Goal: Information Seeking & Learning: Learn about a topic

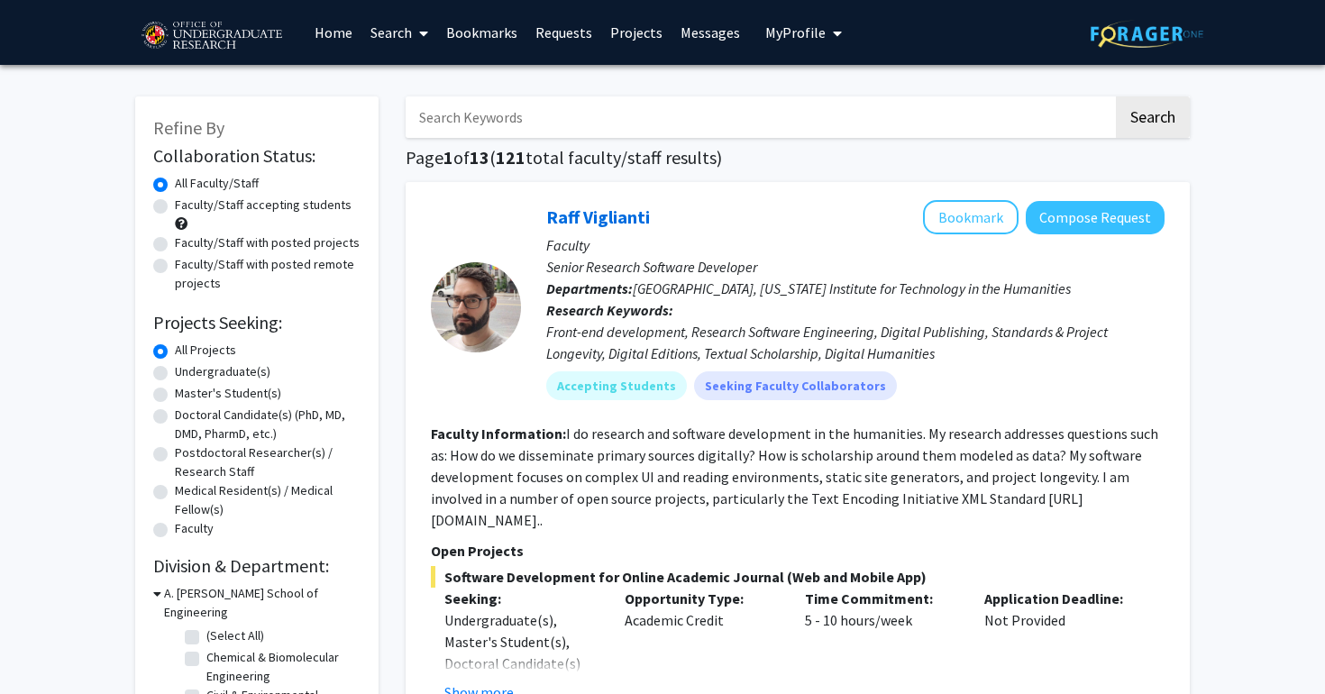
click at [243, 208] on label "Faculty/Staff accepting students" at bounding box center [263, 205] width 177 height 19
click at [187, 207] on input "Faculty/Staff accepting students" at bounding box center [181, 202] width 12 height 12
radio input "true"
click at [252, 243] on label "Faculty/Staff with posted projects" at bounding box center [267, 243] width 185 height 19
click at [187, 243] on input "Faculty/Staff with posted projects" at bounding box center [181, 240] width 12 height 12
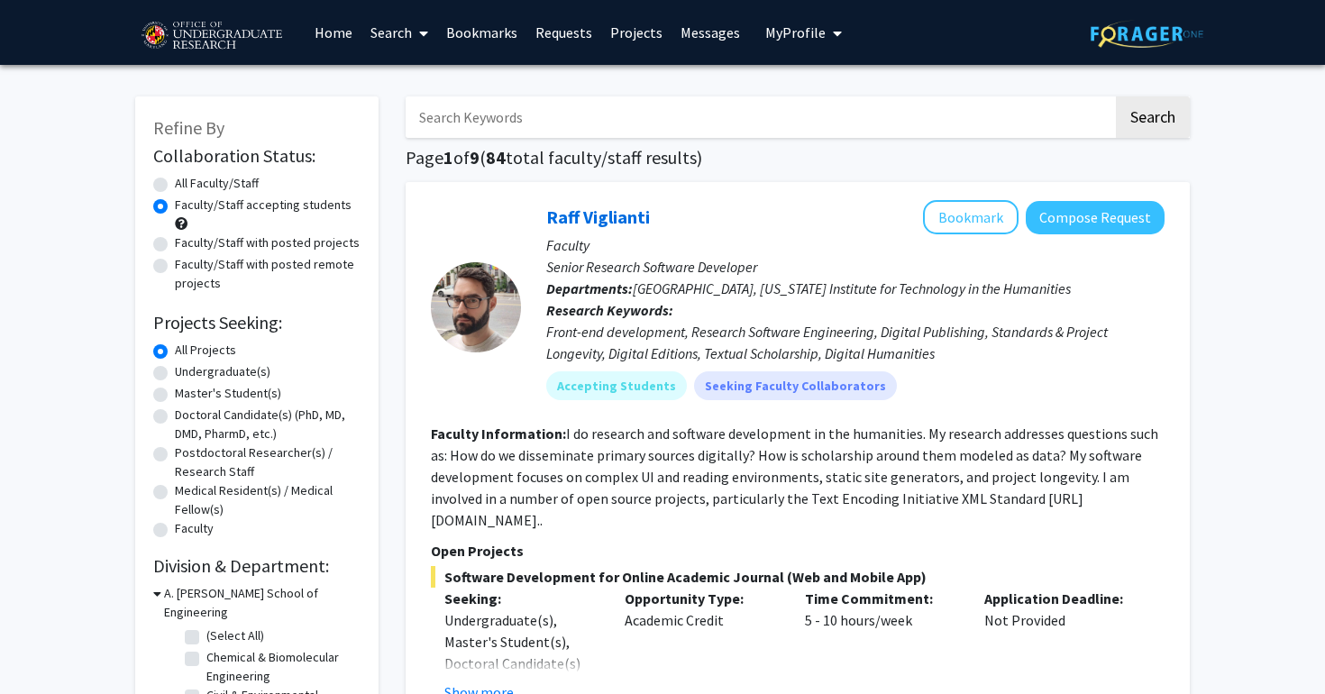
radio input "true"
click at [191, 376] on label "Undergraduate(s)" at bounding box center [223, 371] width 96 height 19
click at [187, 374] on input "Undergraduate(s)" at bounding box center [181, 368] width 12 height 12
radio input "true"
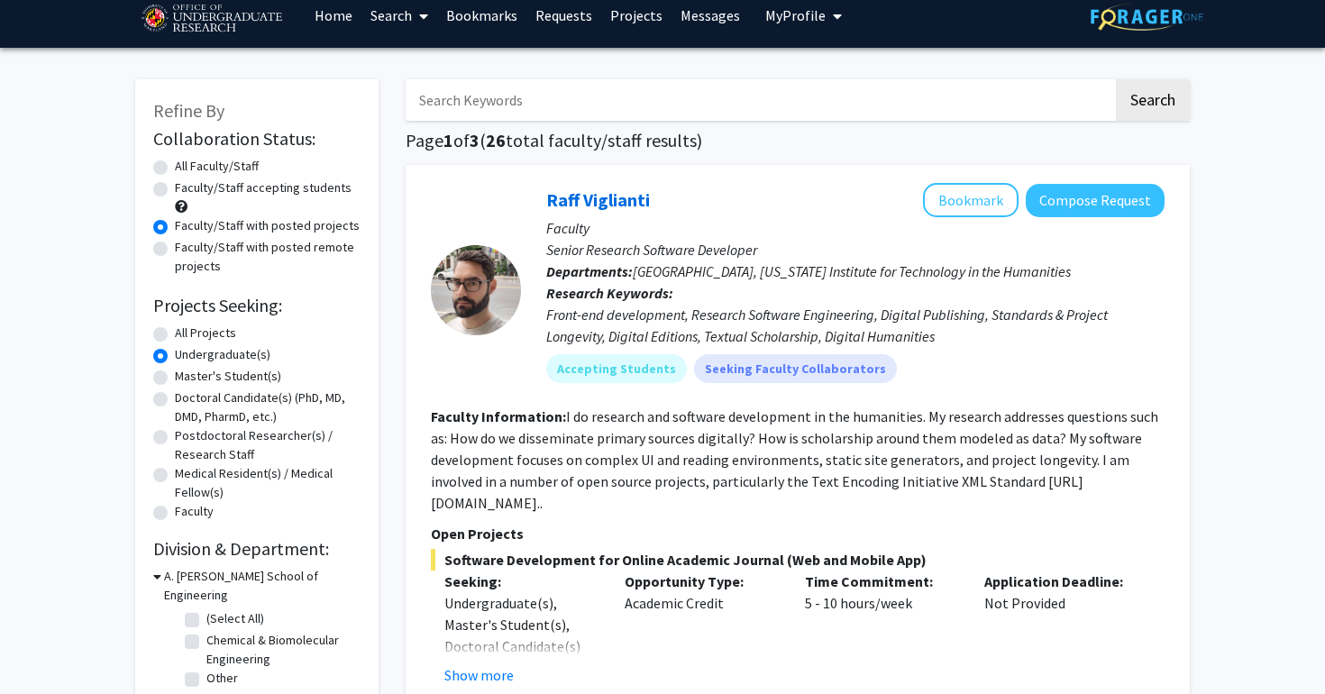
scroll to position [206, 0]
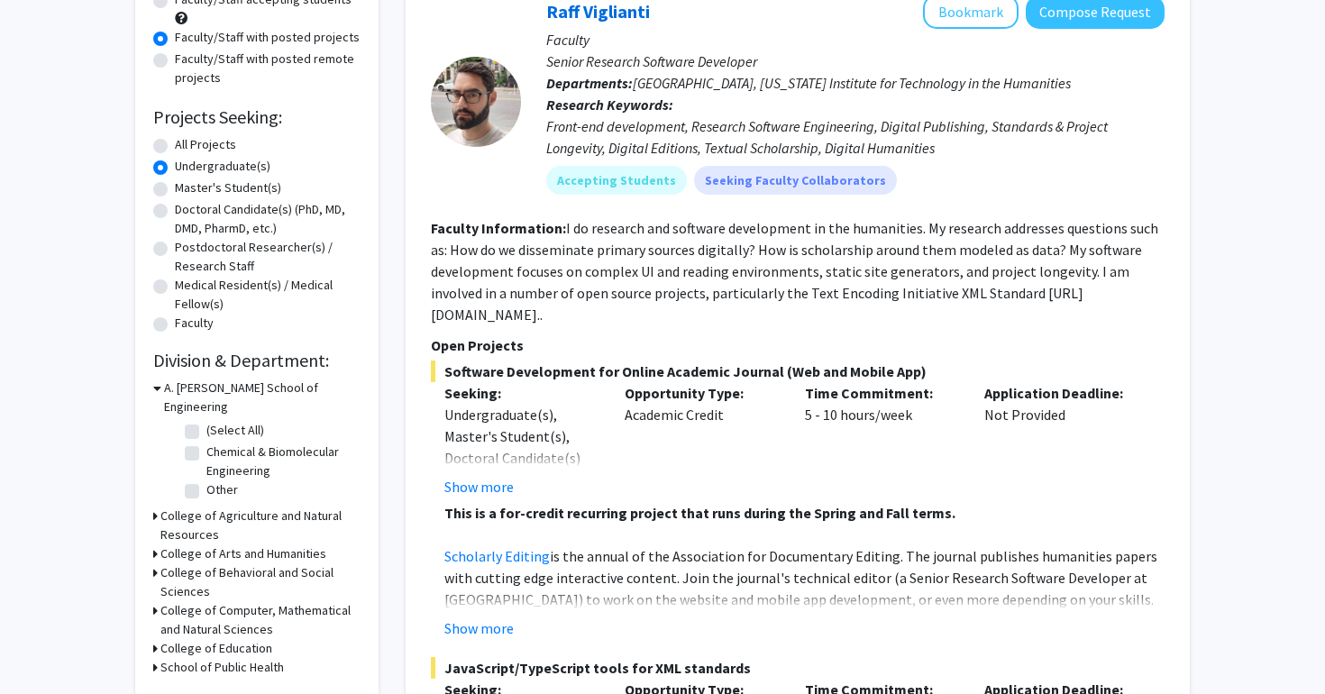
click at [210, 602] on h3 "College of Computer, Mathematical and Natural Sciences" at bounding box center [260, 620] width 200 height 38
click at [206, 644] on label "(Select All)" at bounding box center [235, 653] width 58 height 19
click at [206, 644] on input "(Select All)" at bounding box center [212, 650] width 12 height 12
checkbox input "true"
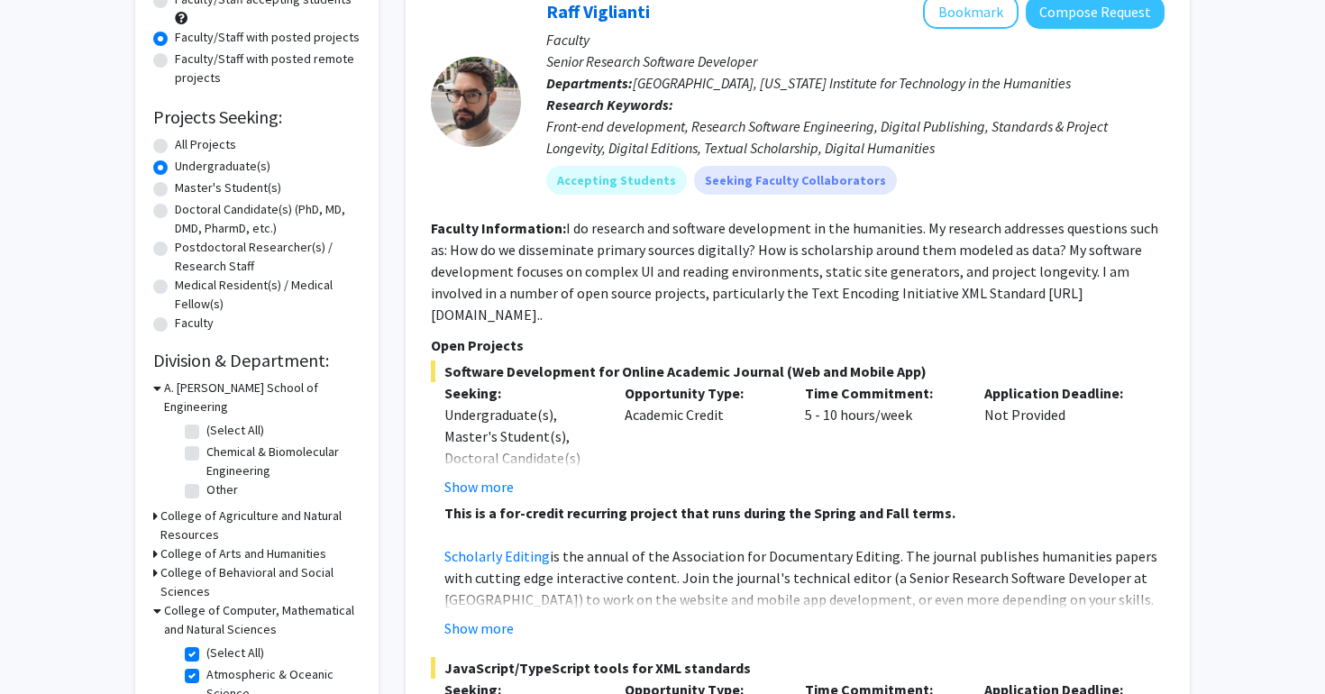
checkbox input "true"
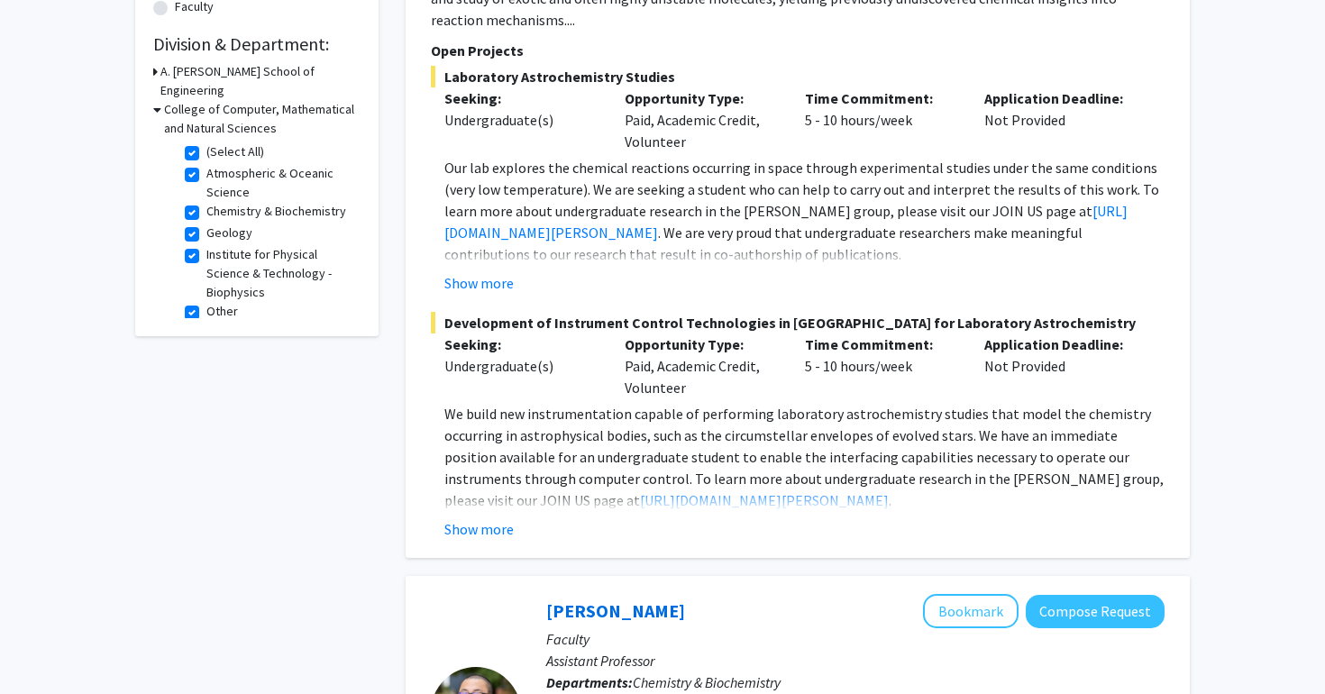
scroll to position [572, 0]
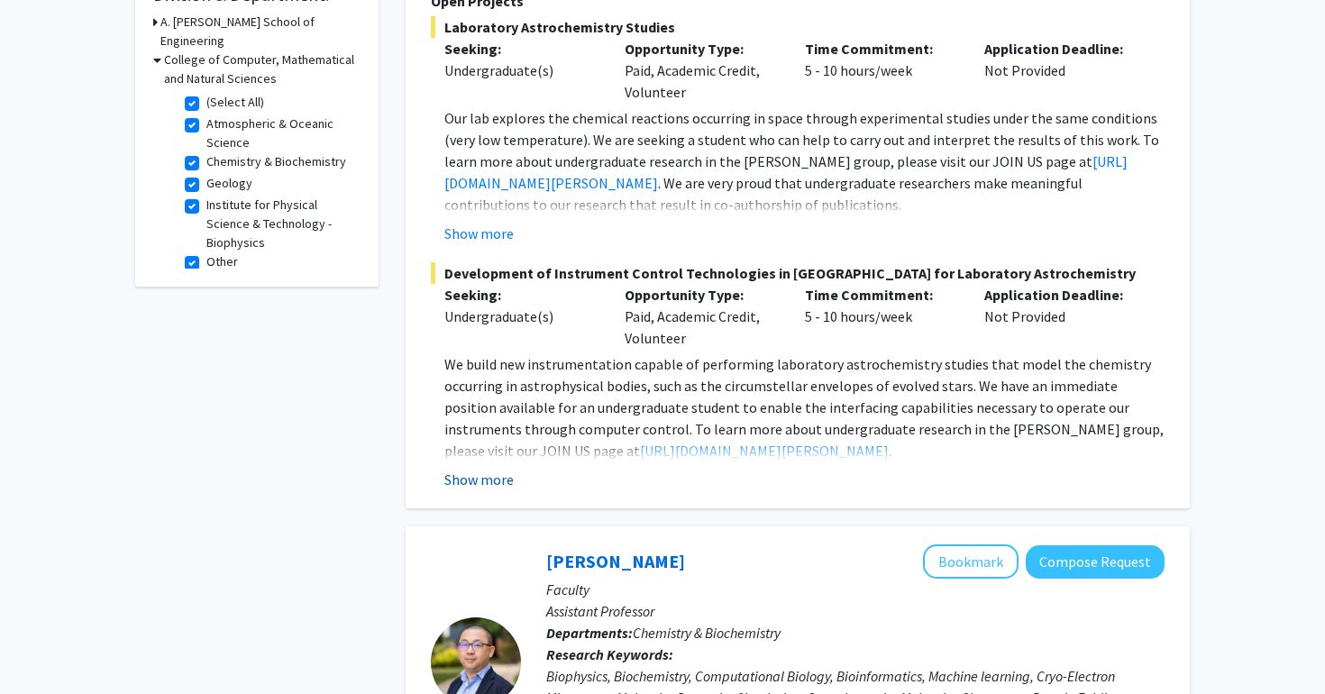
click at [499, 469] on button "Show more" at bounding box center [478, 480] width 69 height 22
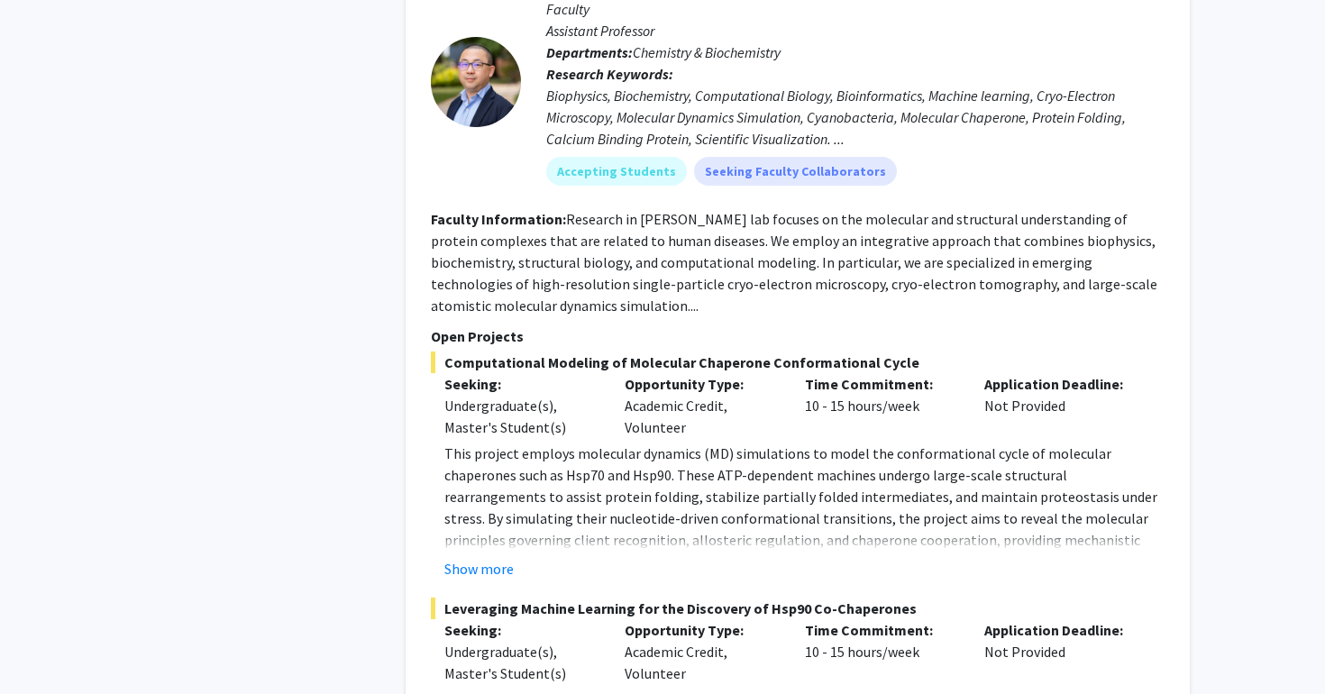
scroll to position [1501, 0]
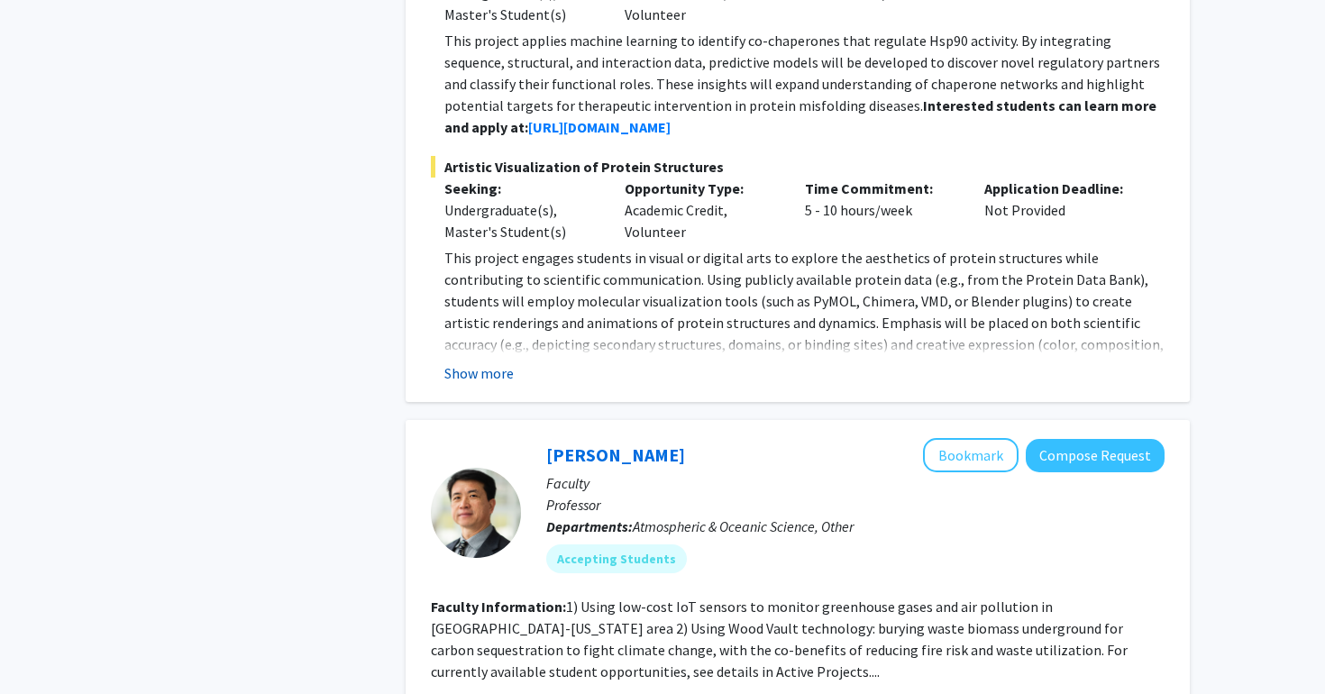
click at [472, 384] on button "Show more" at bounding box center [478, 373] width 69 height 22
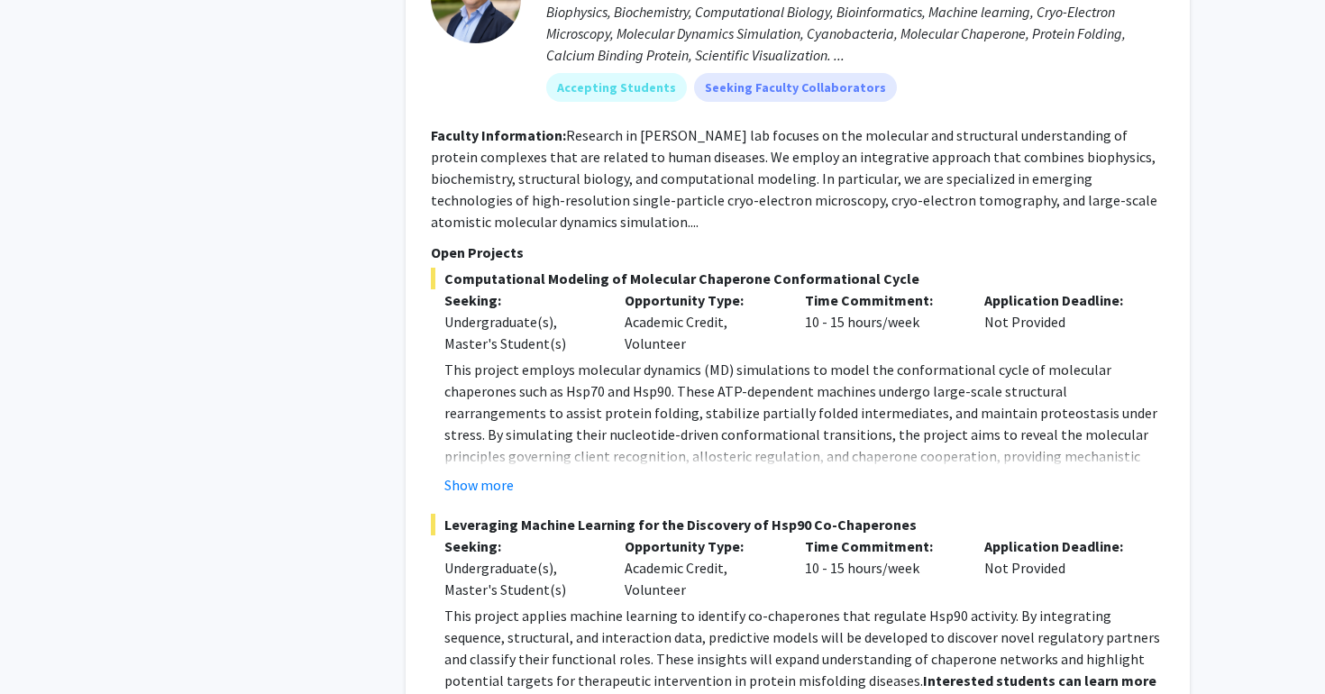
scroll to position [1582, 0]
click at [504, 496] on button "Show more" at bounding box center [478, 485] width 69 height 22
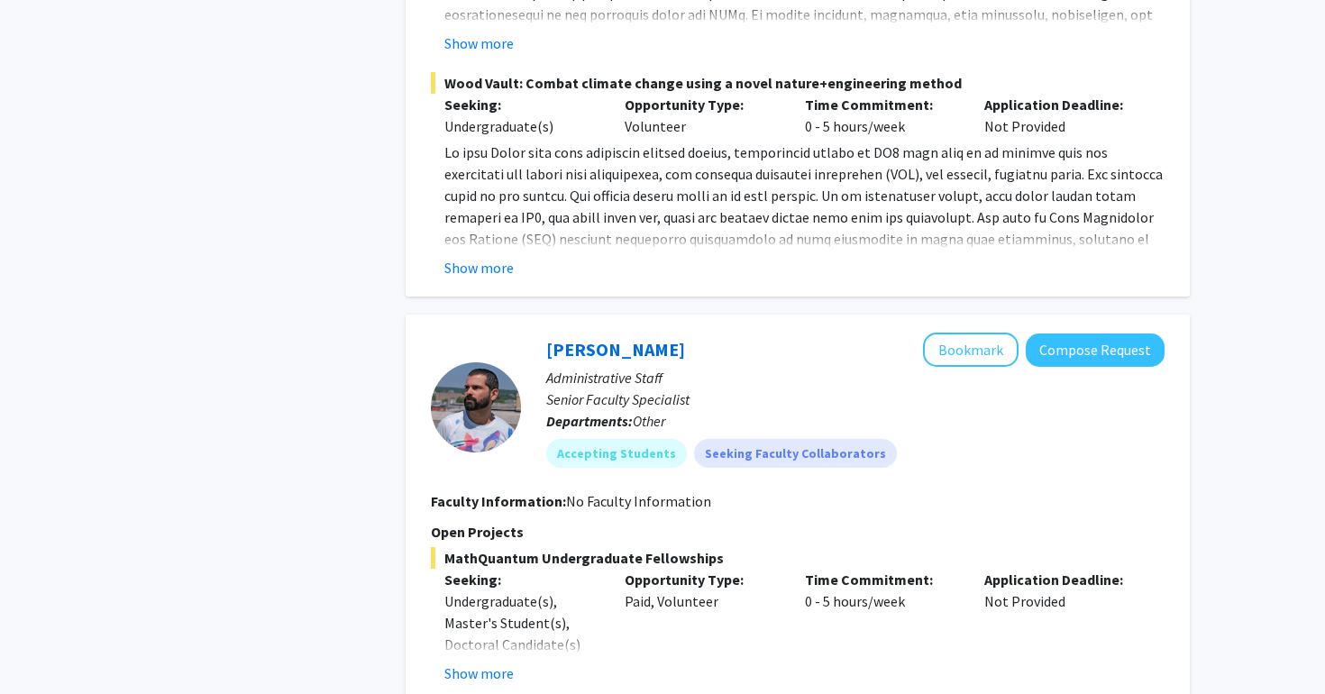
scroll to position [3131, 0]
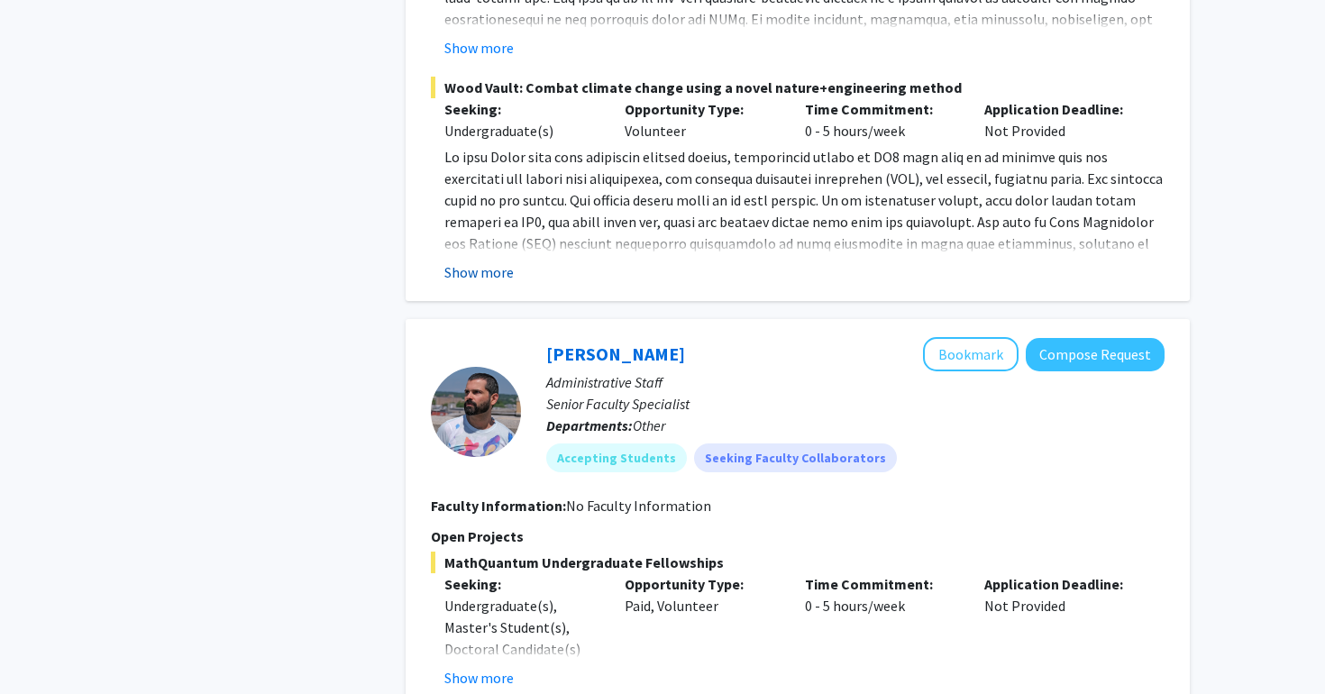
click at [453, 283] on button "Show more" at bounding box center [478, 272] width 69 height 22
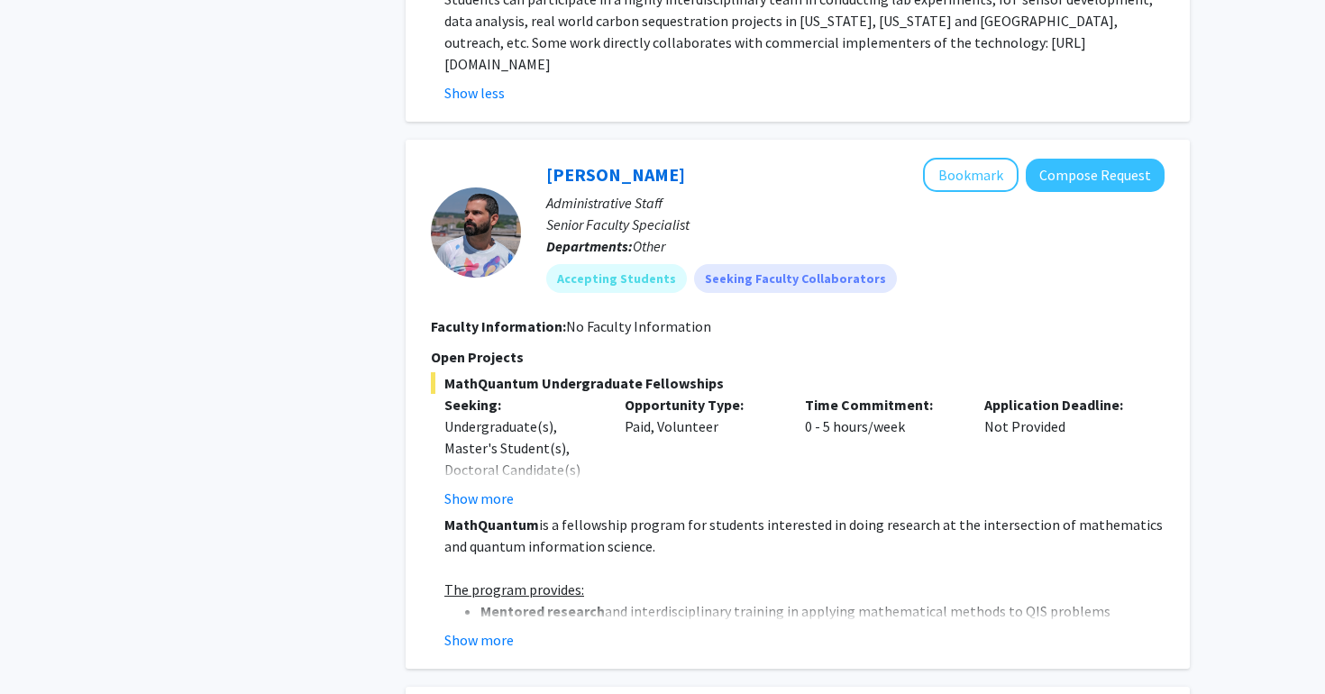
scroll to position [3798, 0]
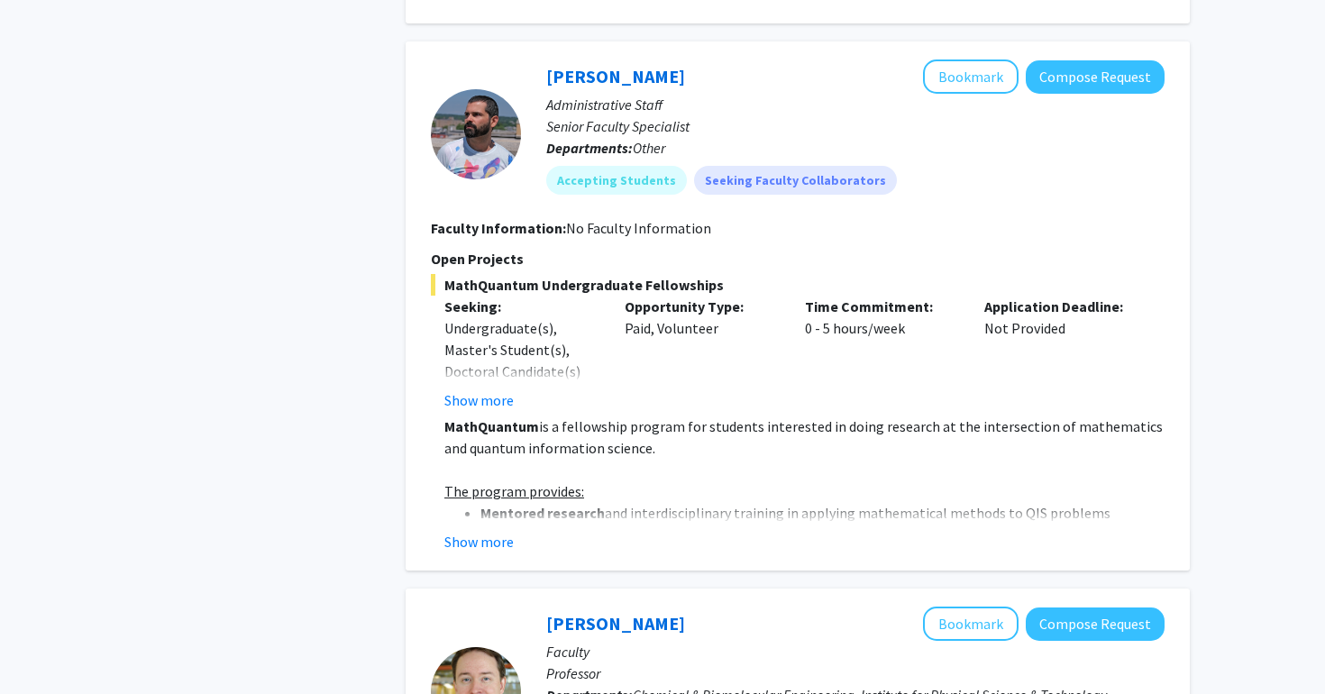
click at [523, 545] on div "Show more" at bounding box center [804, 542] width 720 height 22
click at [512, 545] on button "Show more" at bounding box center [478, 542] width 69 height 22
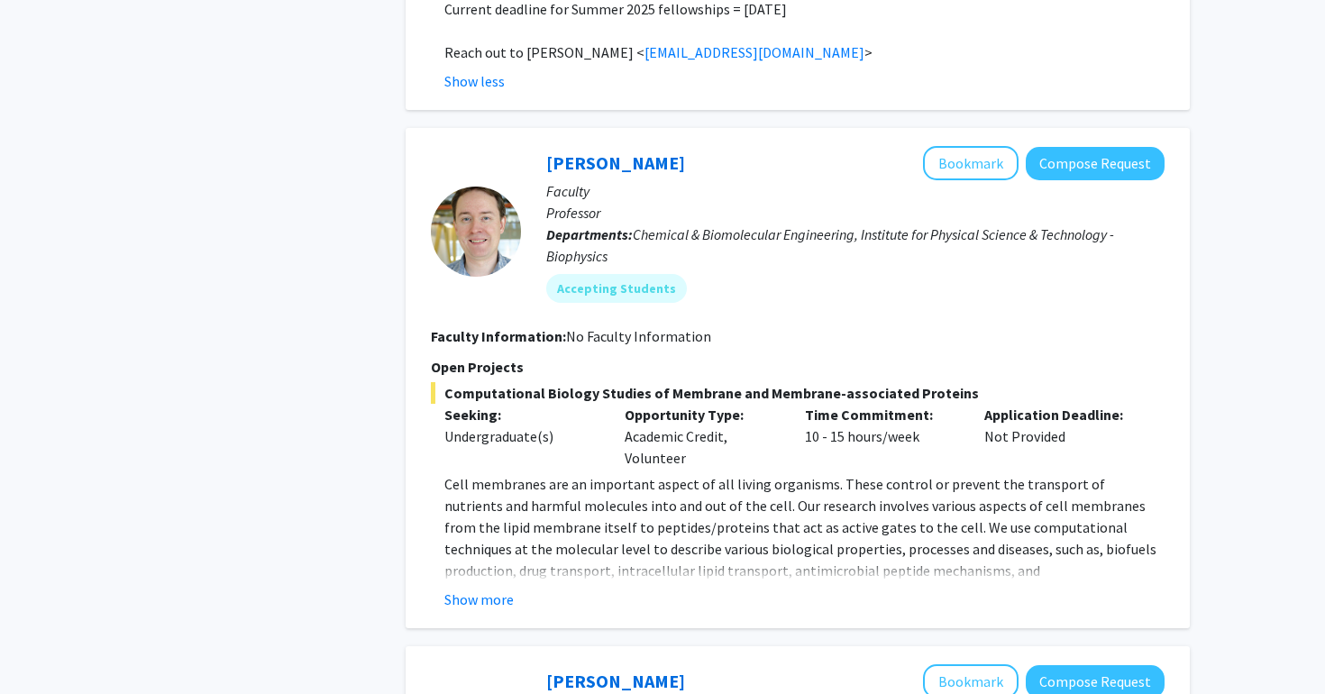
scroll to position [4994, 0]
click at [492, 590] on button "Show more" at bounding box center [478, 601] width 69 height 22
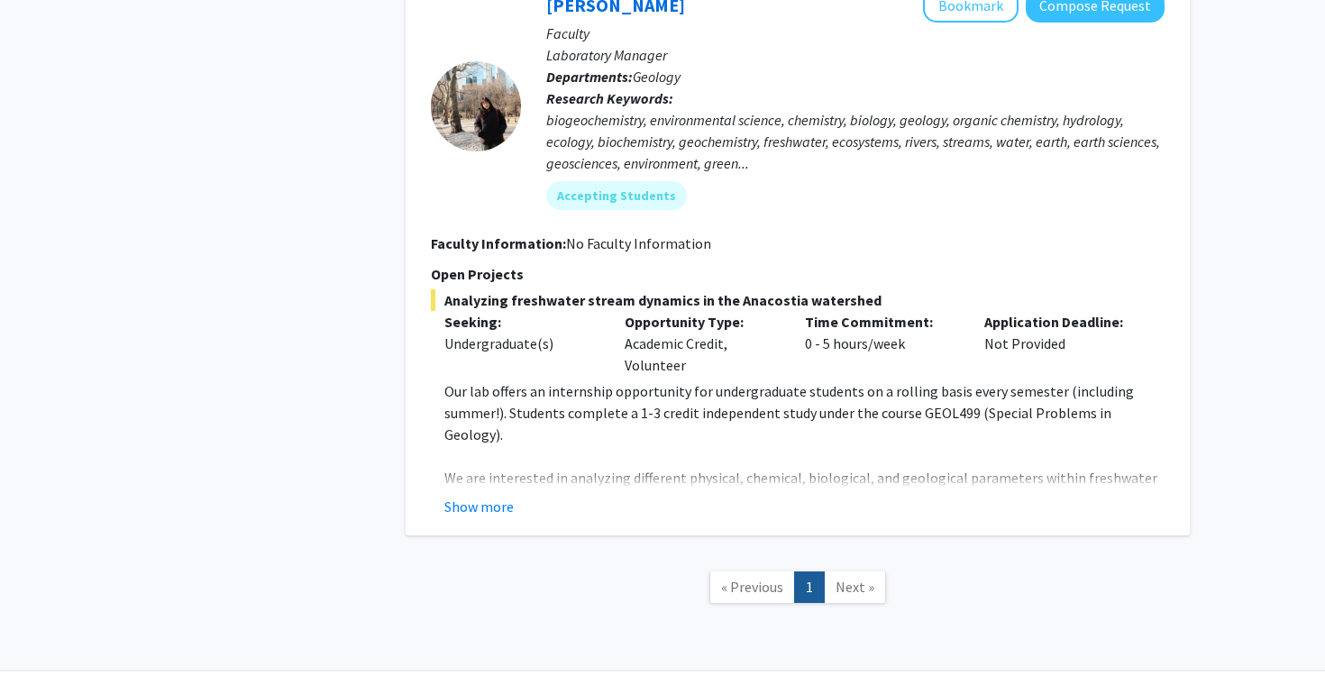
scroll to position [5778, 0]
click at [503, 497] on button "Show more" at bounding box center [478, 508] width 69 height 22
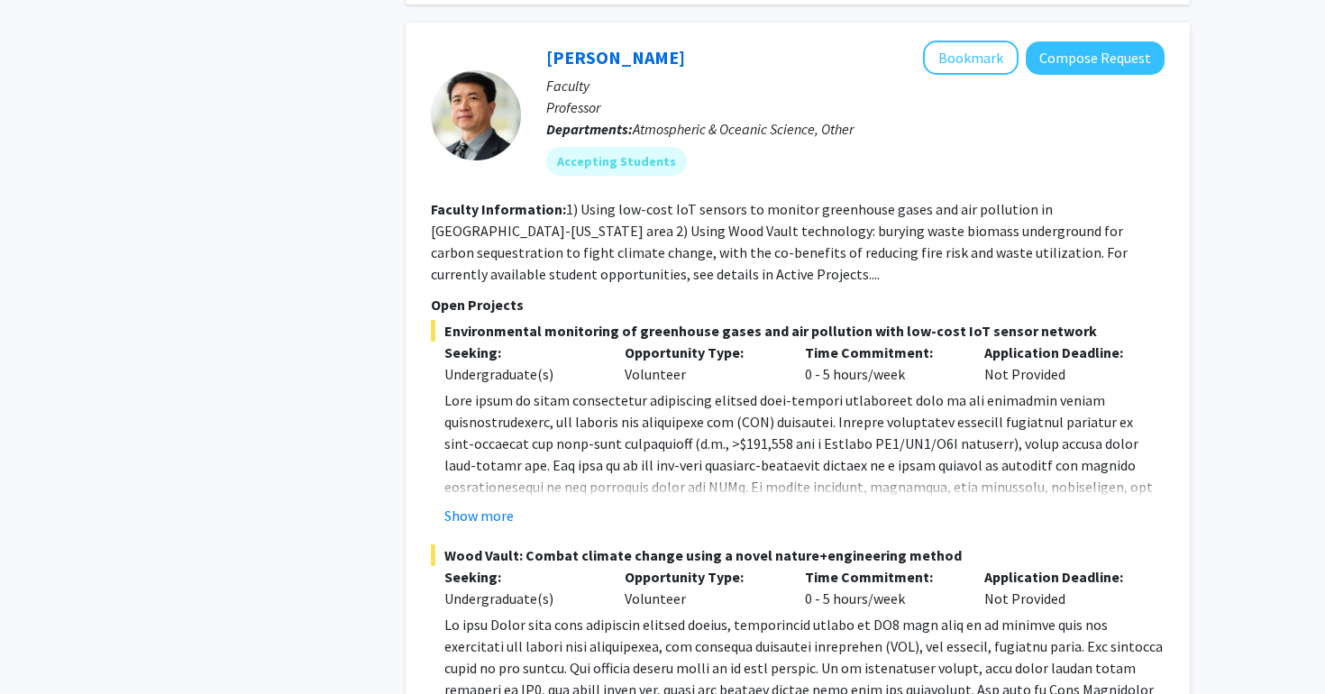
scroll to position [2662, 0]
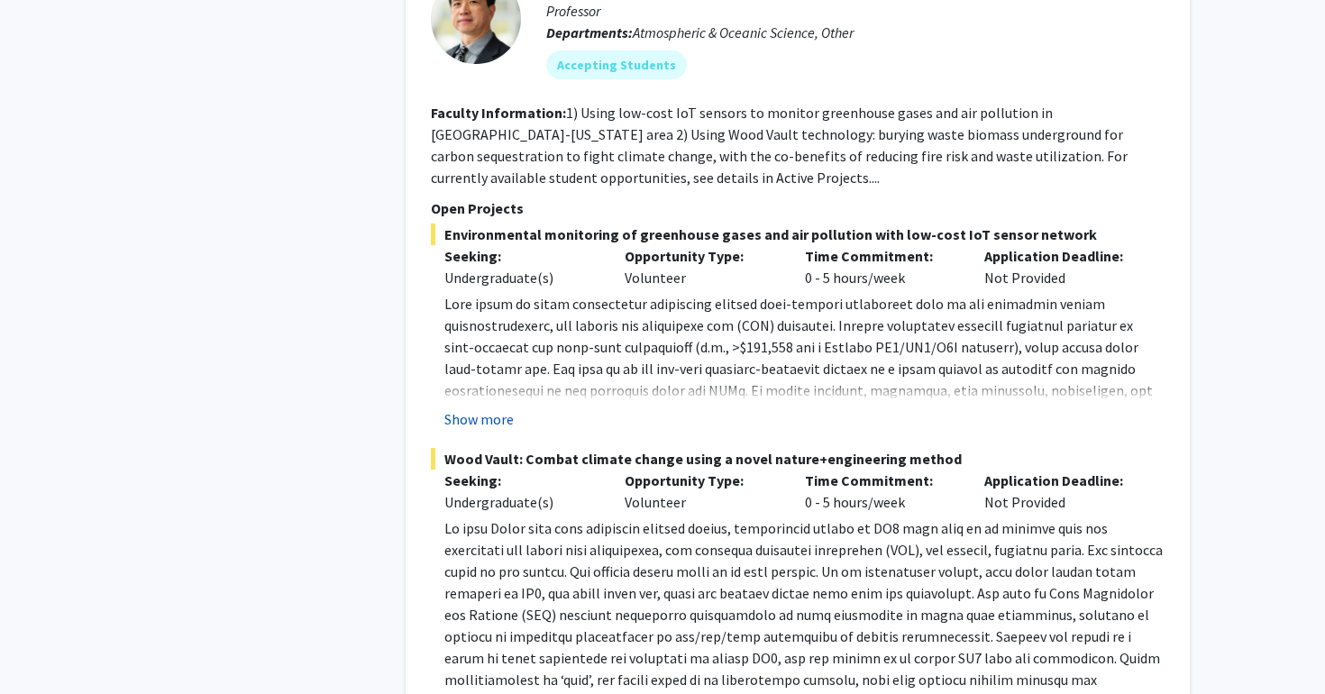
click at [479, 430] on button "Show more" at bounding box center [478, 419] width 69 height 22
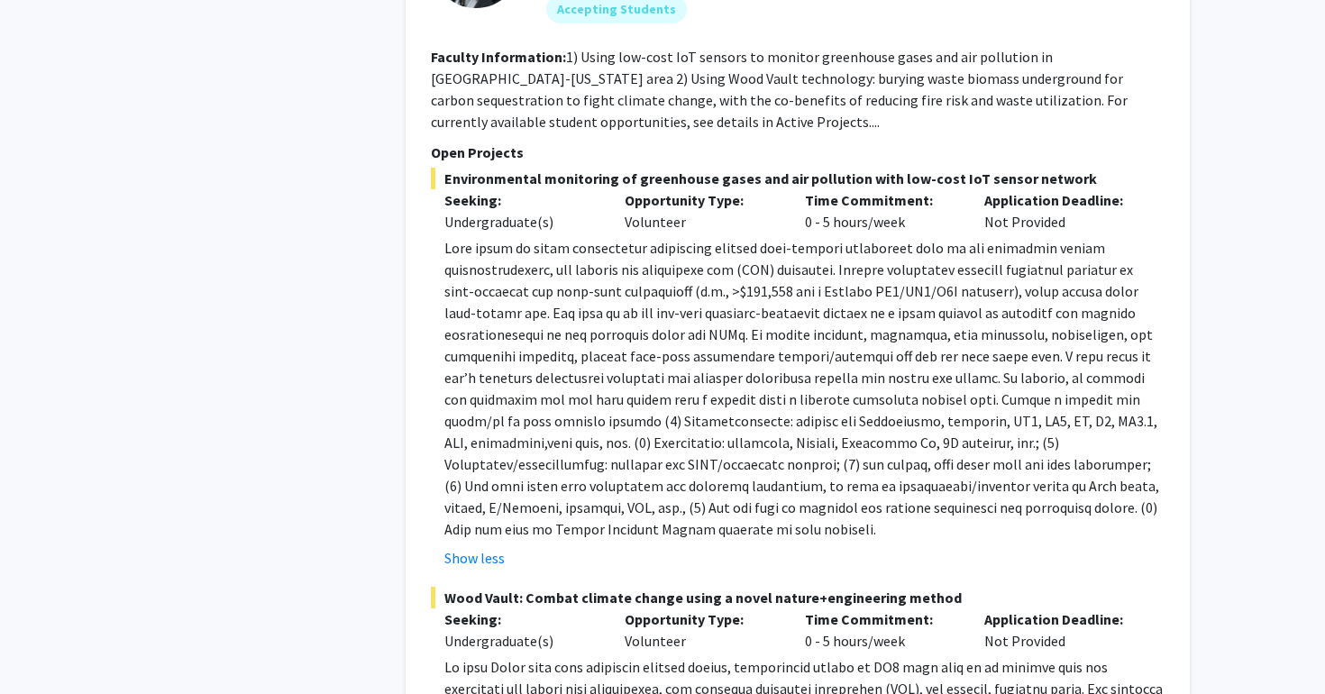
scroll to position [2377, 0]
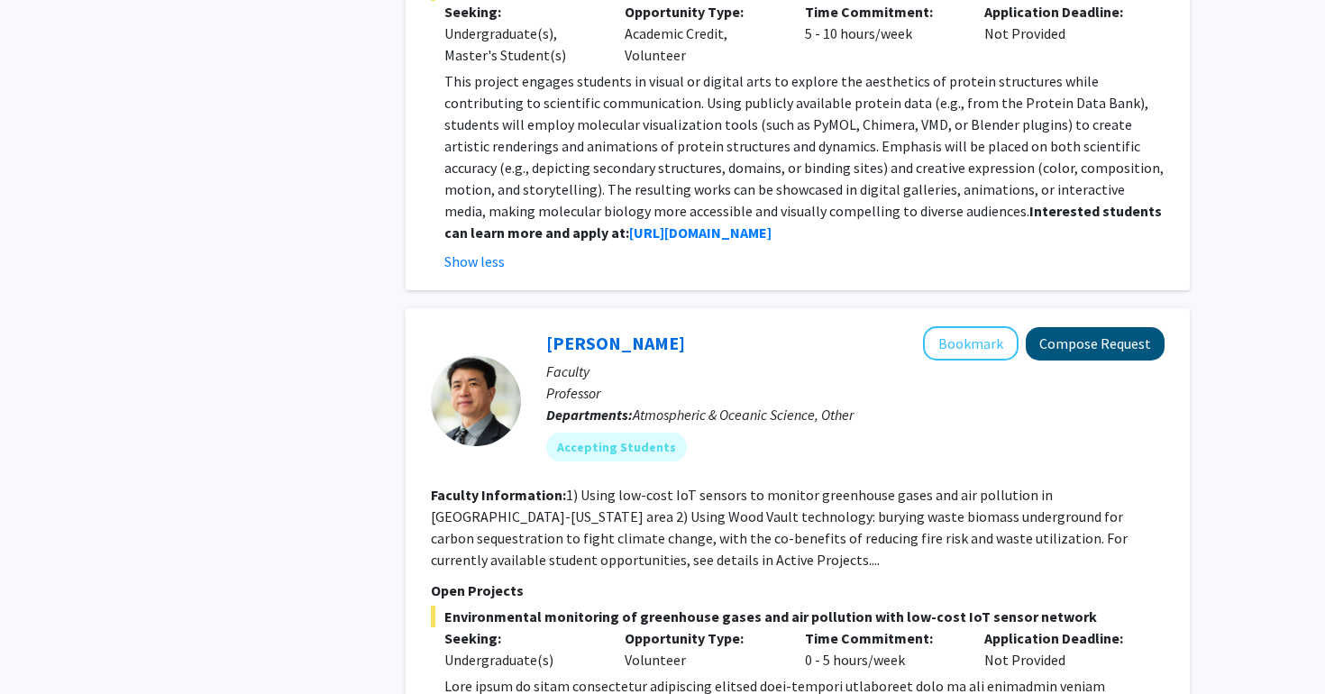
click at [1082, 361] on button "Compose Request" at bounding box center [1095, 343] width 139 height 33
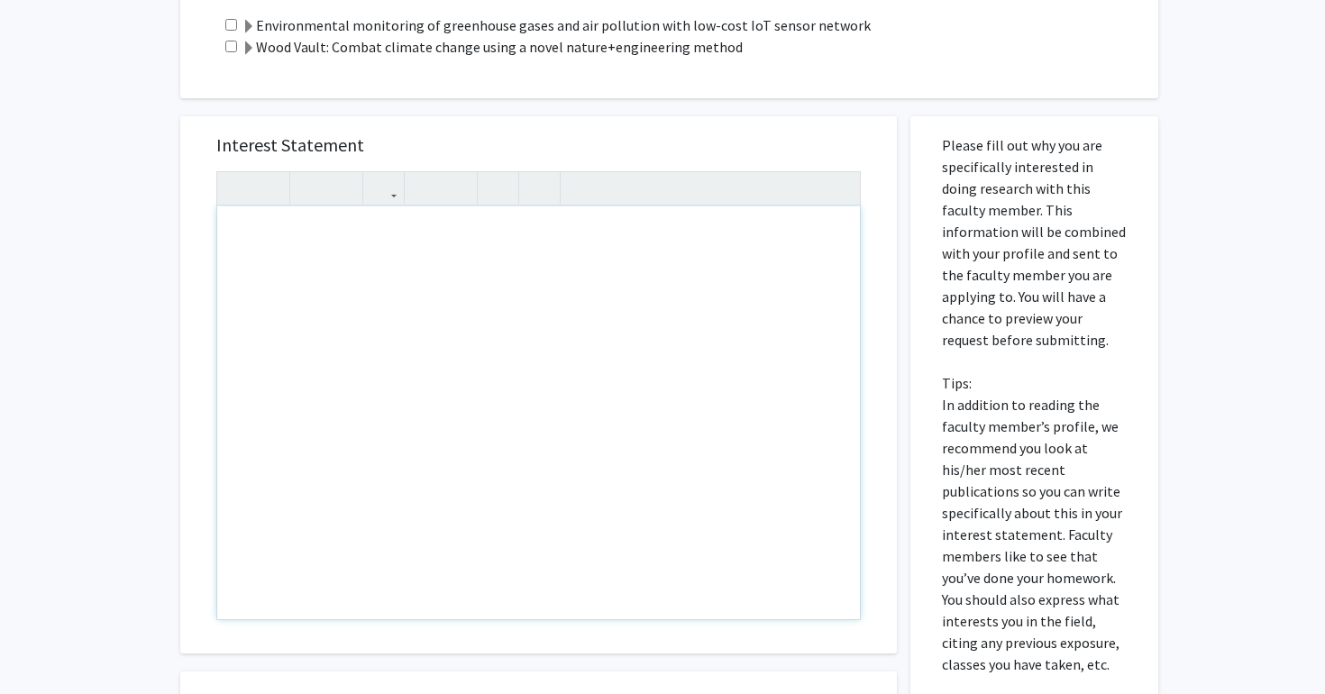
scroll to position [551, 0]
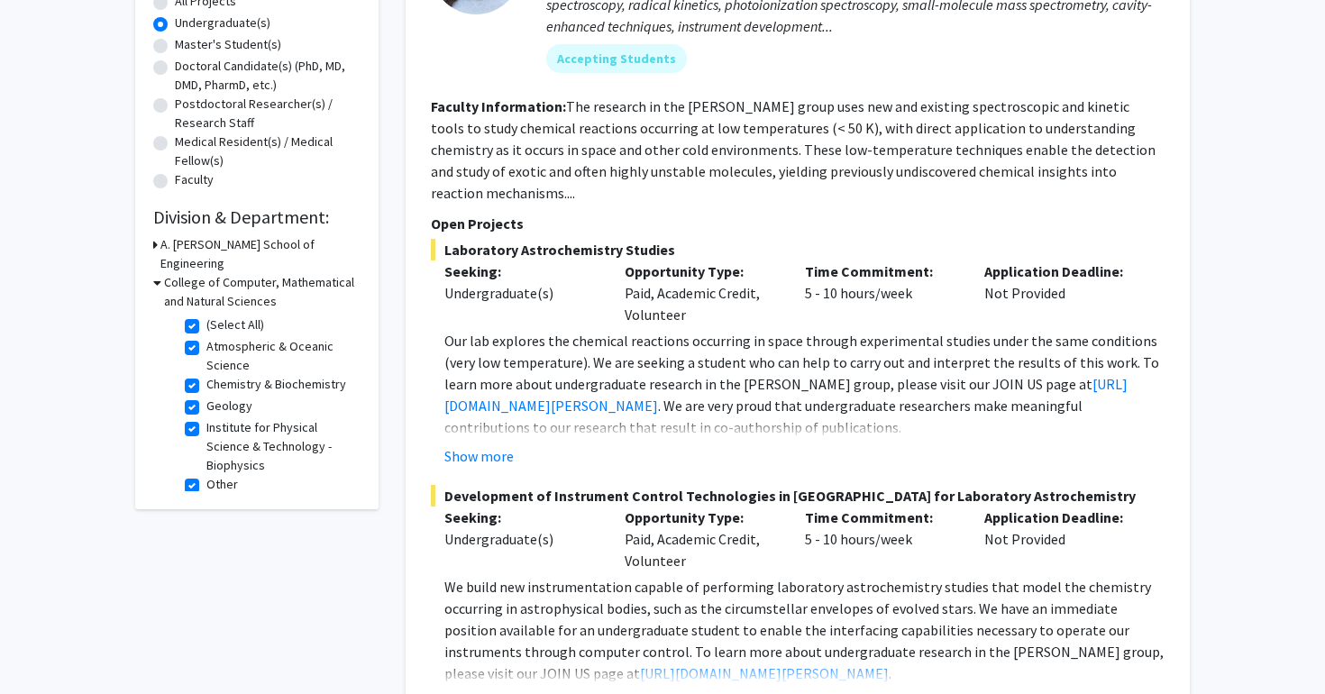
scroll to position [386, 0]
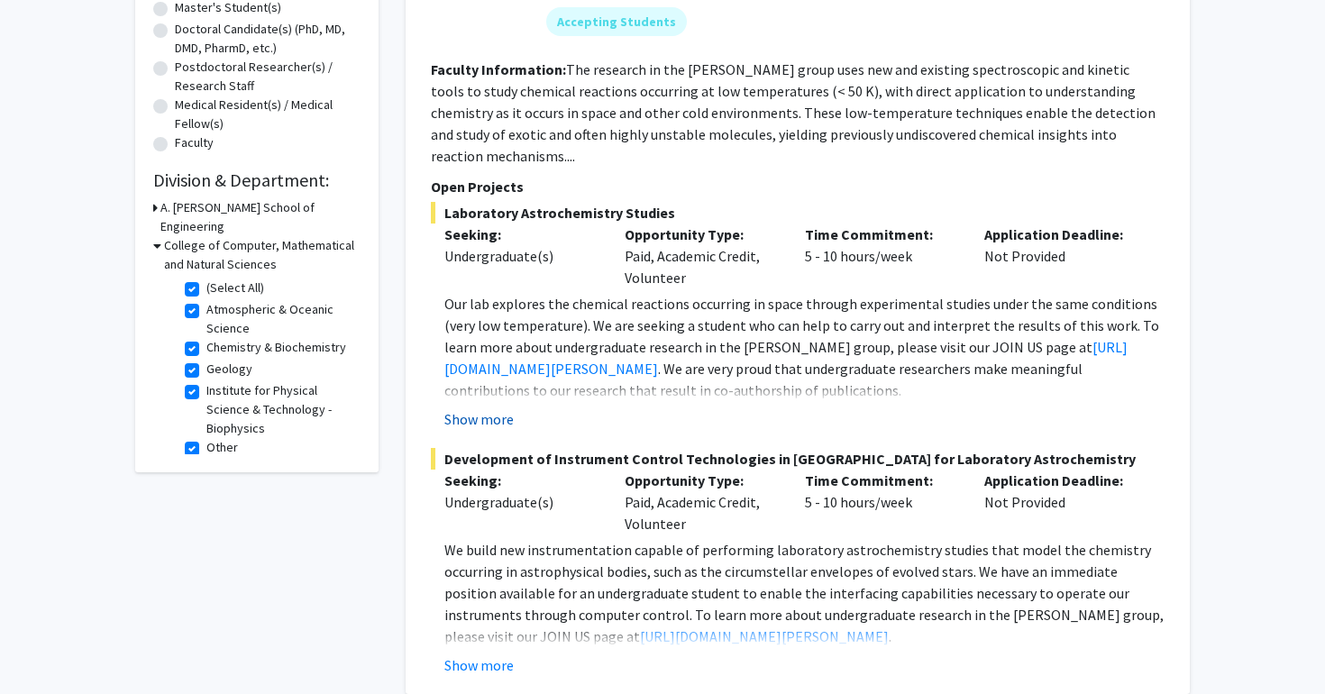
click at [500, 408] on button "Show more" at bounding box center [478, 419] width 69 height 22
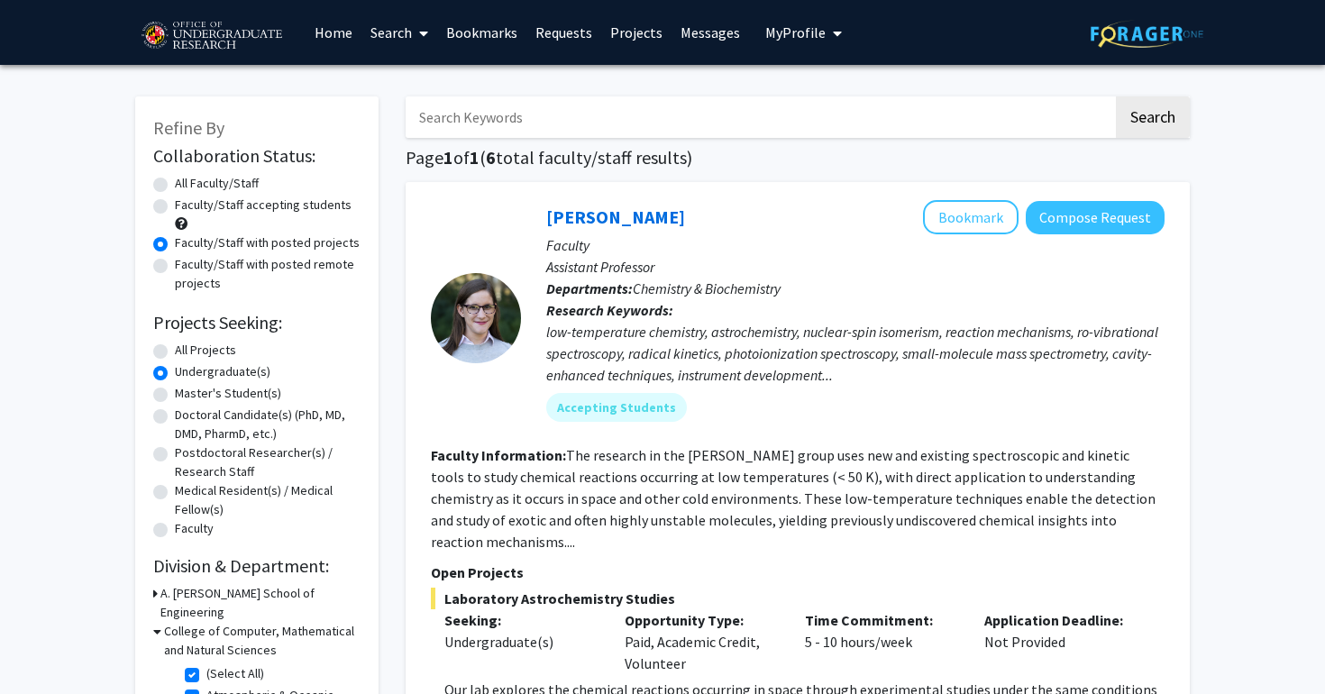
scroll to position [-1, 0]
click at [992, 216] on button "Bookmark" at bounding box center [971, 217] width 96 height 34
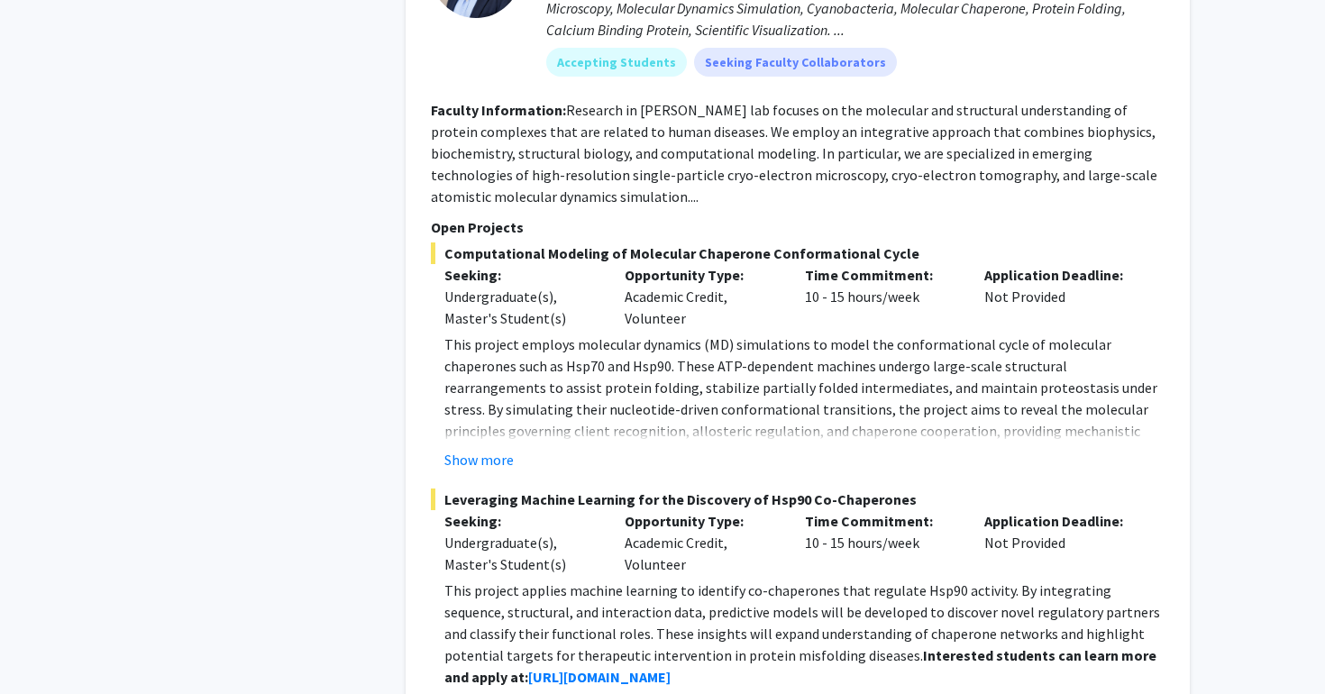
scroll to position [1480, 0]
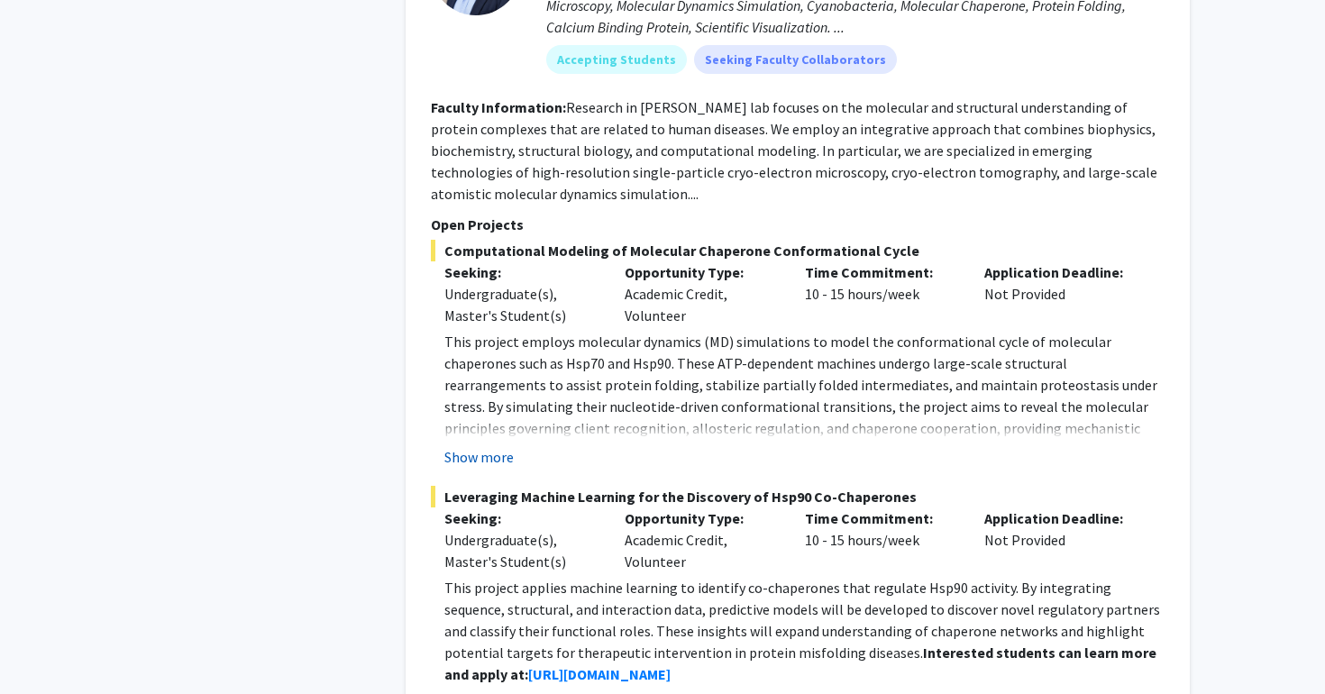
click at [486, 468] on button "Show more" at bounding box center [478, 457] width 69 height 22
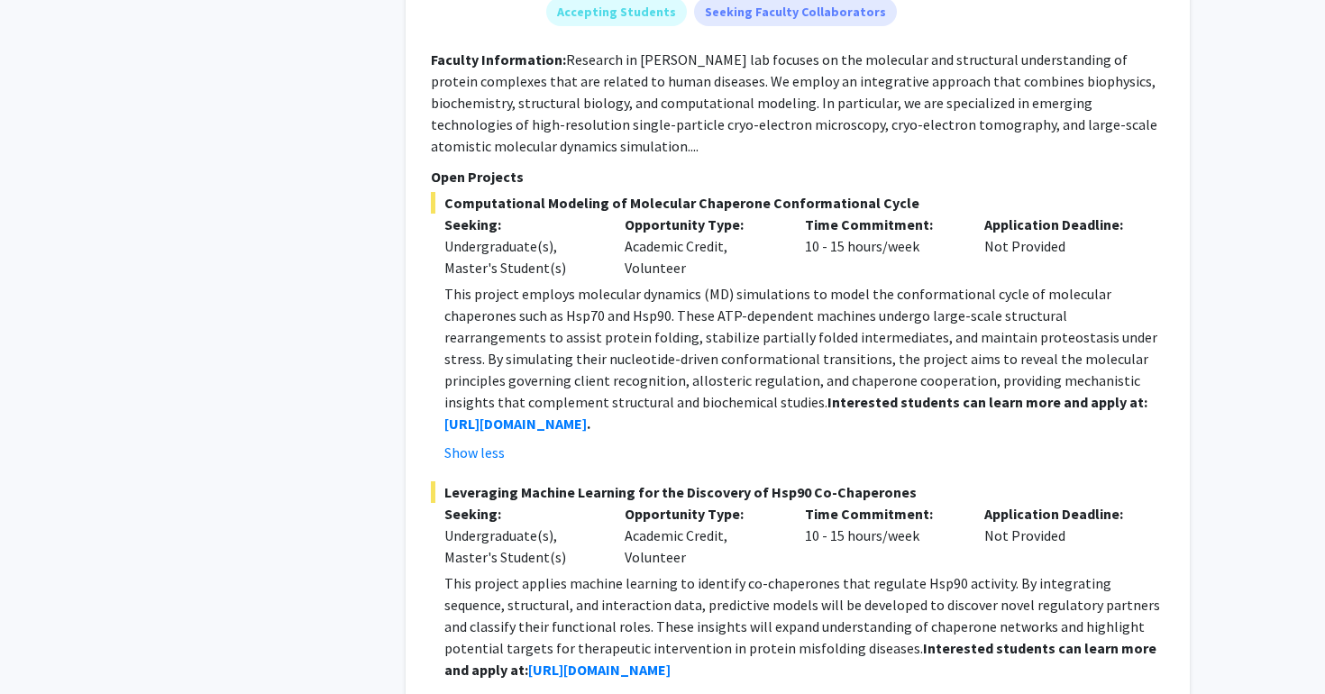
scroll to position [1535, 0]
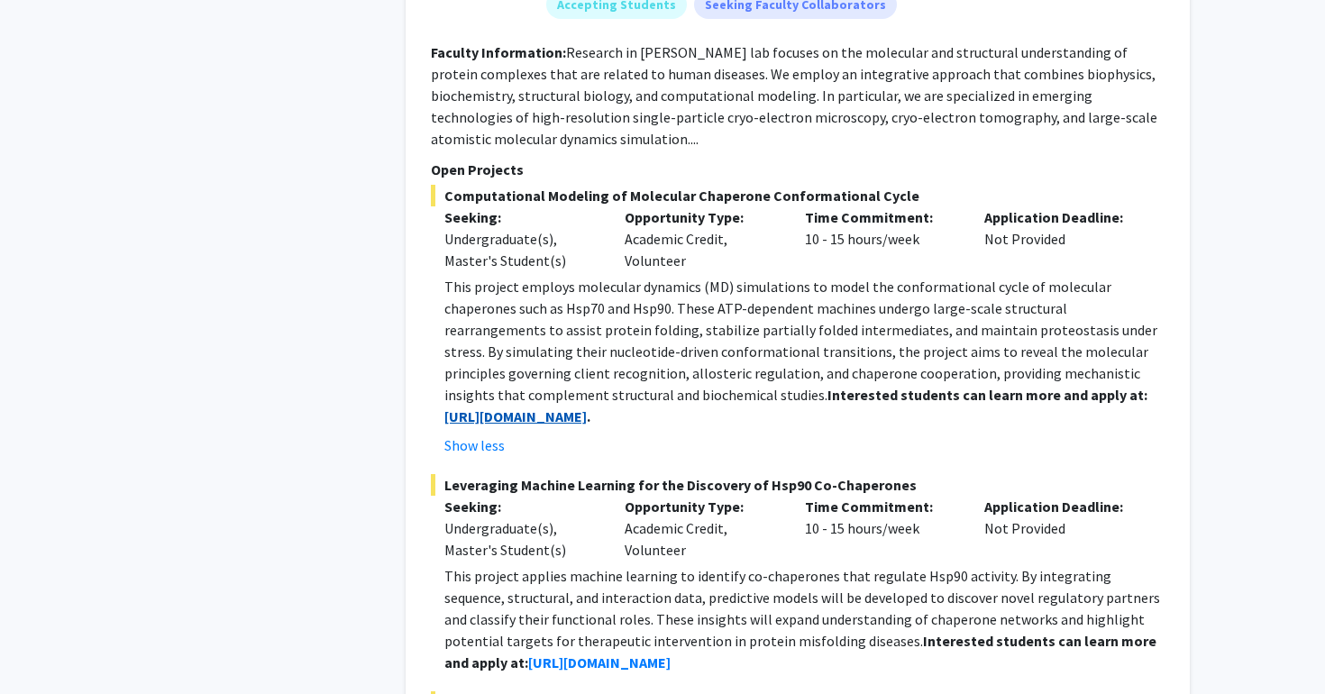
click at [587, 426] on strong "https://blog.umd.edu/liu/join/" at bounding box center [515, 417] width 142 height 18
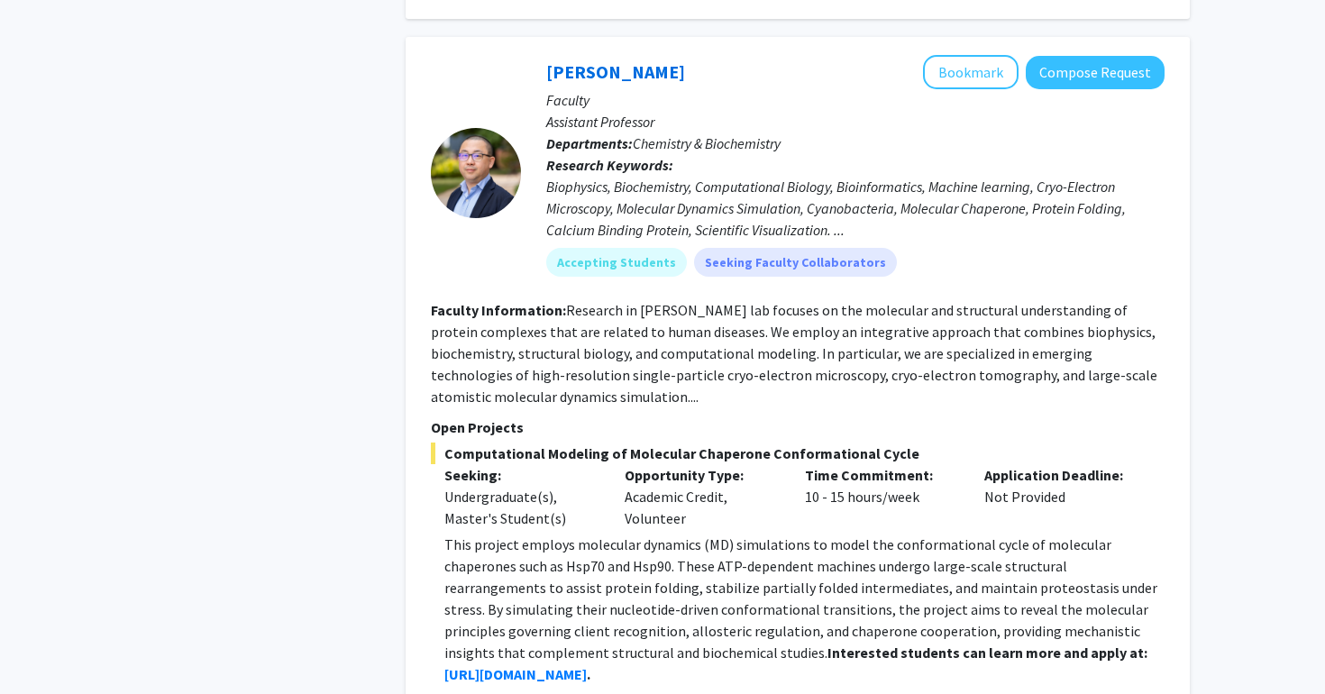
scroll to position [784, 0]
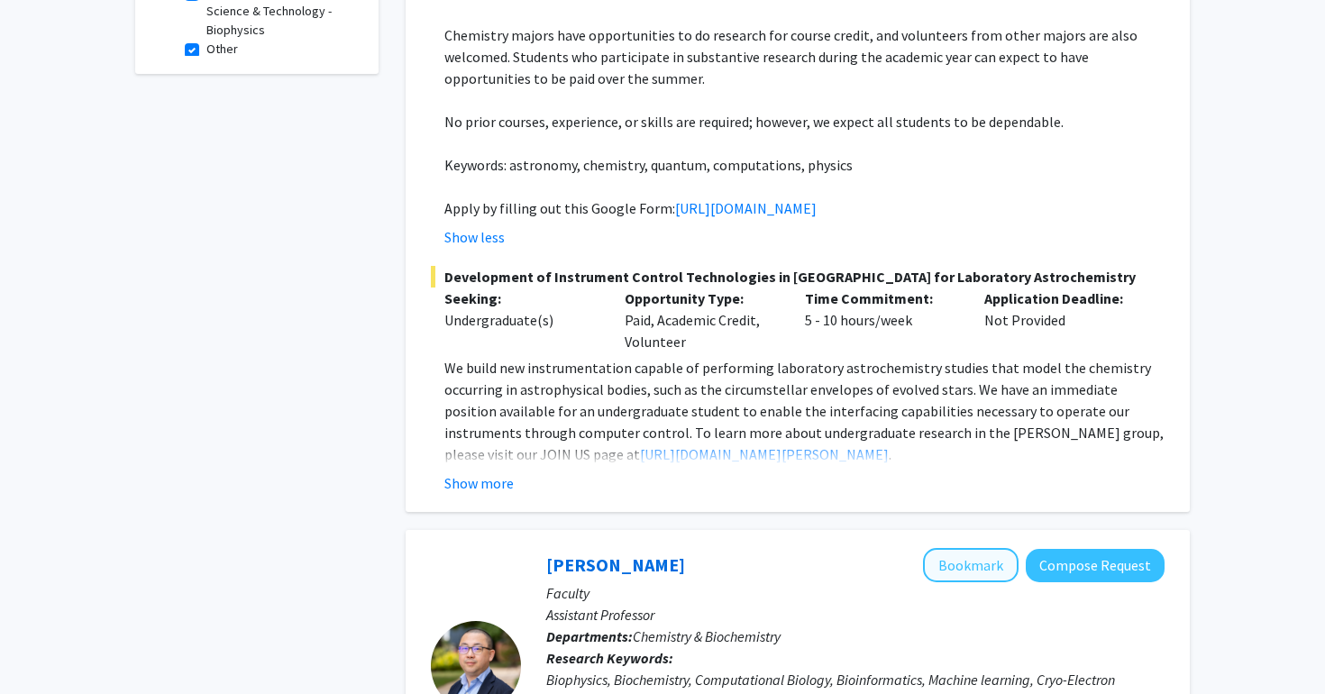
click at [980, 582] on button "Bookmark" at bounding box center [971, 565] width 96 height 34
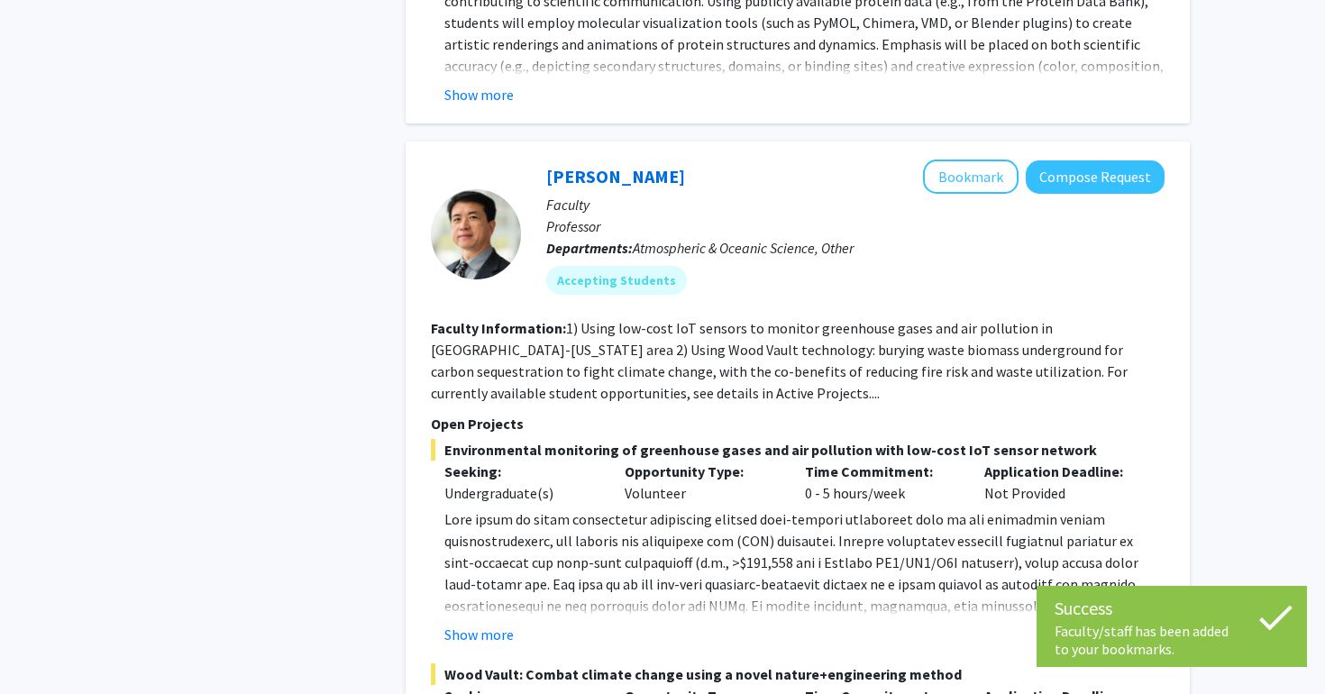
scroll to position [2287, 0]
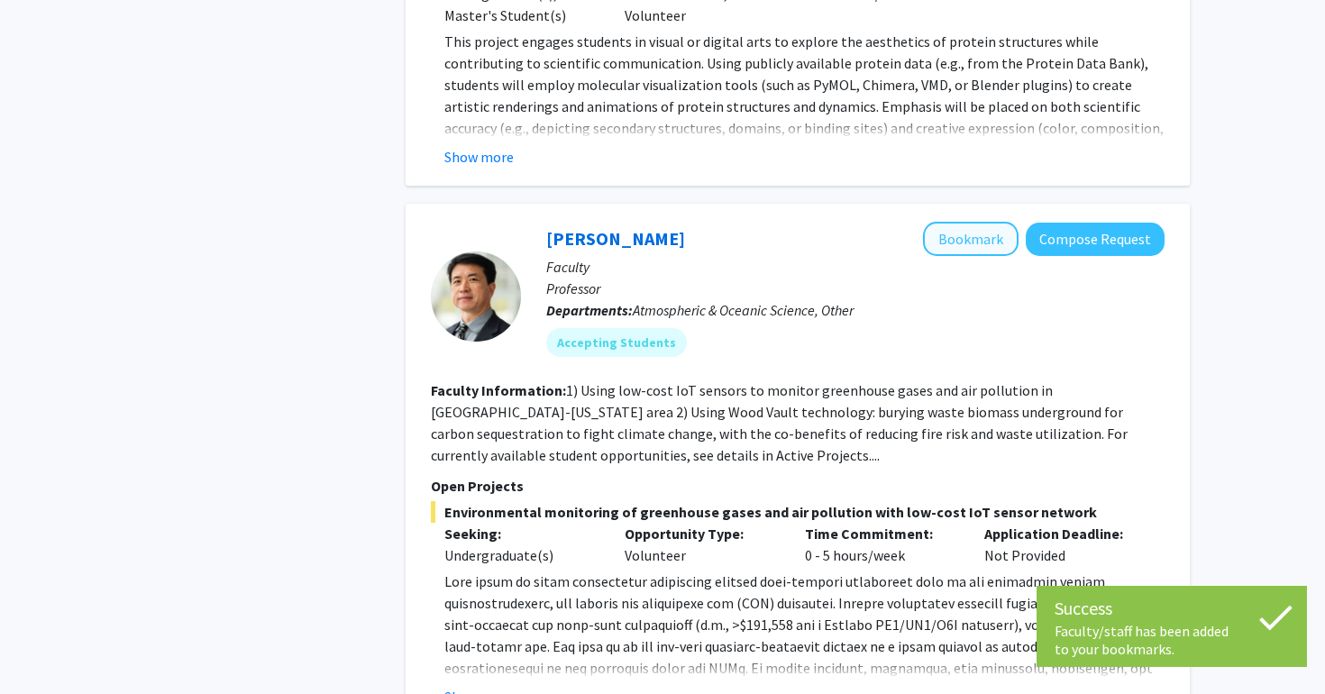
click at [954, 256] on button "Bookmark" at bounding box center [971, 239] width 96 height 34
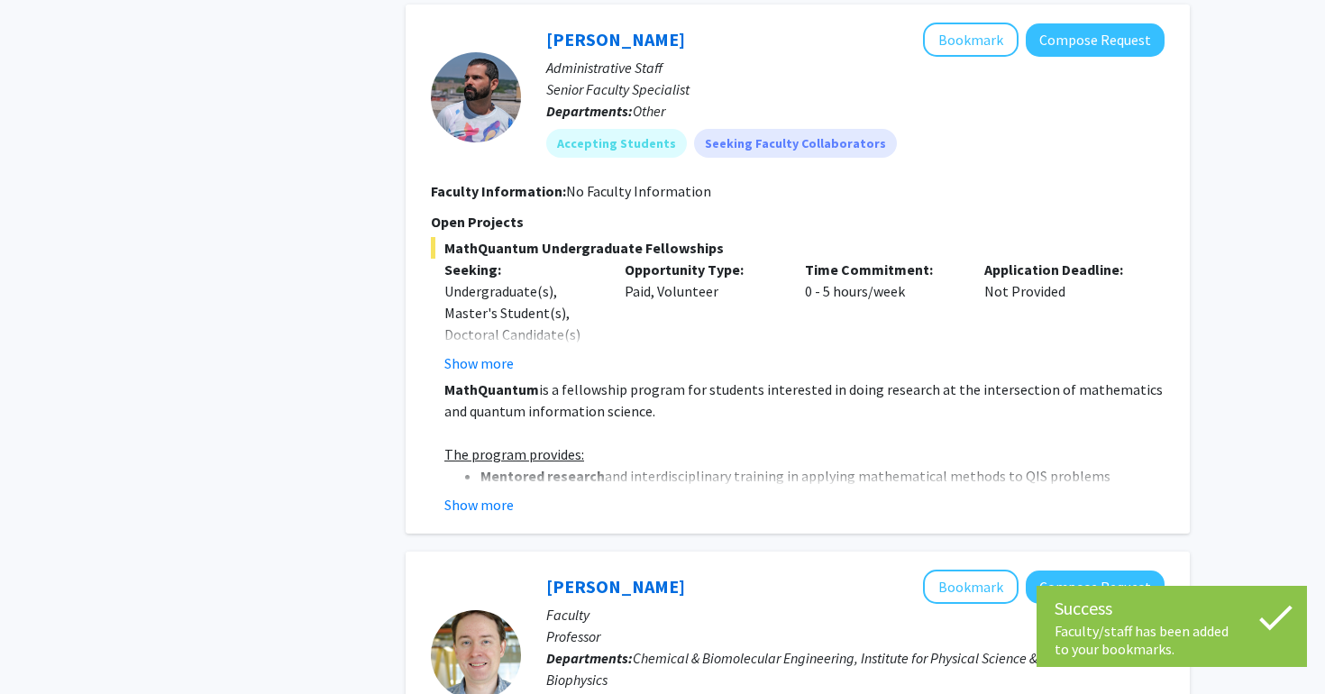
scroll to position [3250, 0]
click at [503, 517] on button "Show more" at bounding box center [478, 506] width 69 height 22
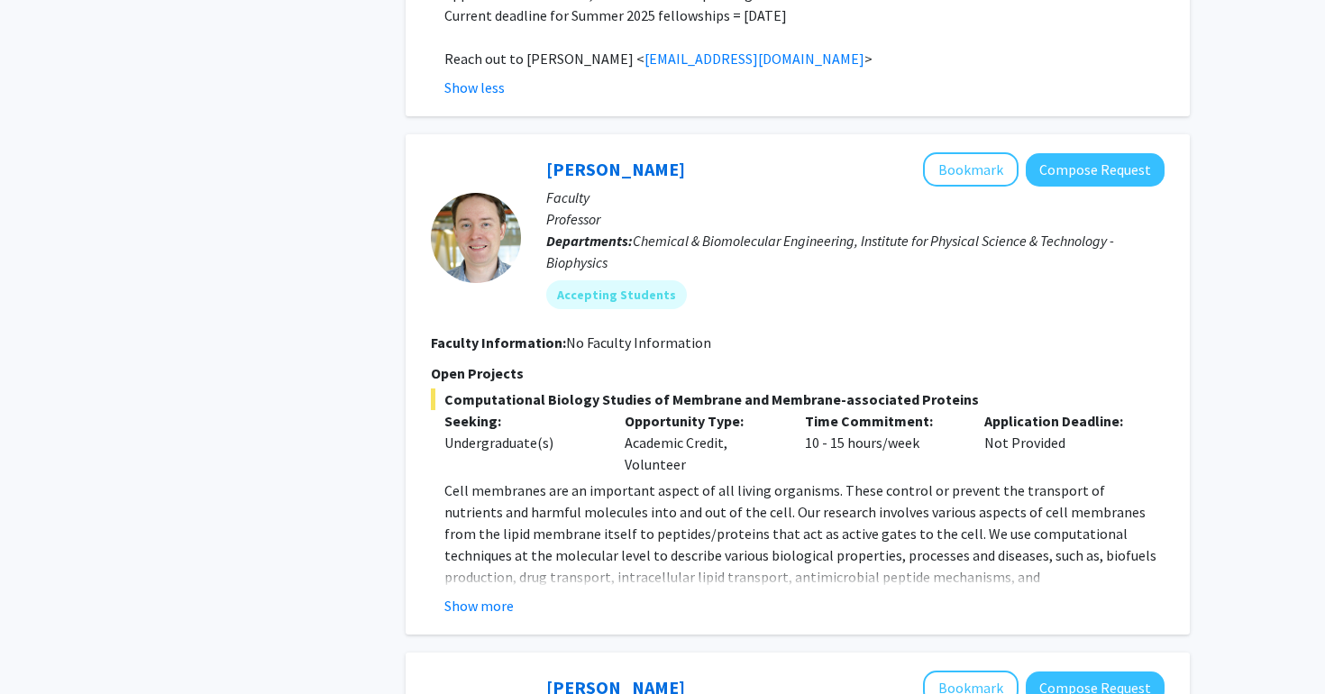
scroll to position [4453, 0]
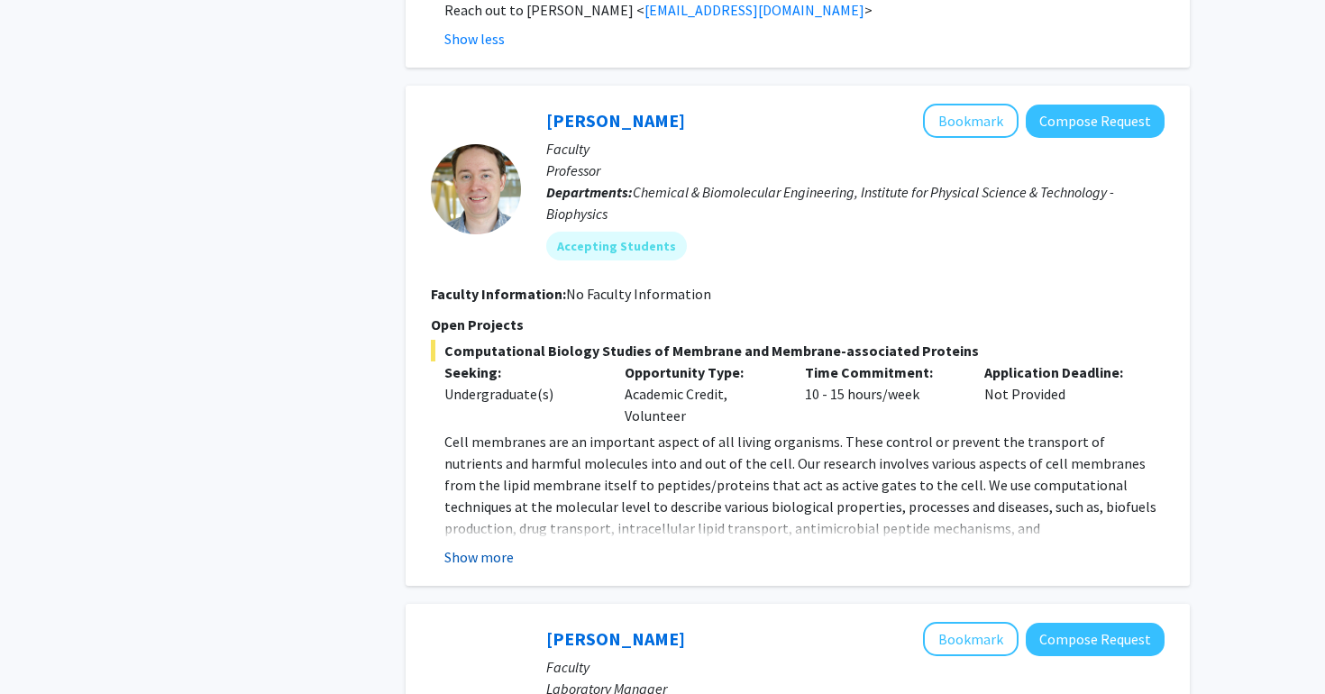
click at [498, 560] on button "Show more" at bounding box center [478, 557] width 69 height 22
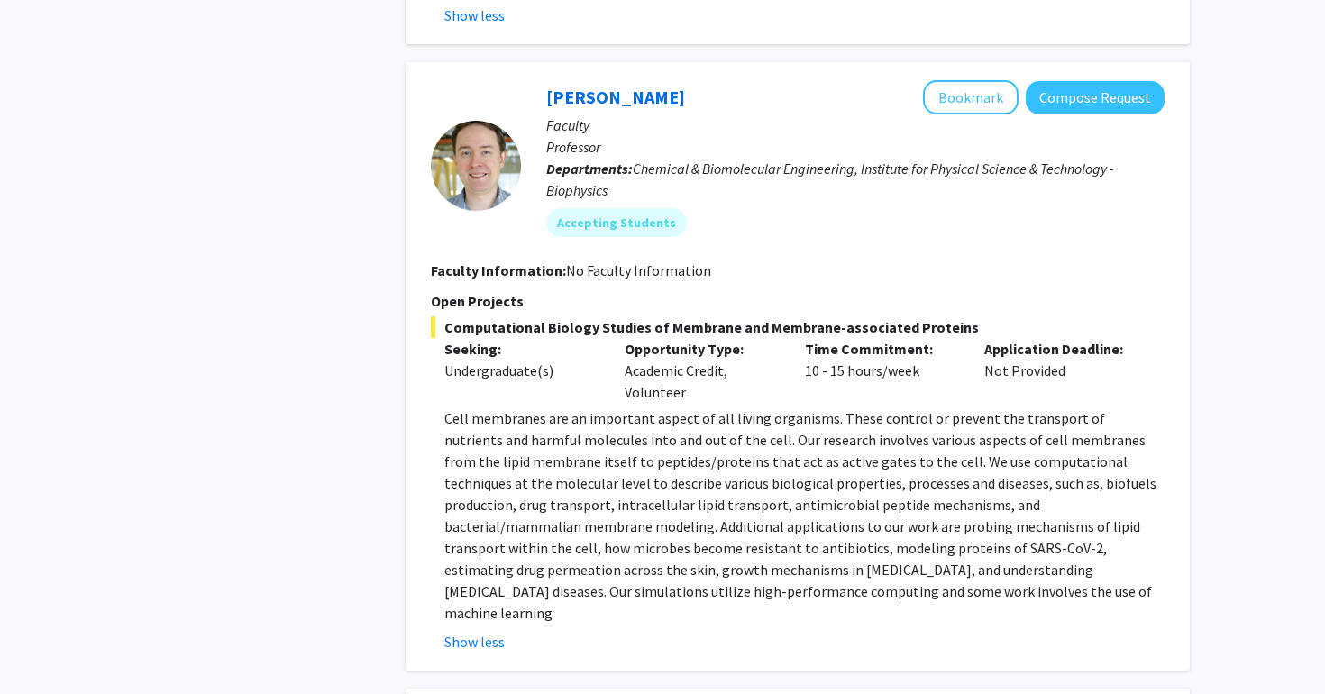
scroll to position [4477, 0]
click at [970, 96] on button "Bookmark" at bounding box center [971, 96] width 96 height 34
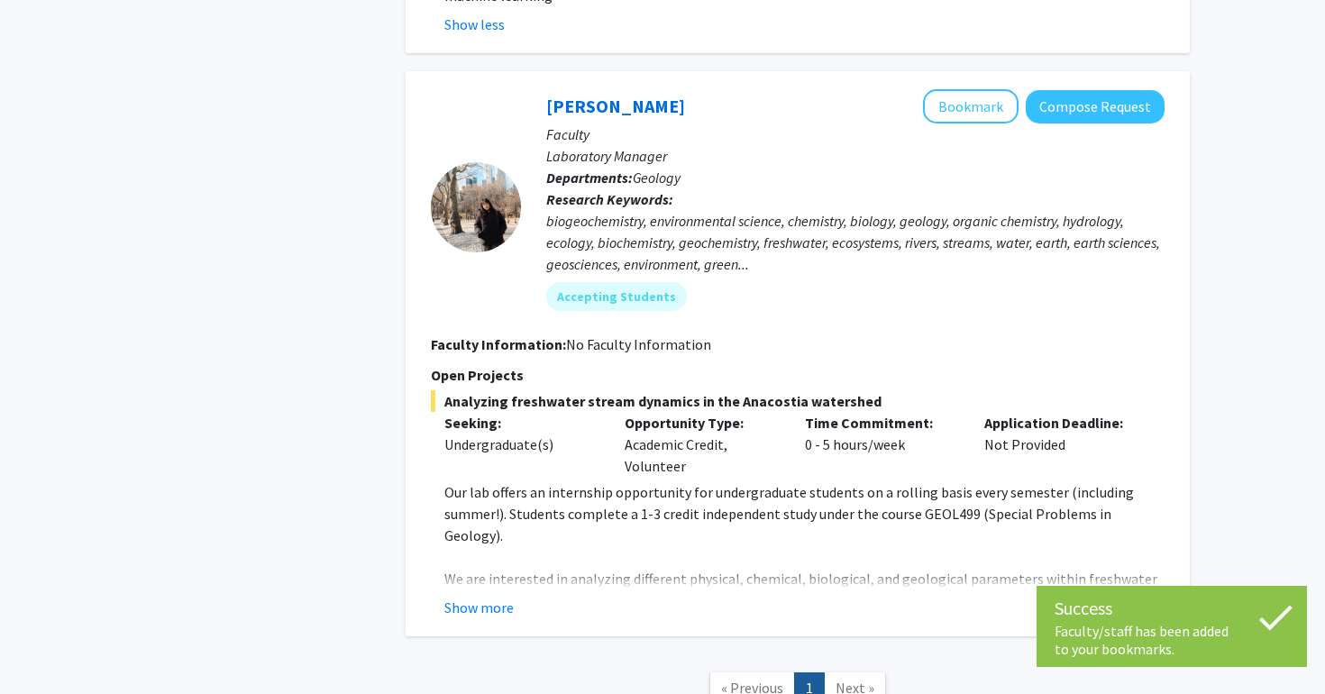
scroll to position [5158, 0]
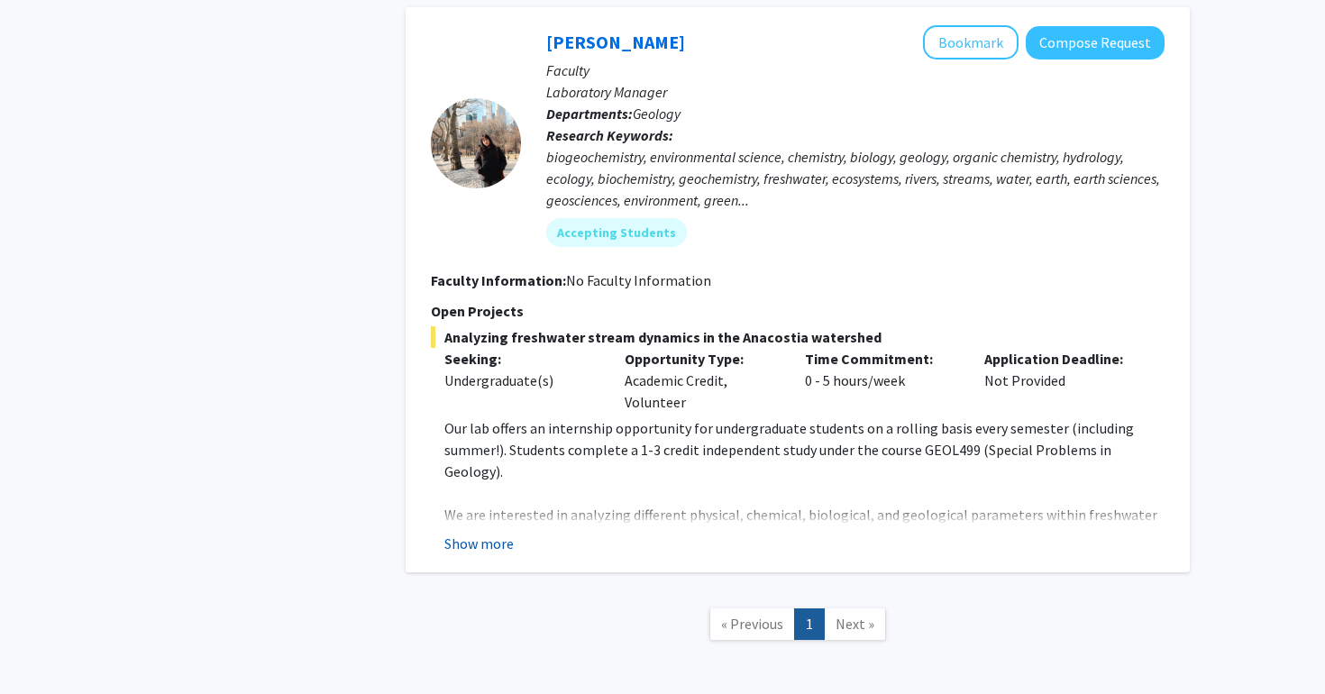
click at [509, 533] on button "Show more" at bounding box center [478, 544] width 69 height 22
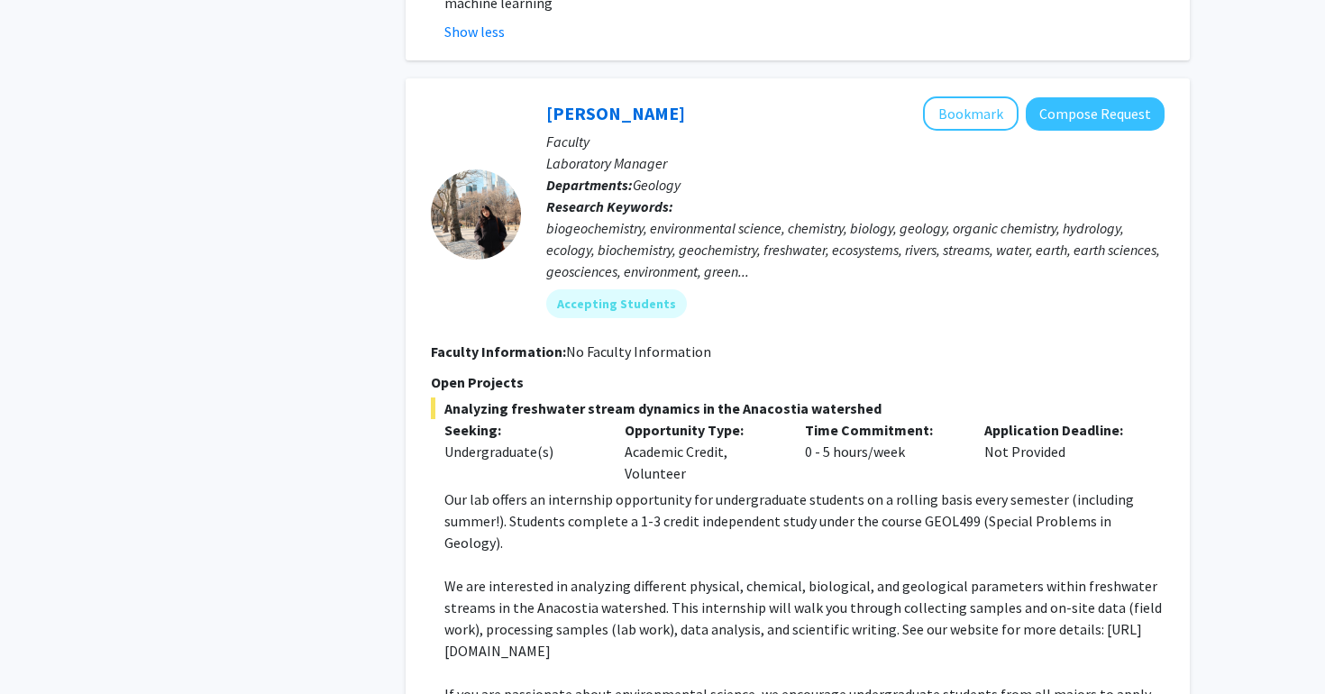
scroll to position [5086, 0]
click at [986, 103] on button "Bookmark" at bounding box center [971, 114] width 96 height 34
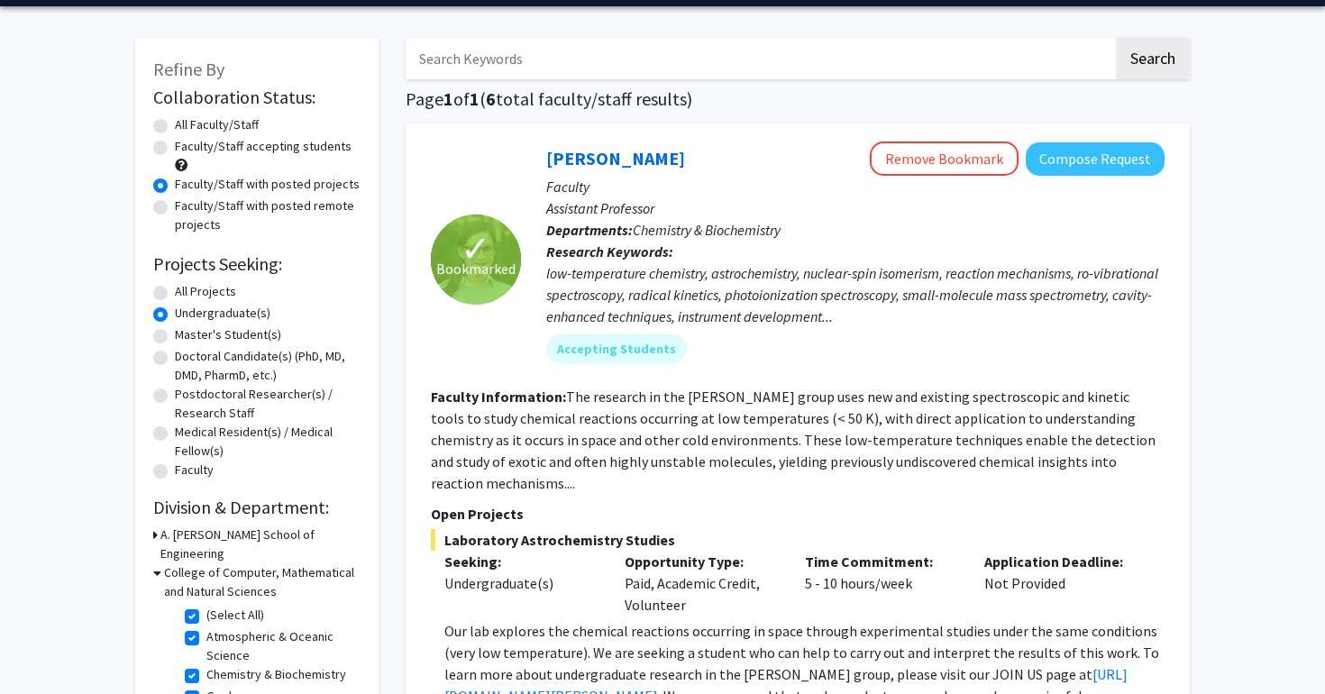
scroll to position [46, 0]
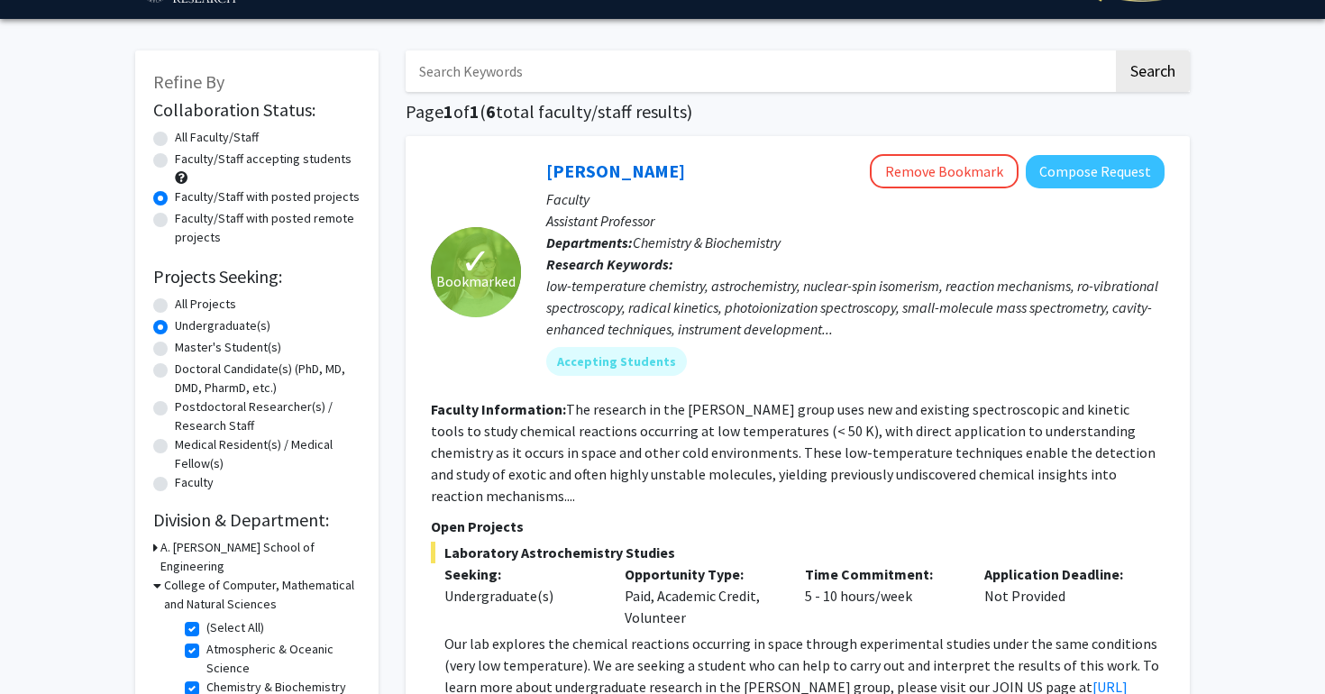
click at [151, 221] on div "Refine By Collaboration Status: Collaboration Status All Faculty/Staff Collabor…" at bounding box center [256, 431] width 243 height 762
click at [175, 165] on label "Faculty/Staff accepting students" at bounding box center [263, 159] width 177 height 19
click at [175, 161] on input "Faculty/Staff accepting students" at bounding box center [181, 156] width 12 height 12
radio input "true"
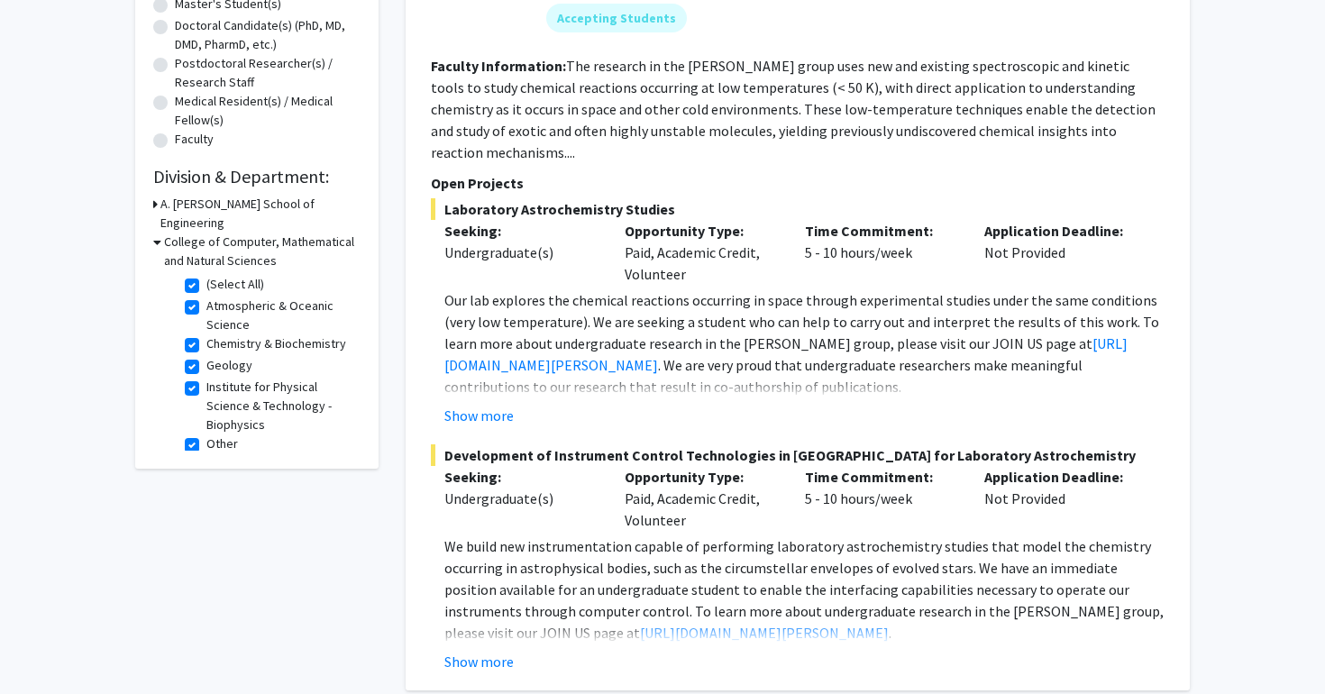
scroll to position [390, 0]
click at [206, 274] on label "(Select All)" at bounding box center [235, 283] width 58 height 19
click at [206, 274] on input "(Select All)" at bounding box center [212, 280] width 12 height 12
checkbox input "false"
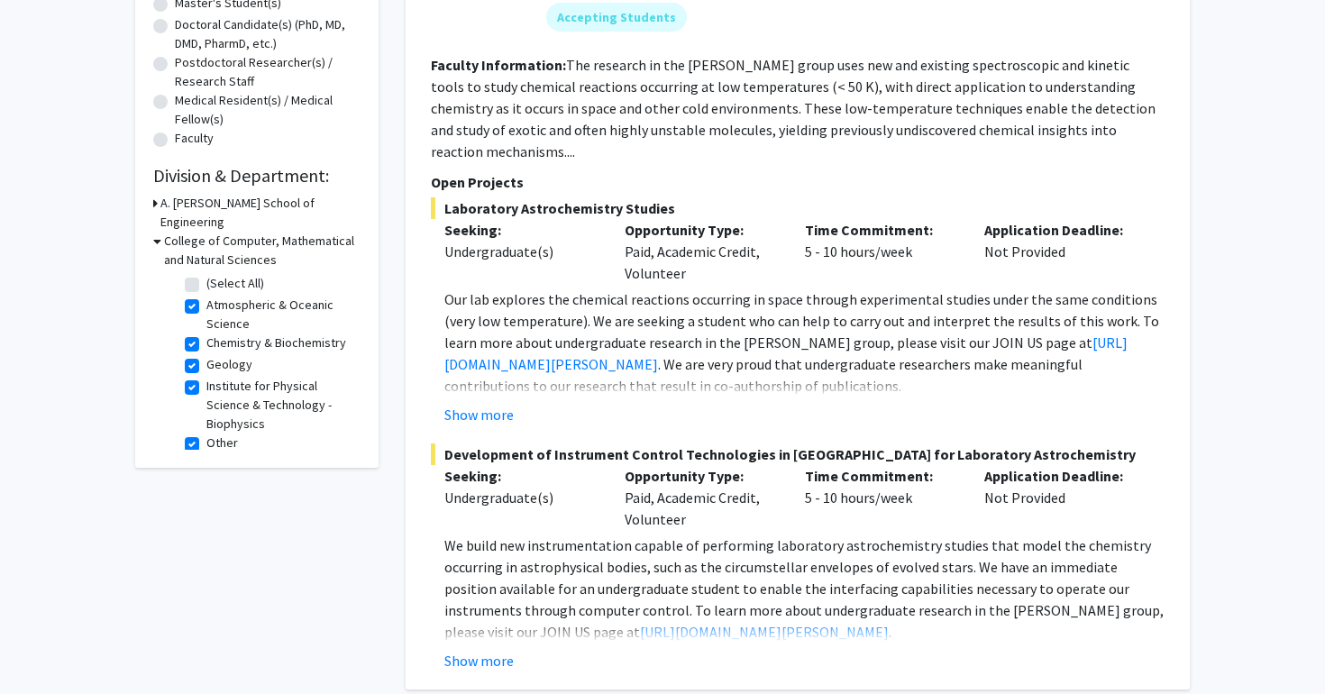
checkbox input "false"
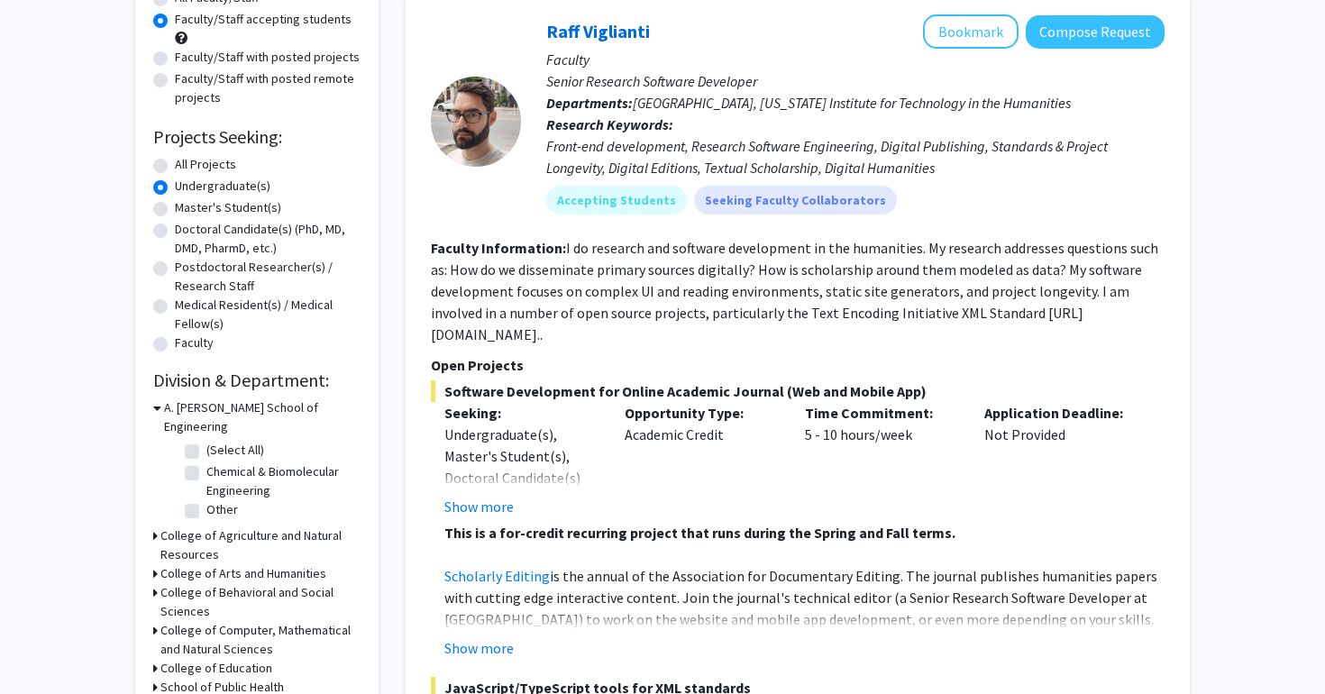
scroll to position [193, 0]
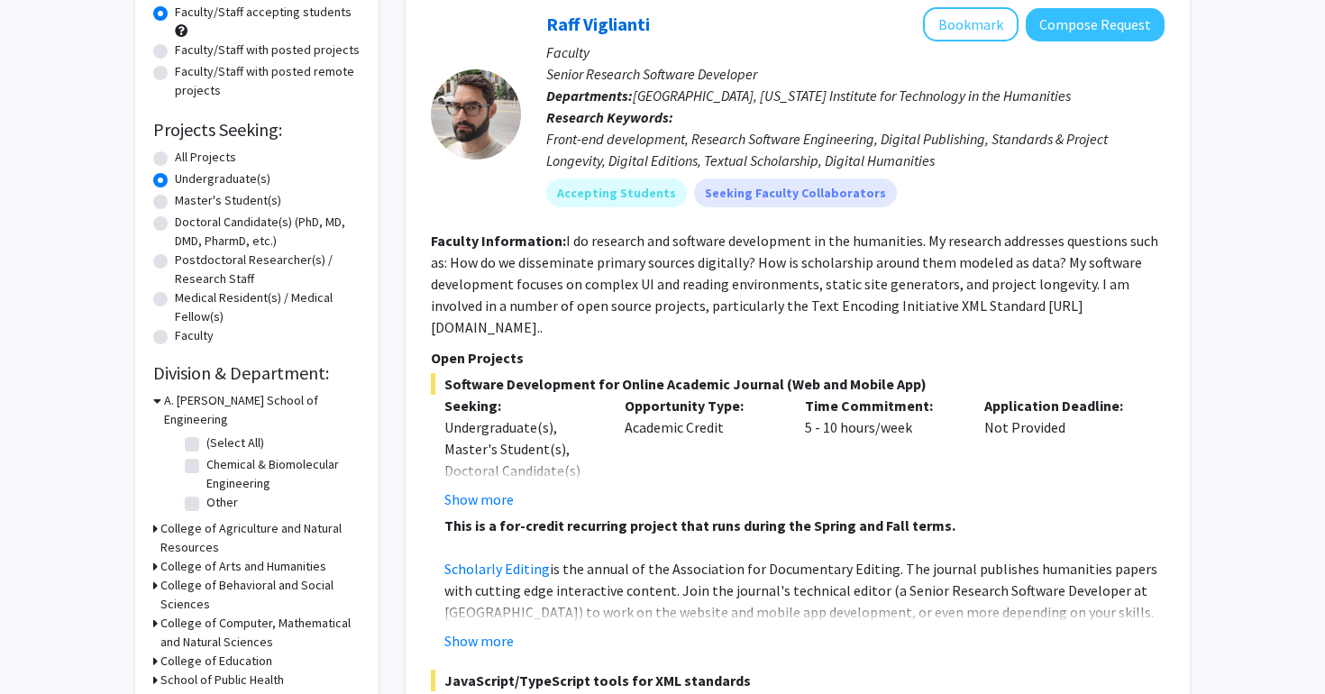
click at [206, 455] on label "Chemical & Biomolecular Engineering" at bounding box center [281, 474] width 150 height 38
click at [206, 455] on input "Chemical & Biomolecular Engineering" at bounding box center [212, 461] width 12 height 12
checkbox input "true"
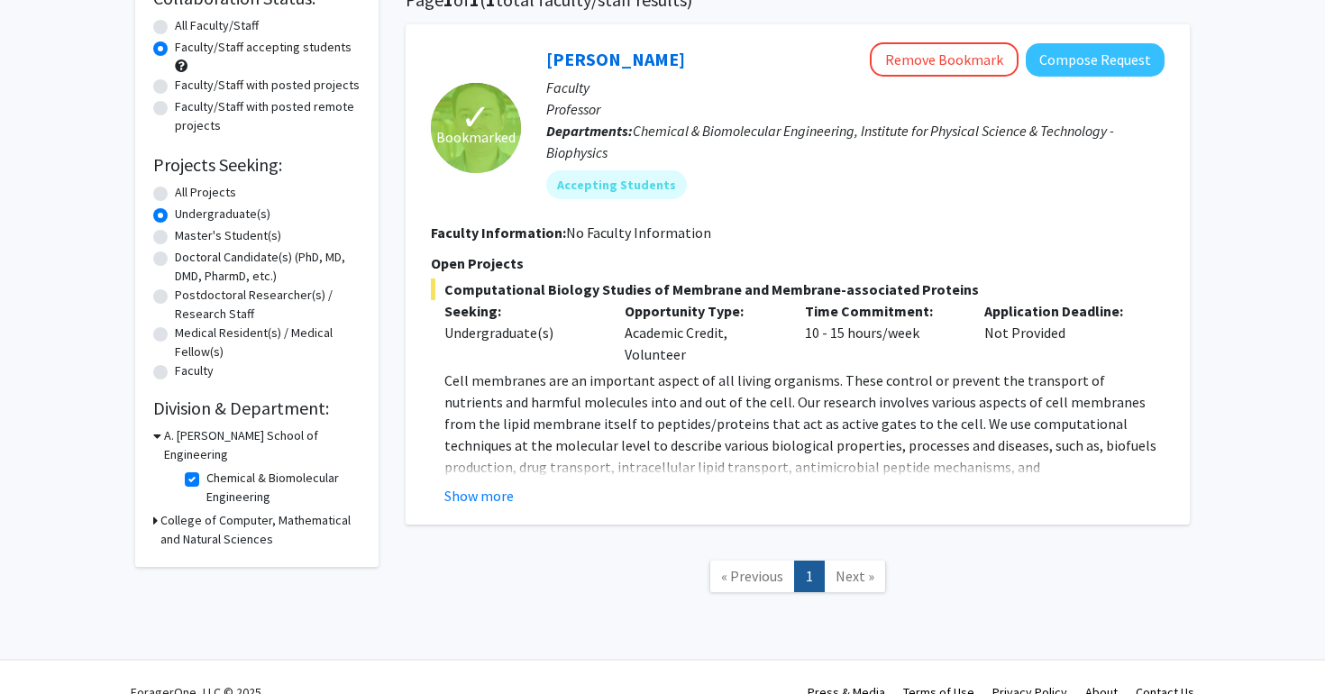
scroll to position [159, 0]
click at [206, 468] on label "Chemical & Biomolecular Engineering" at bounding box center [281, 487] width 150 height 38
click at [206, 468] on input "Chemical & Biomolecular Engineering" at bounding box center [212, 474] width 12 height 12
checkbox input "false"
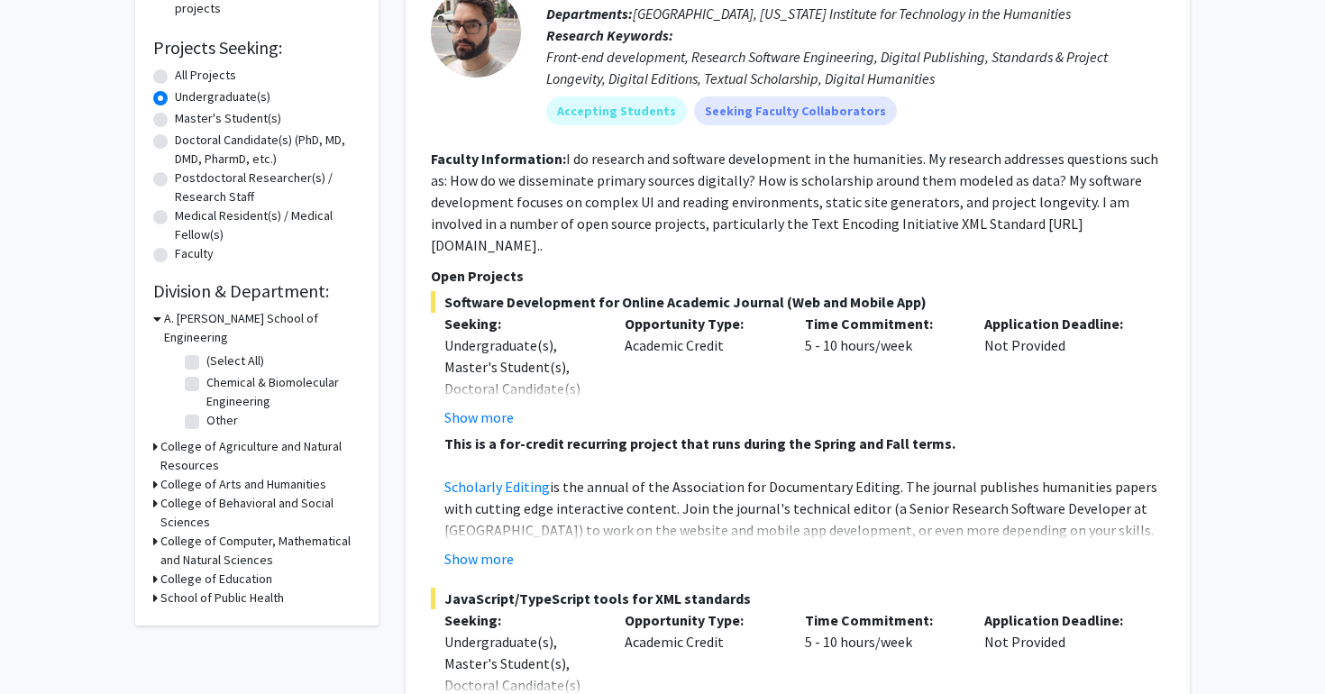
click at [209, 532] on h3 "College of Computer, Mathematical and Natural Sciences" at bounding box center [260, 551] width 200 height 38
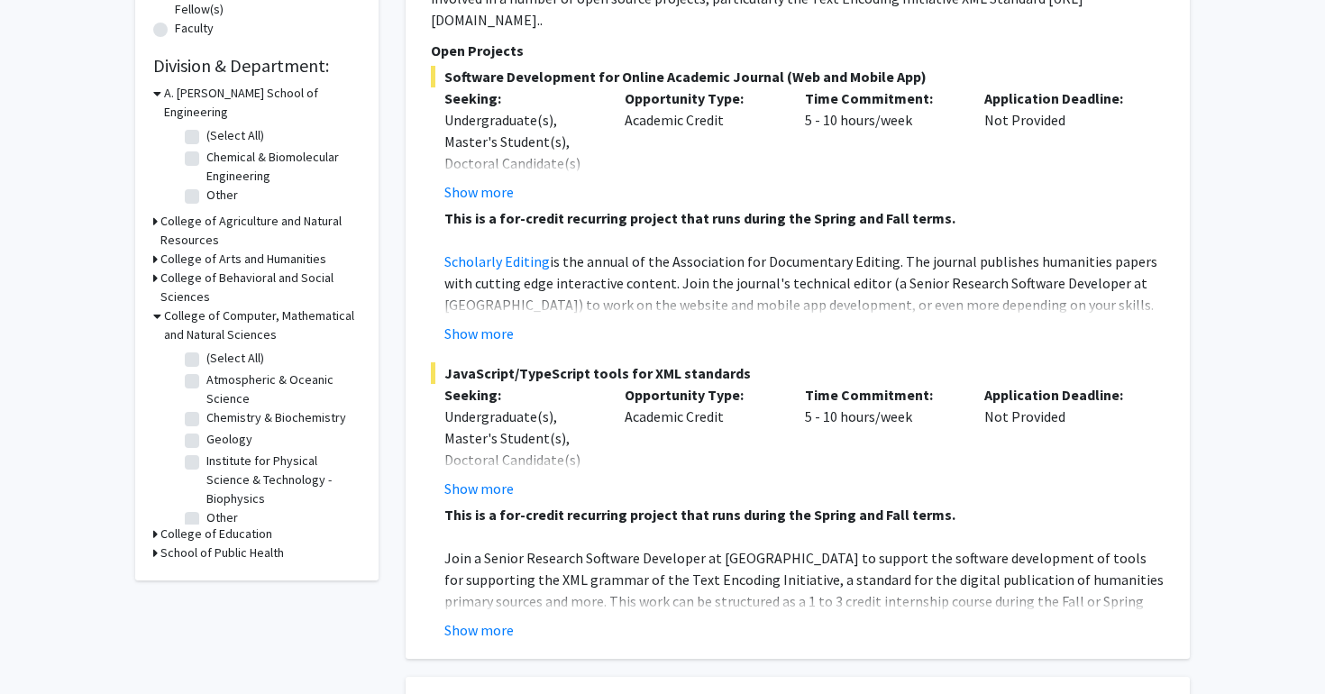
scroll to position [499, 0]
click at [206, 509] on label "Other" at bounding box center [222, 518] width 32 height 19
click at [206, 509] on input "Other" at bounding box center [212, 515] width 12 height 12
checkbox input "true"
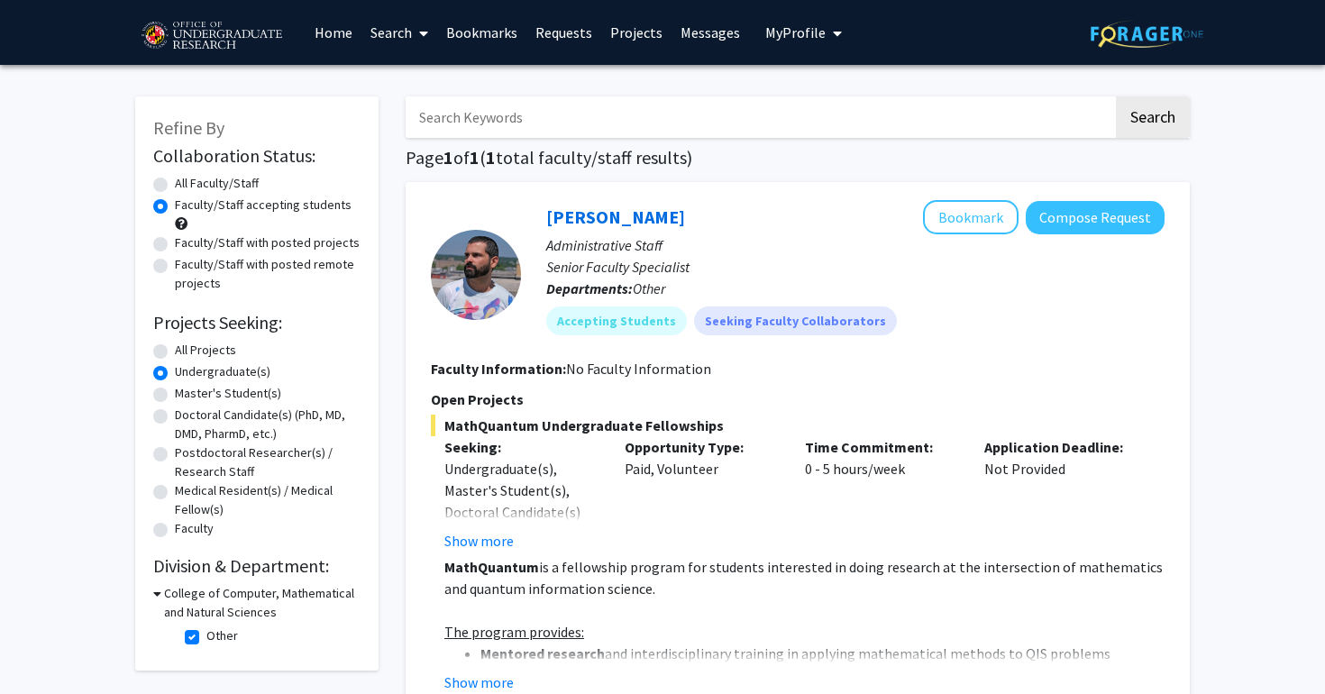
click at [572, 35] on link "Requests" at bounding box center [564, 32] width 75 height 63
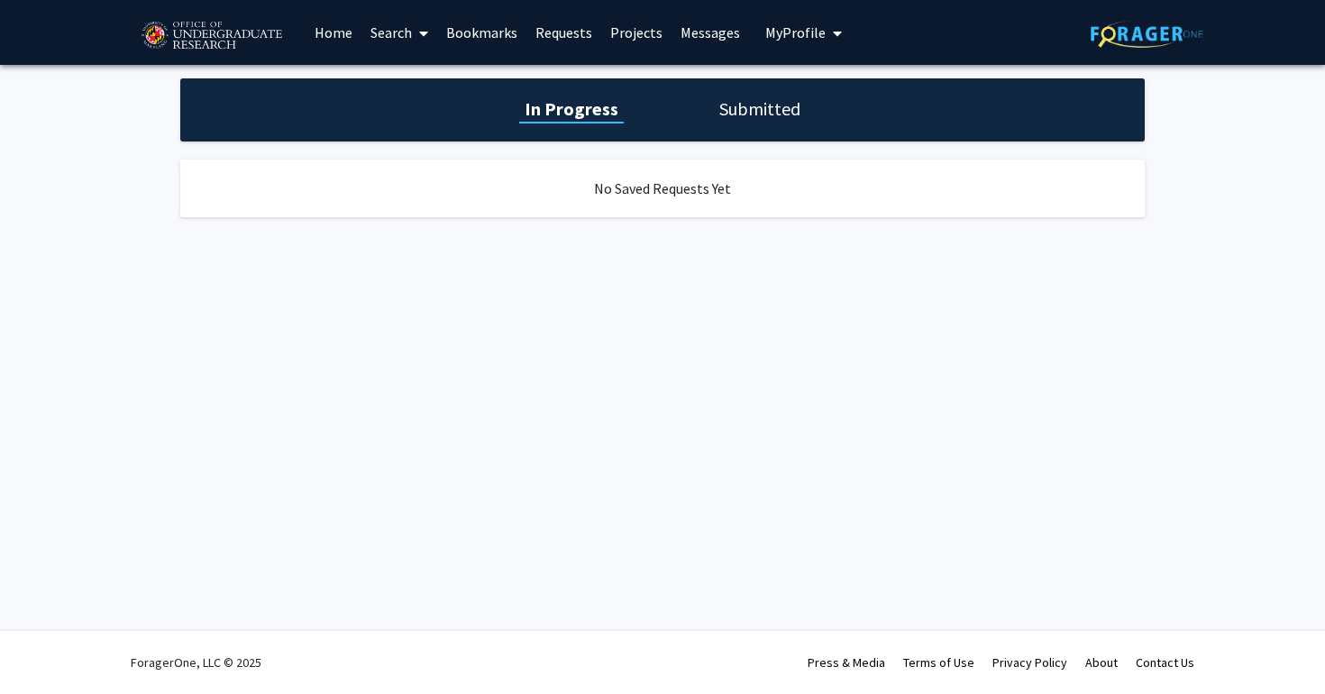
click at [650, 30] on link "Projects" at bounding box center [636, 32] width 70 height 63
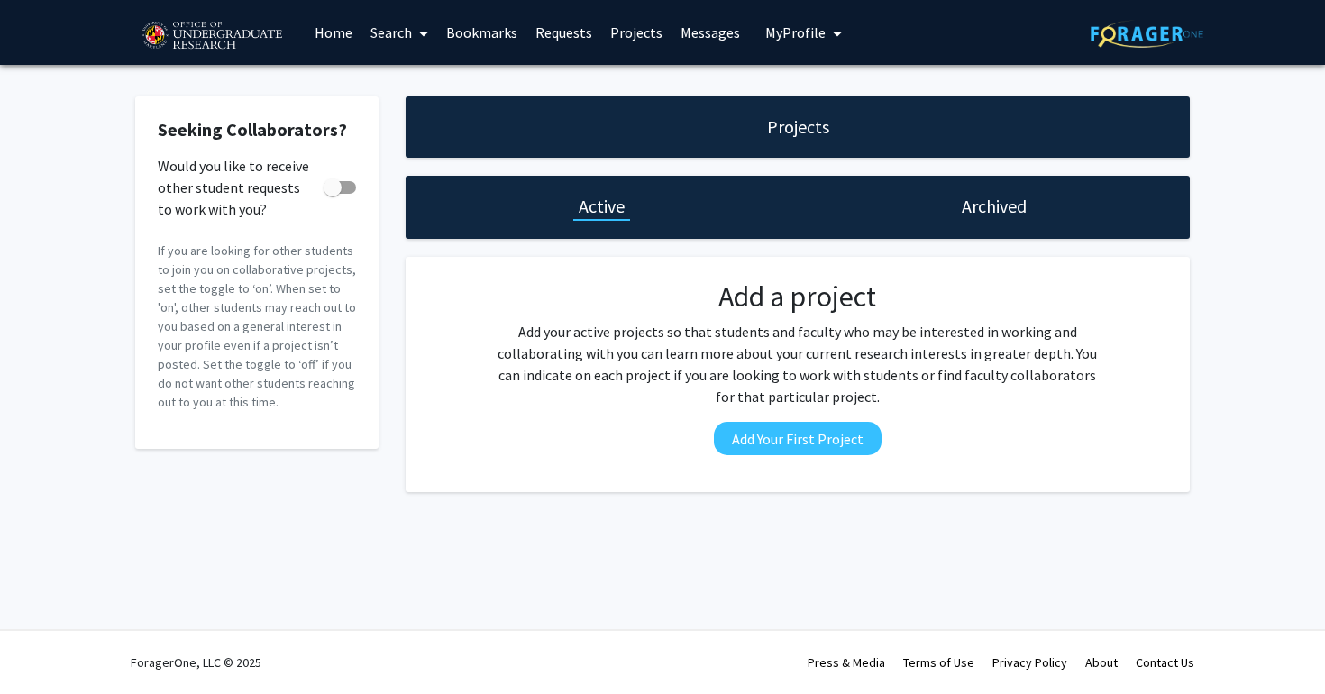
click at [774, 34] on span "My Profile" at bounding box center [795, 32] width 60 height 18
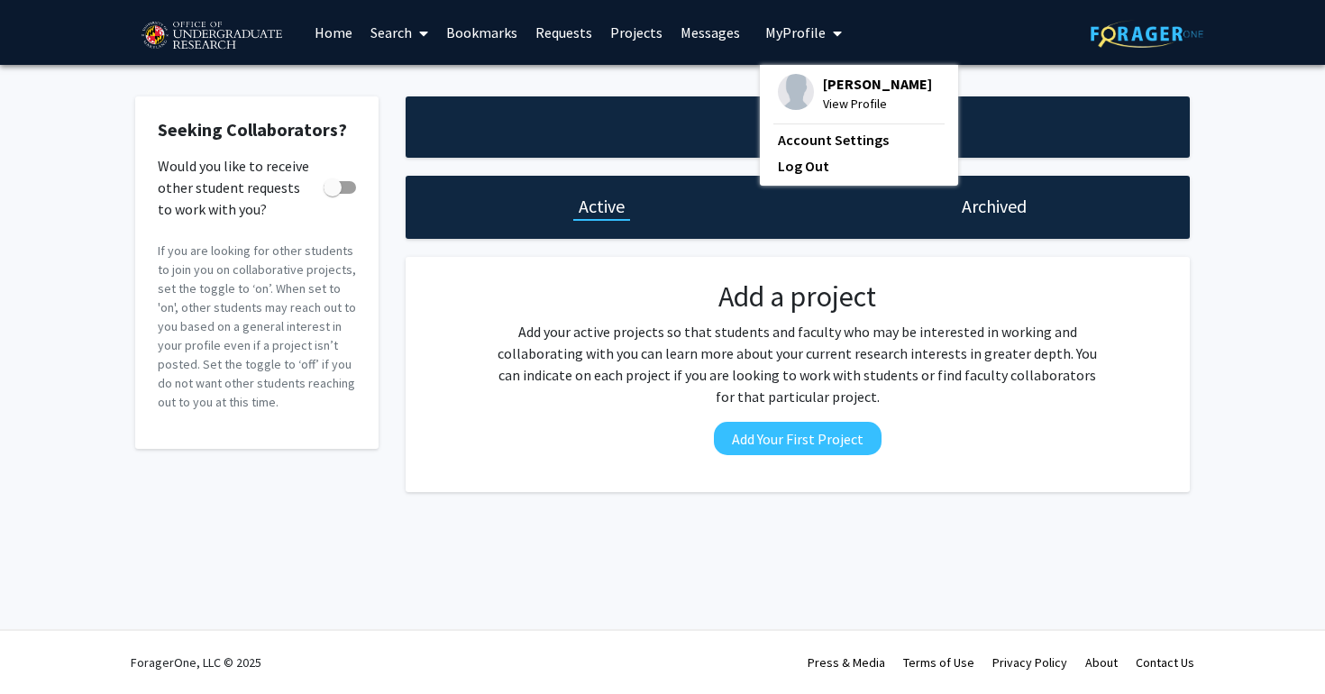
click at [823, 87] on span "[PERSON_NAME]" at bounding box center [877, 84] width 109 height 20
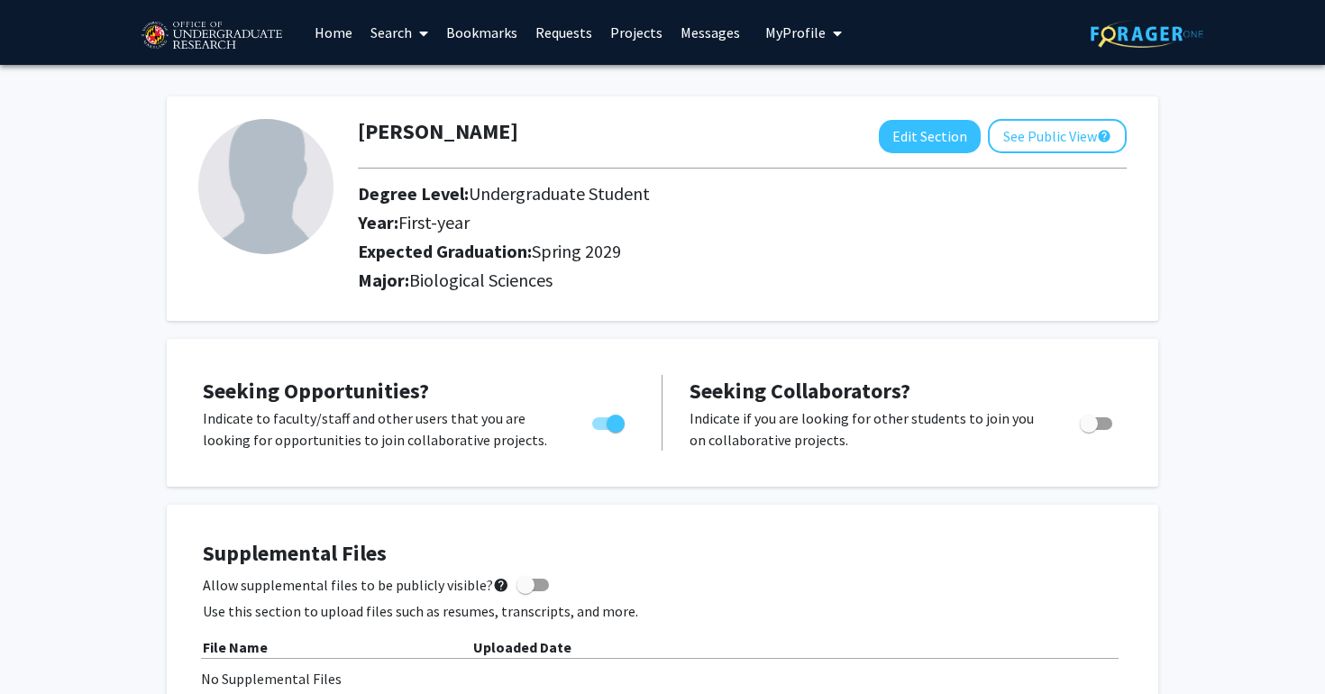
click at [412, 38] on link "Search" at bounding box center [400, 32] width 76 height 63
click at [349, 30] on link "Home" at bounding box center [334, 32] width 56 height 63
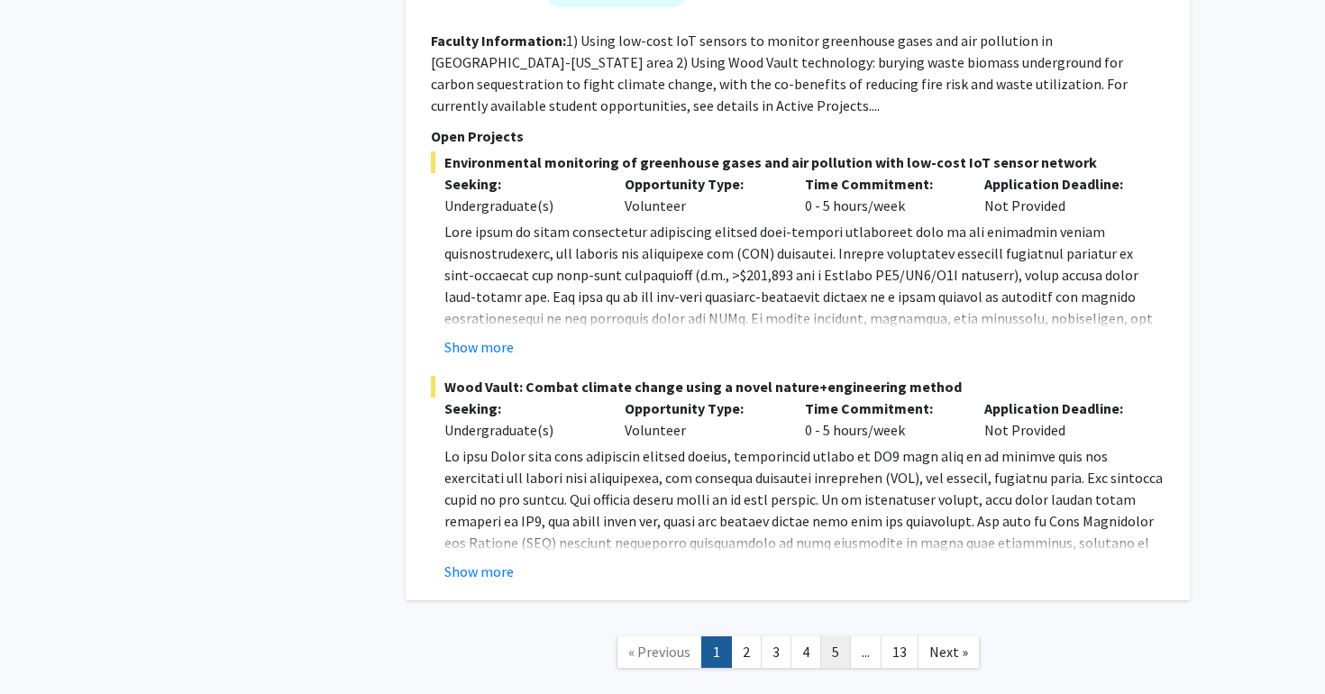
scroll to position [8848, 0]
click at [825, 637] on link "5" at bounding box center [835, 653] width 31 height 32
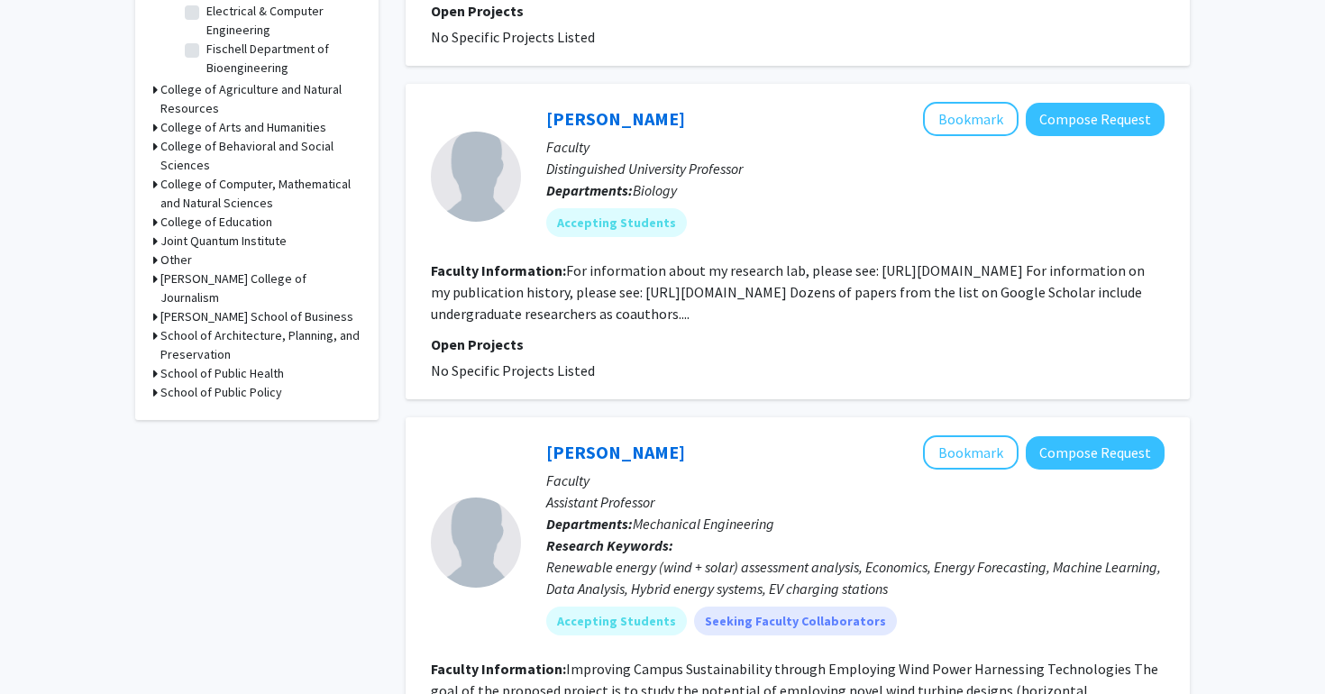
scroll to position [723, 0]
click at [492, 157] on div at bounding box center [476, 176] width 90 height 90
click at [564, 118] on link "William Fagan" at bounding box center [615, 117] width 139 height 23
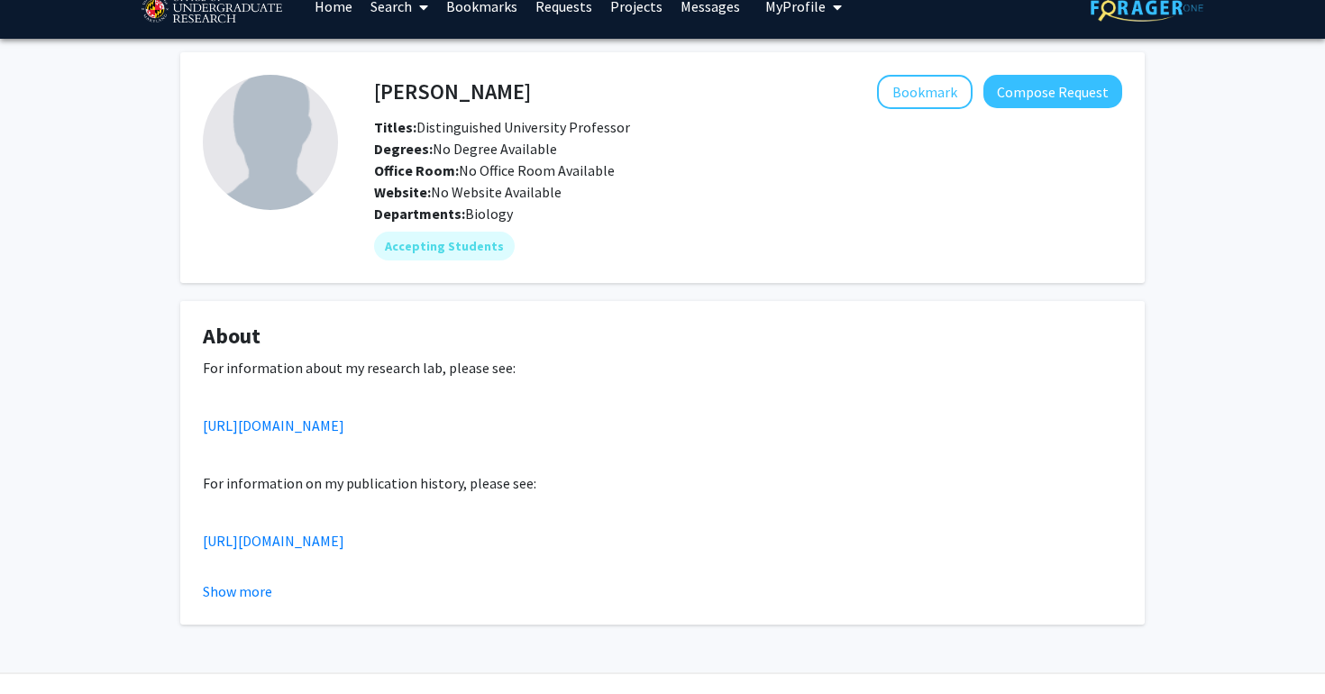
scroll to position [33, 0]
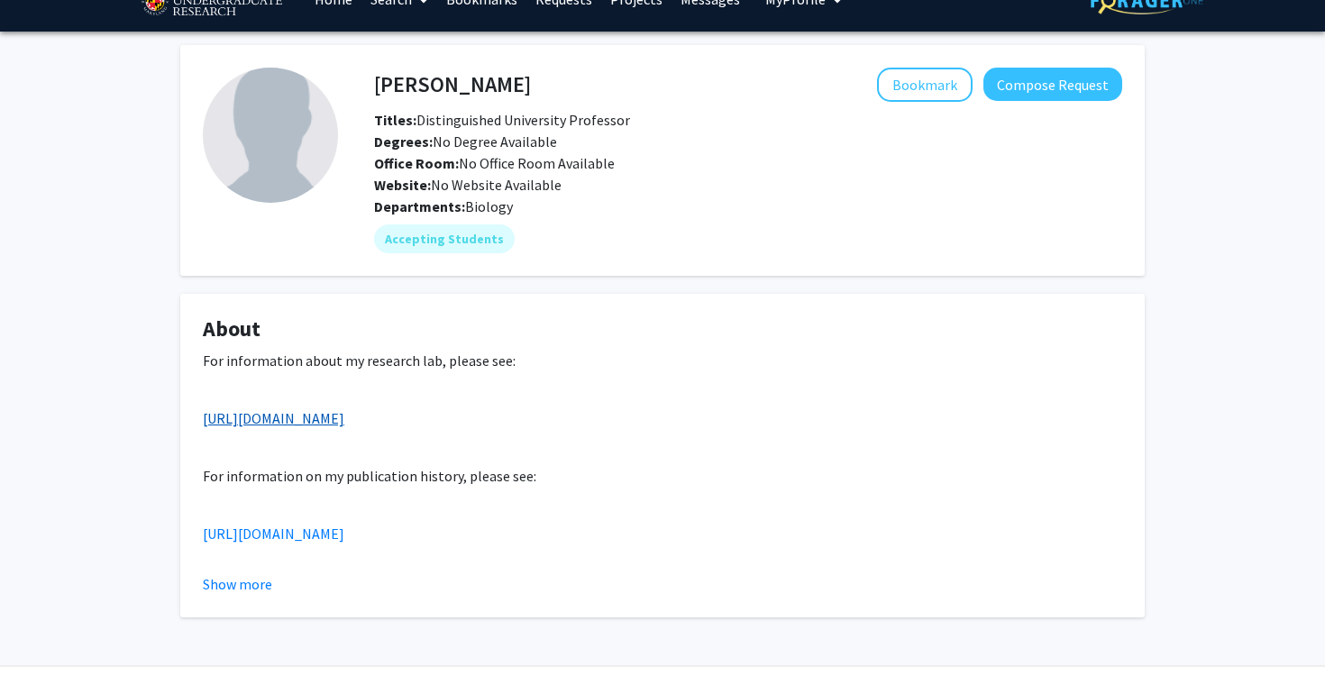
click at [344, 421] on link "https://science.umd.edu/biology/faganlab/" at bounding box center [274, 418] width 142 height 18
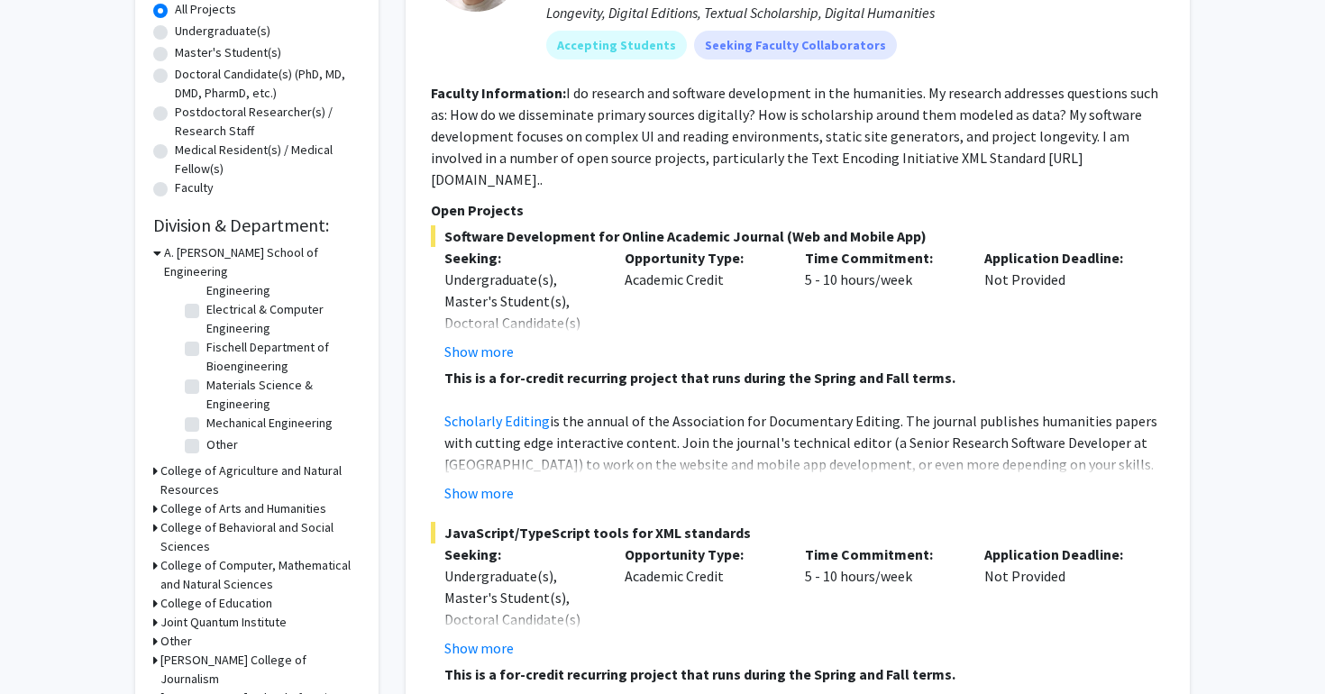
scroll to position [83, 0]
click at [216, 556] on h3 "College of Computer, Mathematical and Natural Sciences" at bounding box center [260, 575] width 200 height 38
click at [206, 599] on label "(Select All)" at bounding box center [235, 608] width 58 height 19
click at [206, 599] on input "(Select All)" at bounding box center [212, 605] width 12 height 12
checkbox input "true"
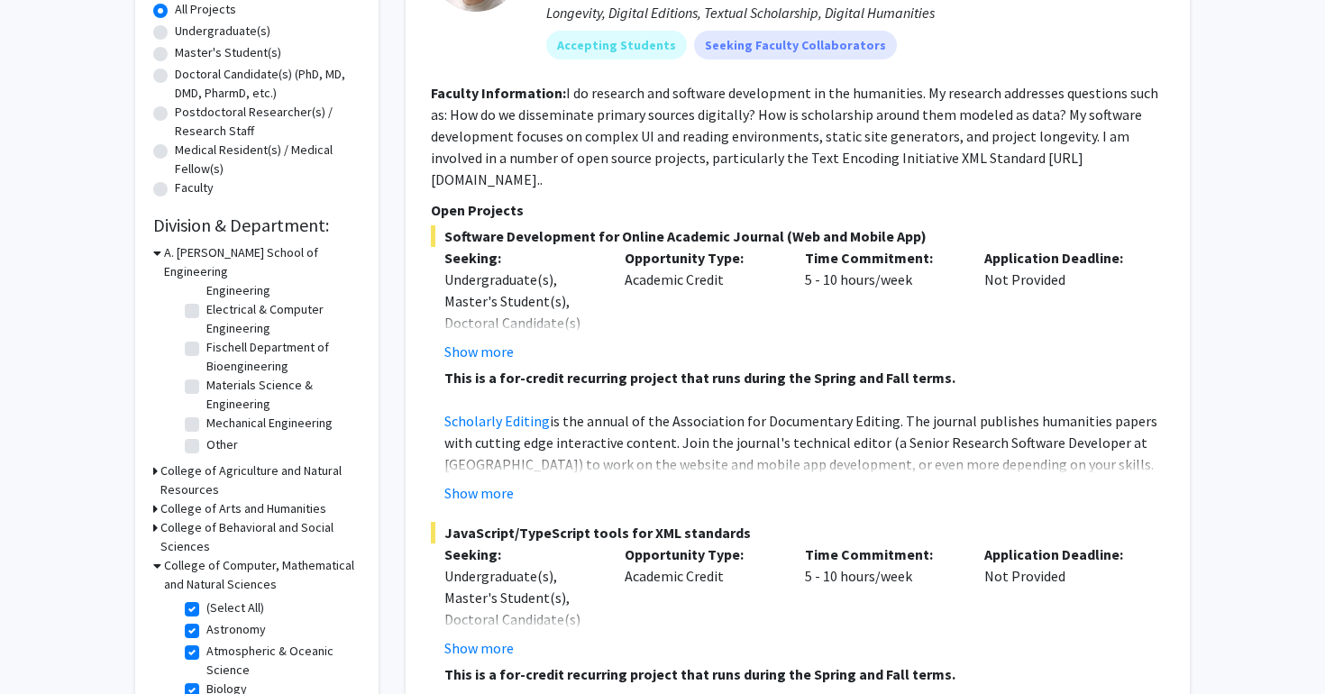
checkbox input "true"
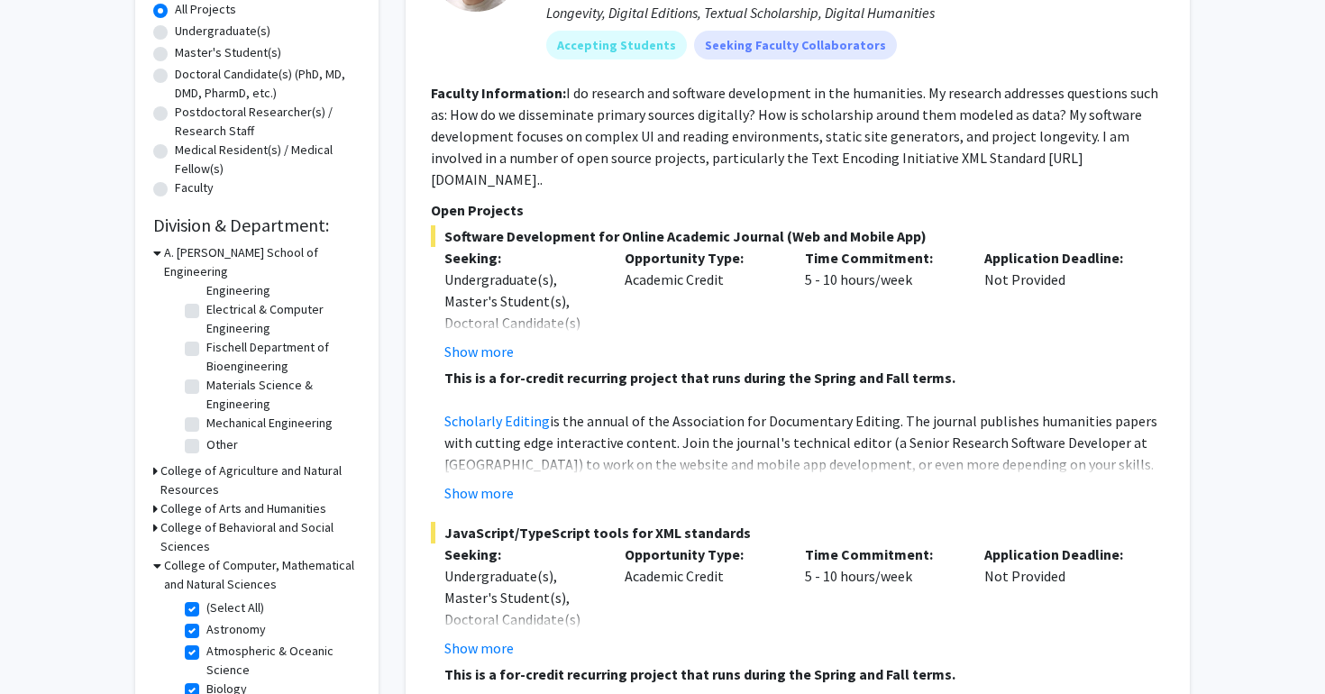
checkbox input "true"
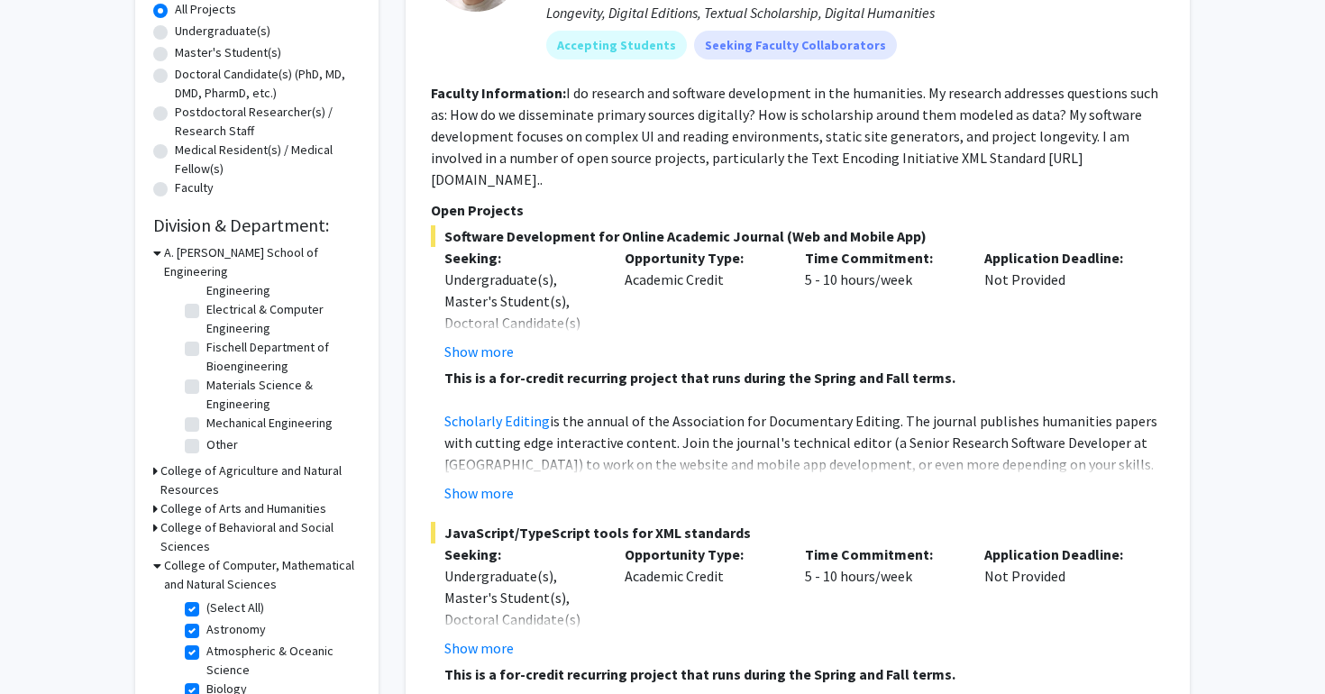
checkbox input "true"
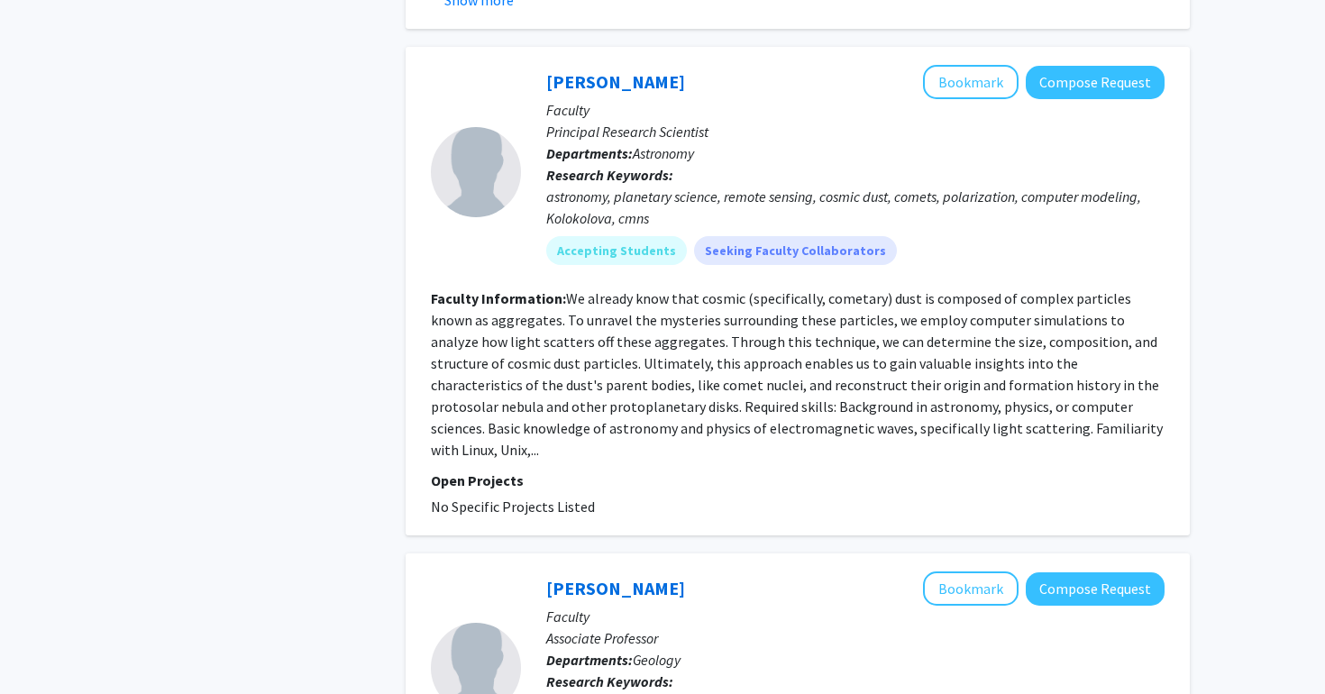
scroll to position [4595, 0]
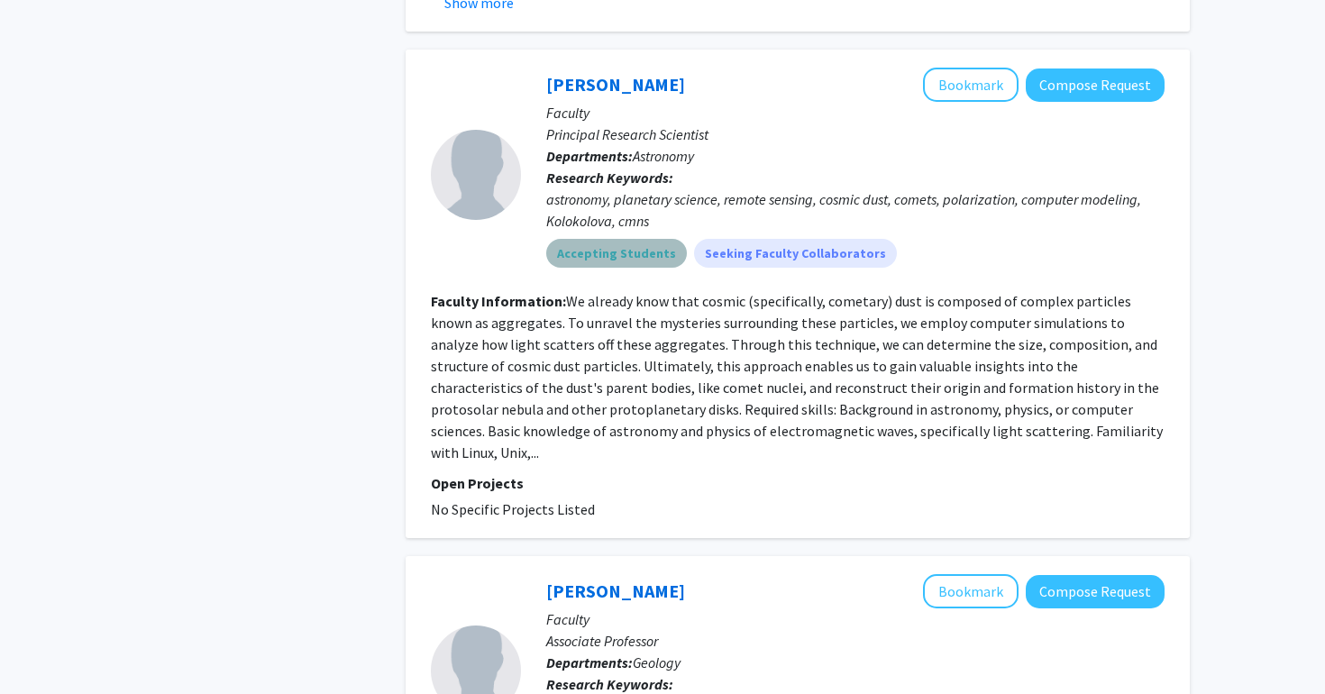
click at [617, 239] on mat-chip "Accepting Students" at bounding box center [616, 253] width 141 height 29
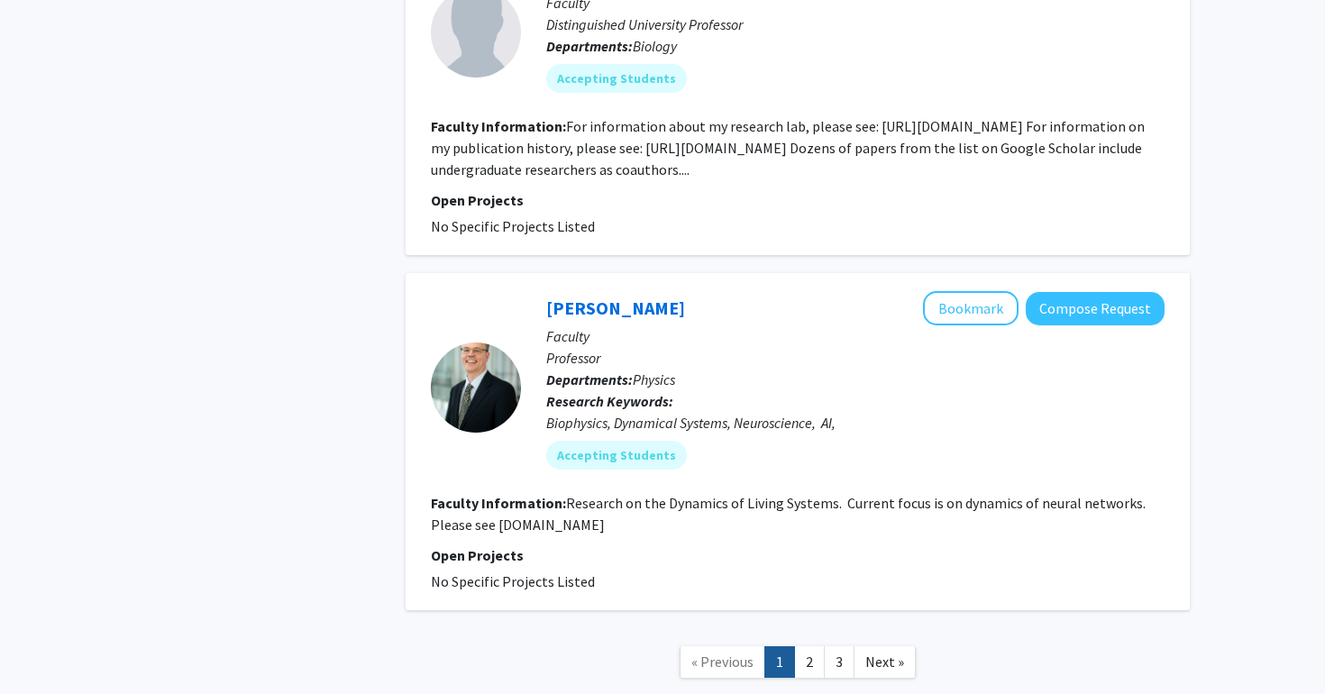
scroll to position [5674, 0]
click at [813, 647] on link "2" at bounding box center [809, 663] width 31 height 32
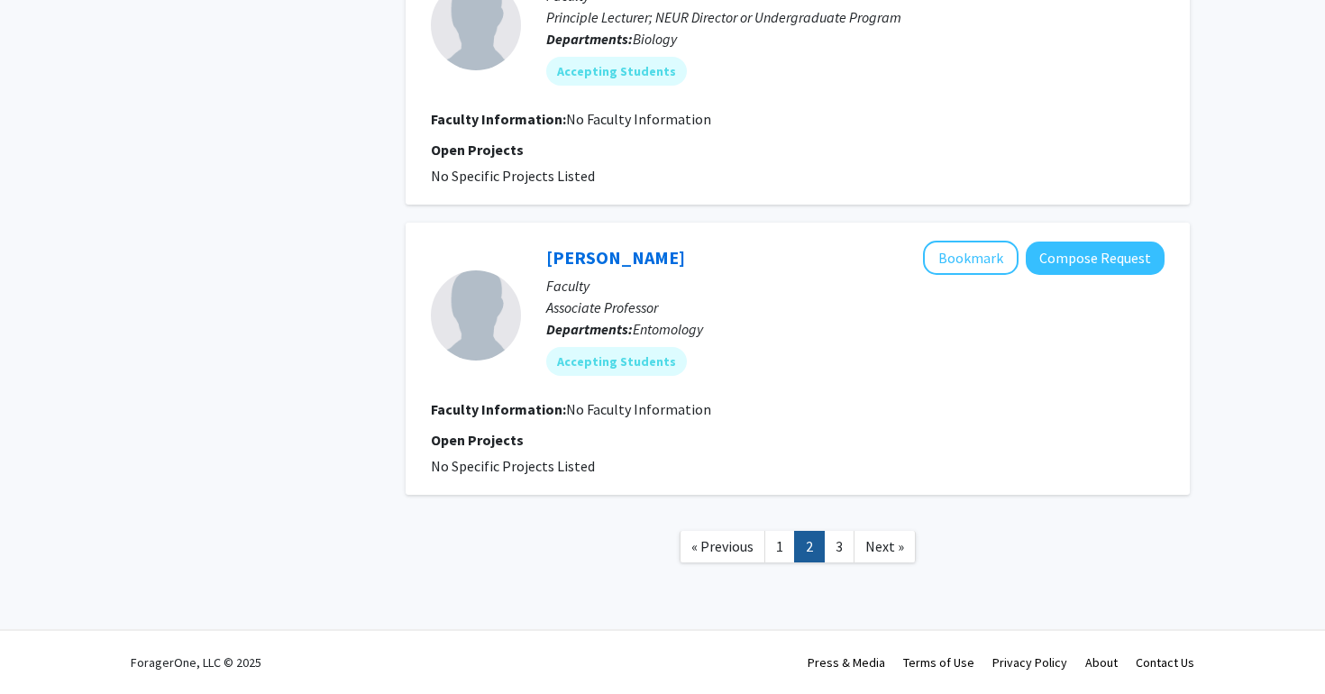
scroll to position [2769, 0]
click at [845, 545] on link "3" at bounding box center [839, 547] width 31 height 32
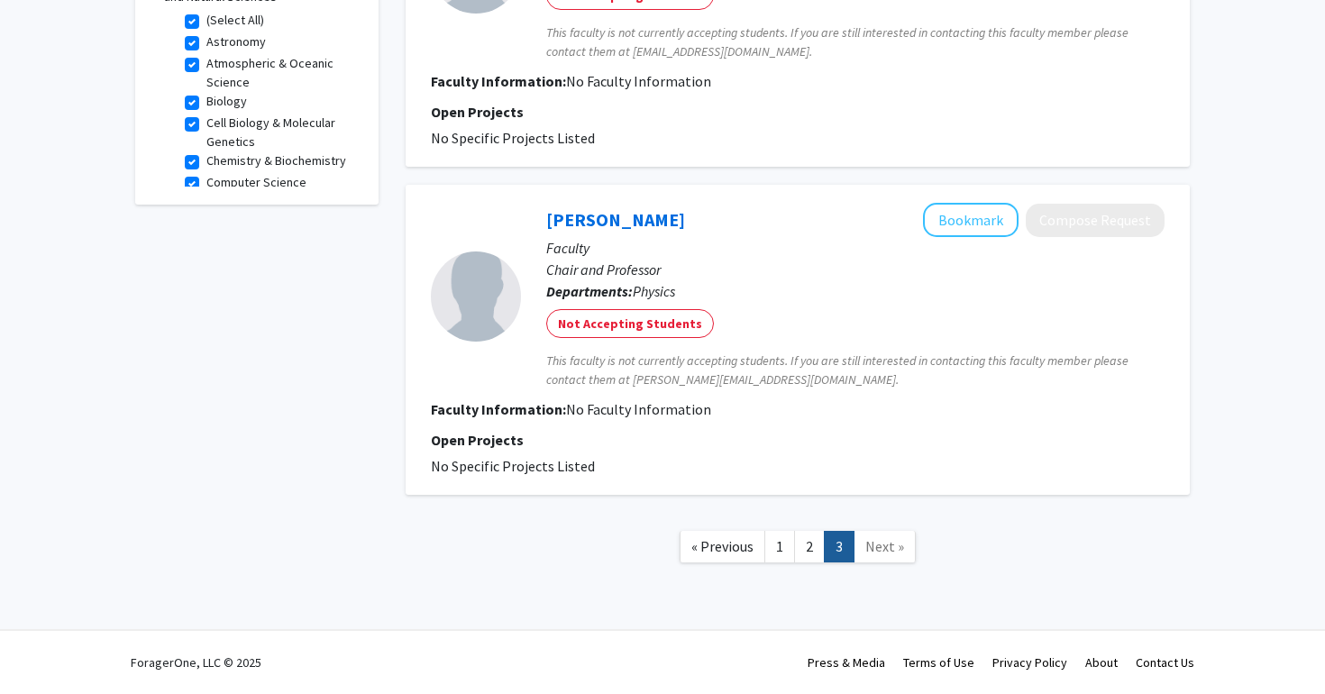
scroll to position [655, 0]
click at [777, 551] on link "1" at bounding box center [780, 547] width 31 height 32
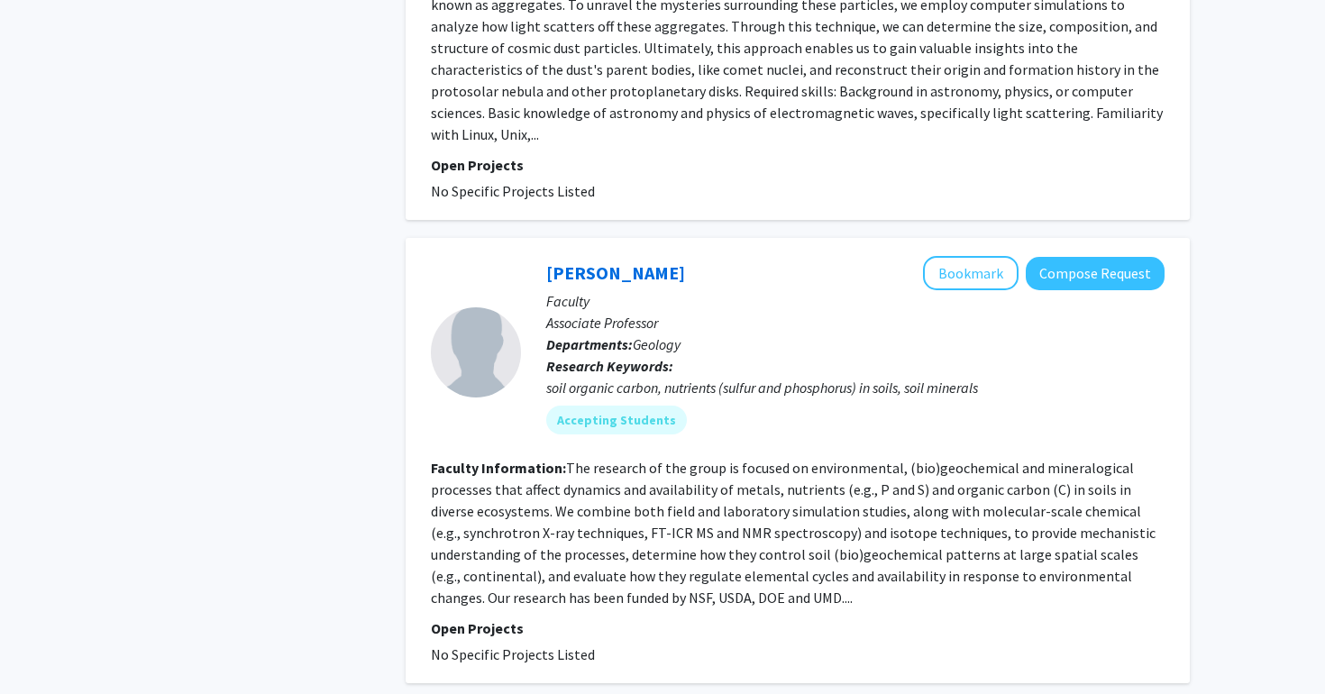
scroll to position [4919, 0]
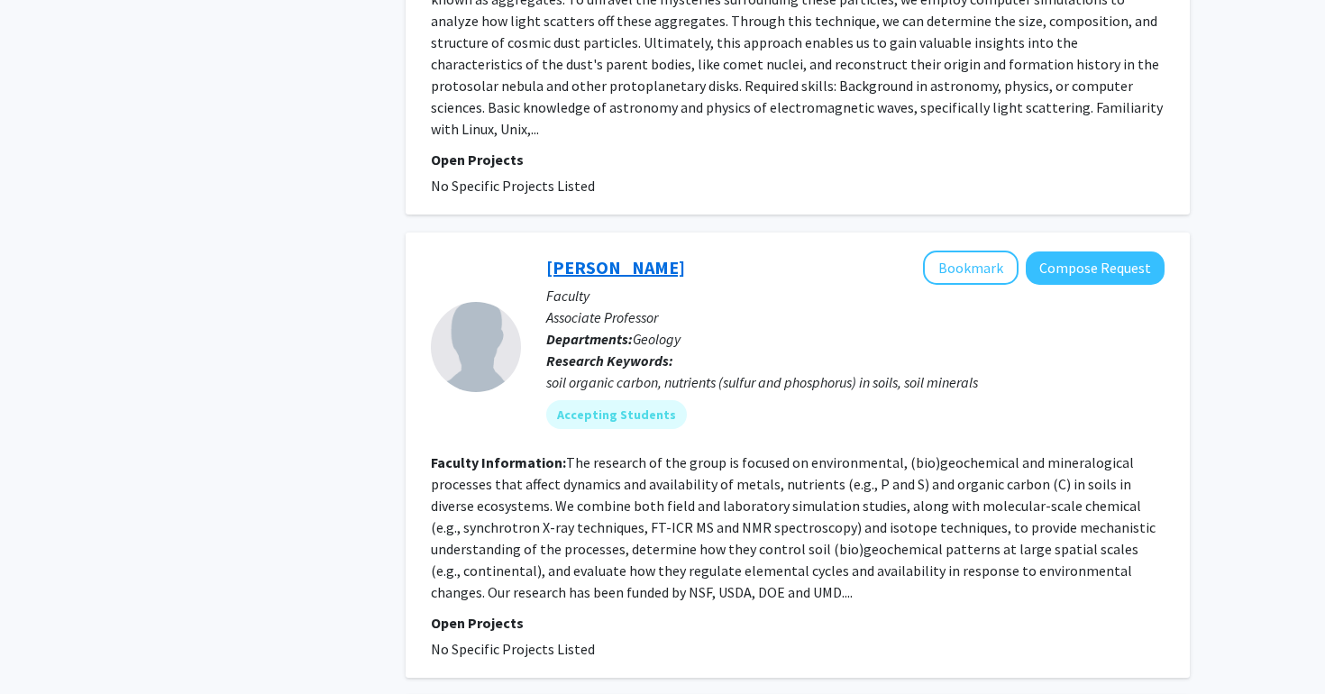
click at [580, 256] on link "Mengqiang Zhu" at bounding box center [615, 267] width 139 height 23
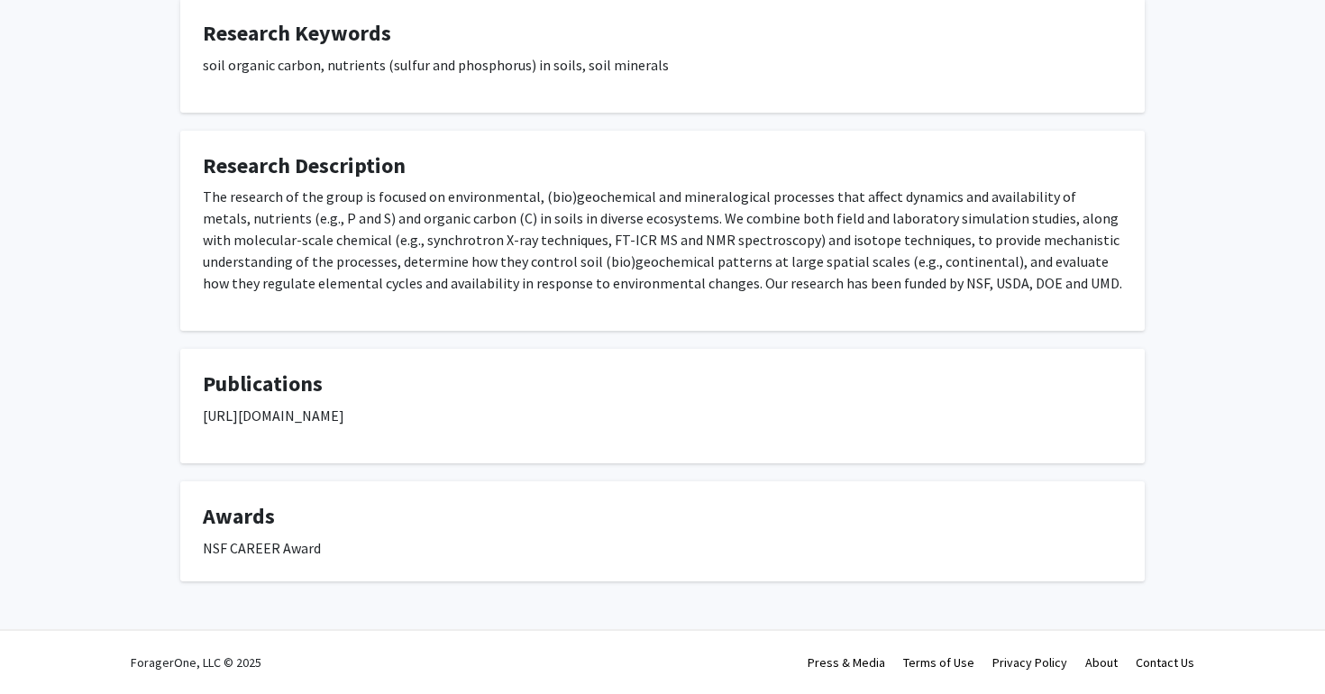
scroll to position [446, 0]
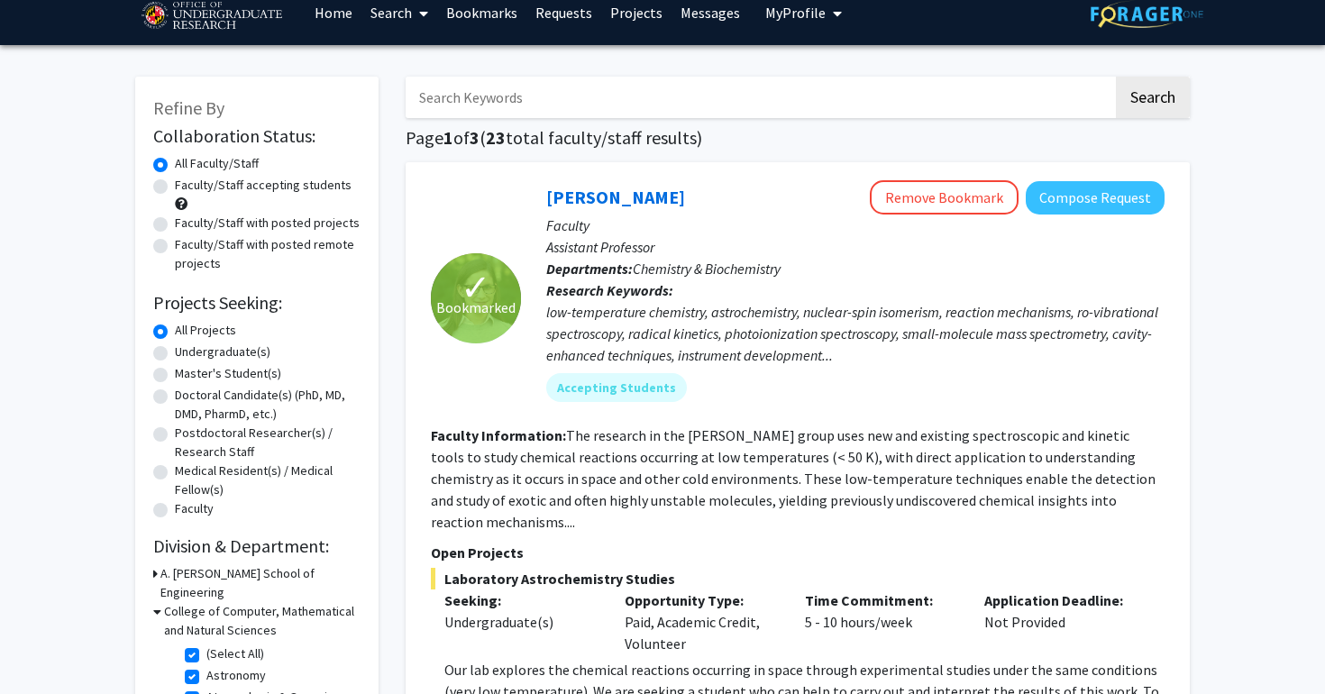
scroll to position [23, 0]
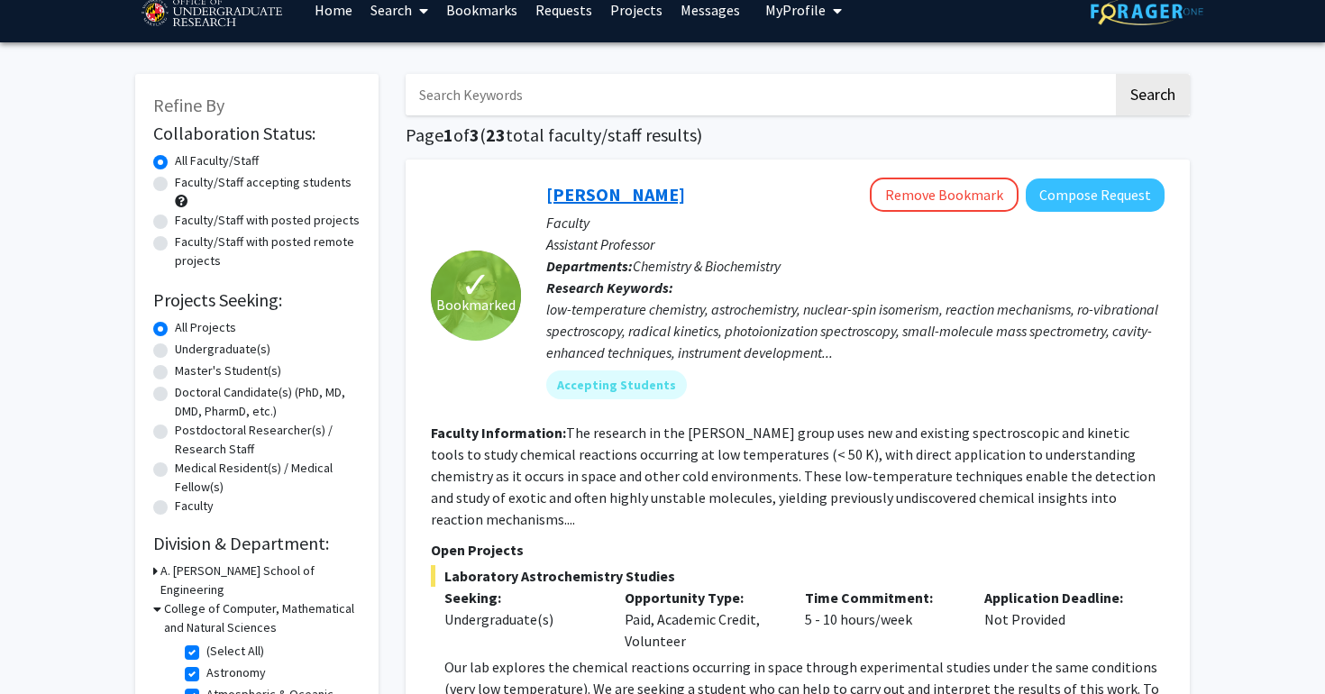
click at [613, 199] on link "Leah Dodson" at bounding box center [615, 194] width 139 height 23
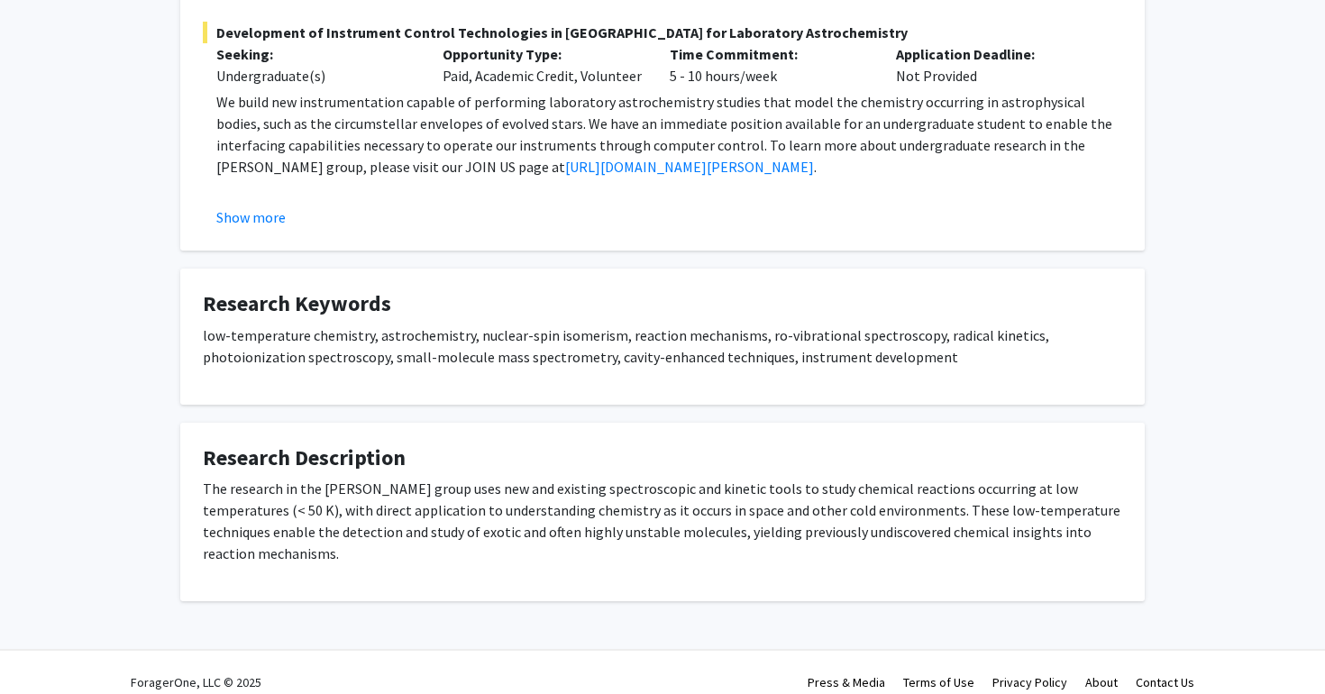
scroll to position [585, 0]
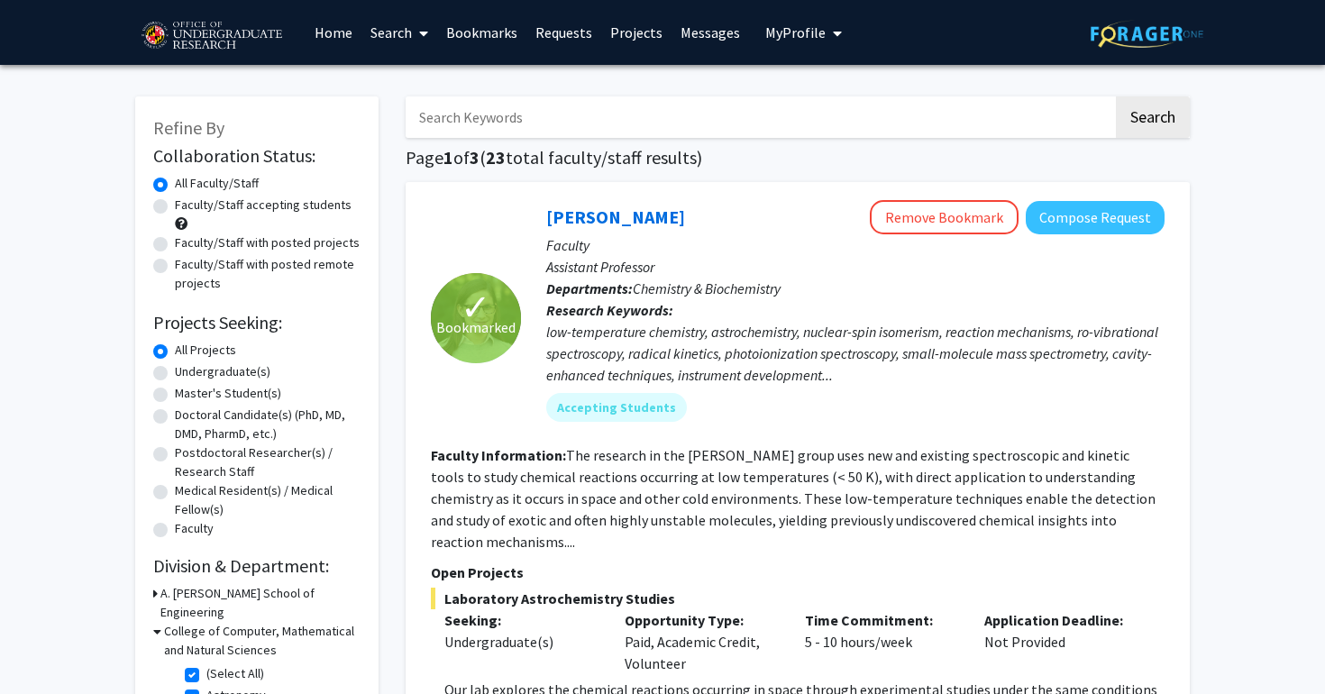
click at [218, 376] on label "Undergraduate(s)" at bounding box center [223, 371] width 96 height 19
click at [187, 374] on input "Undergraduate(s)" at bounding box center [181, 368] width 12 height 12
radio input "true"
click at [396, 24] on link "Search" at bounding box center [400, 32] width 76 height 63
click at [473, 38] on link "Bookmarks" at bounding box center [481, 32] width 89 height 63
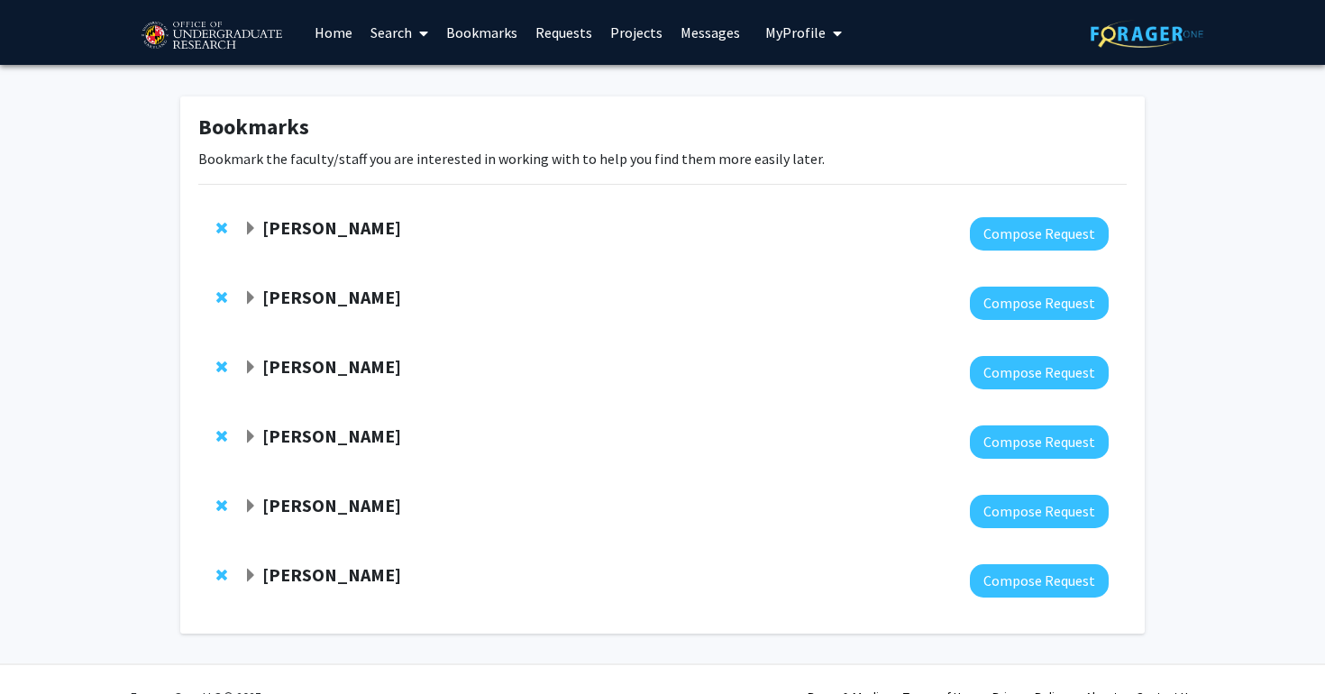
click at [309, 231] on strong "Magaly Toro" at bounding box center [331, 227] width 139 height 23
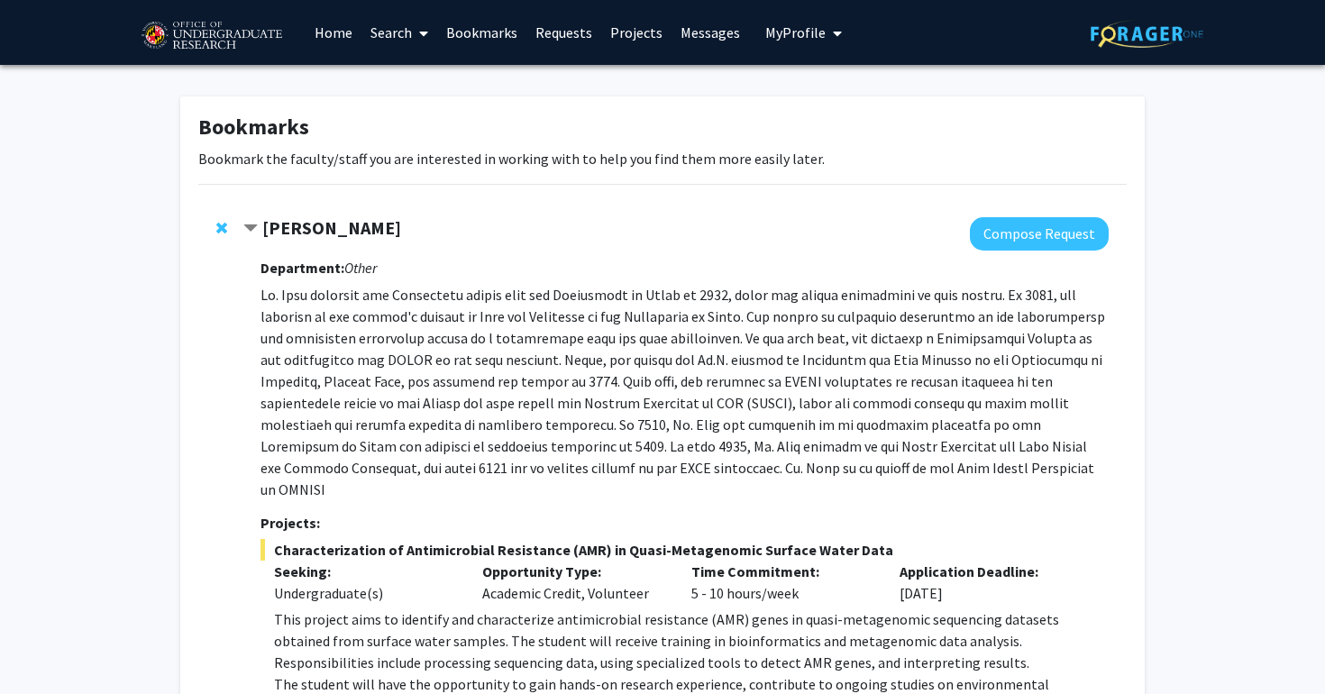
click at [309, 231] on strong "Magaly Toro" at bounding box center [331, 227] width 139 height 23
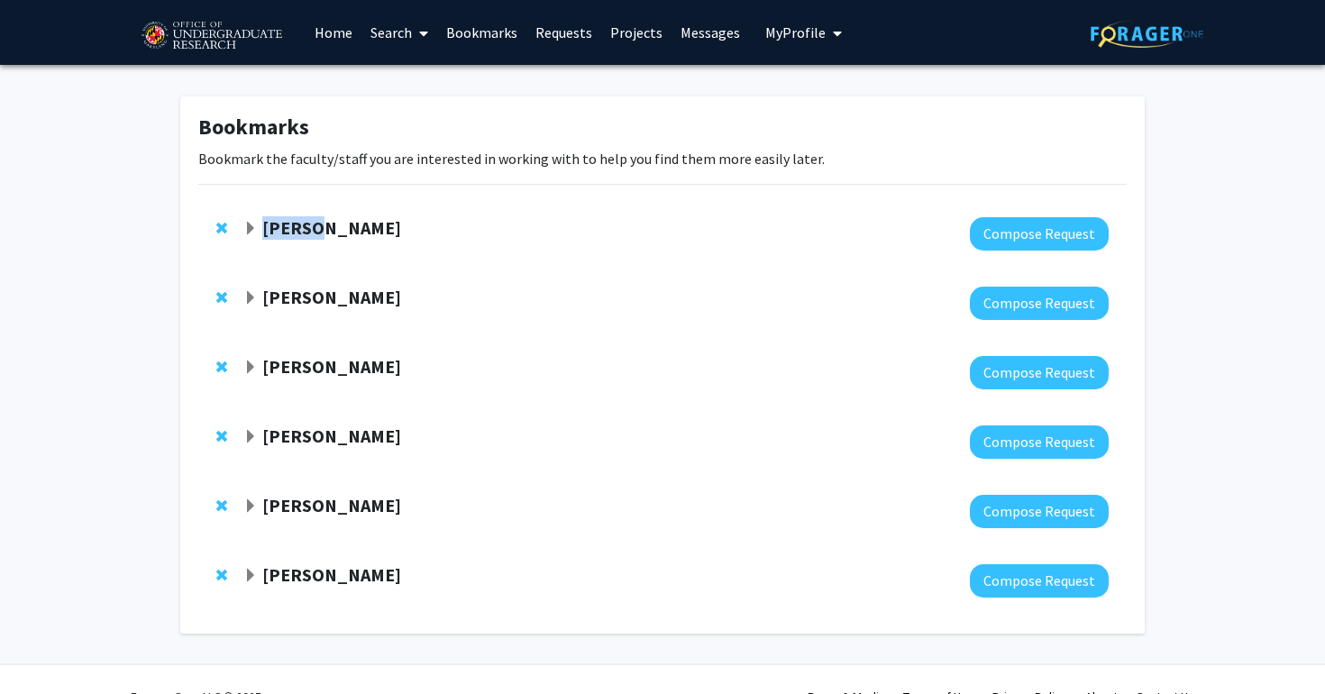
click at [309, 231] on strong "Magaly Toro" at bounding box center [331, 227] width 139 height 23
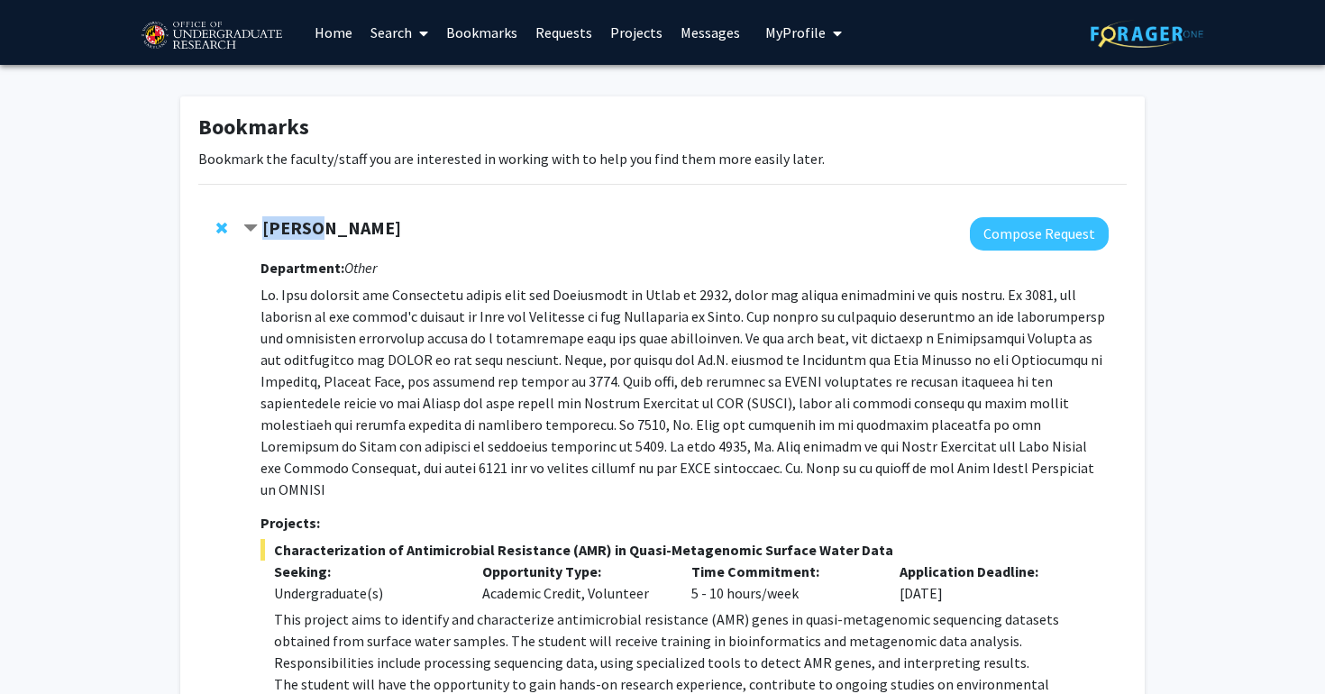
click at [309, 231] on strong "Magaly Toro" at bounding box center [331, 227] width 139 height 23
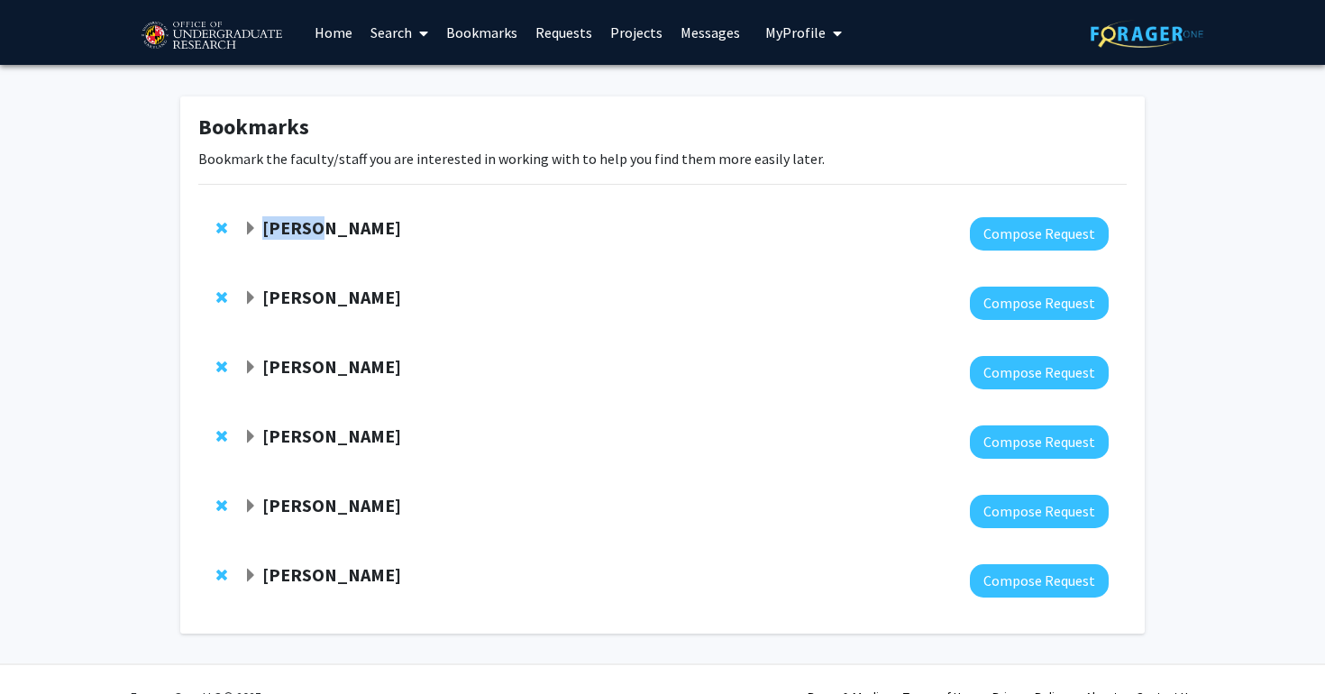
click at [309, 231] on strong "Magaly Toro" at bounding box center [331, 227] width 139 height 23
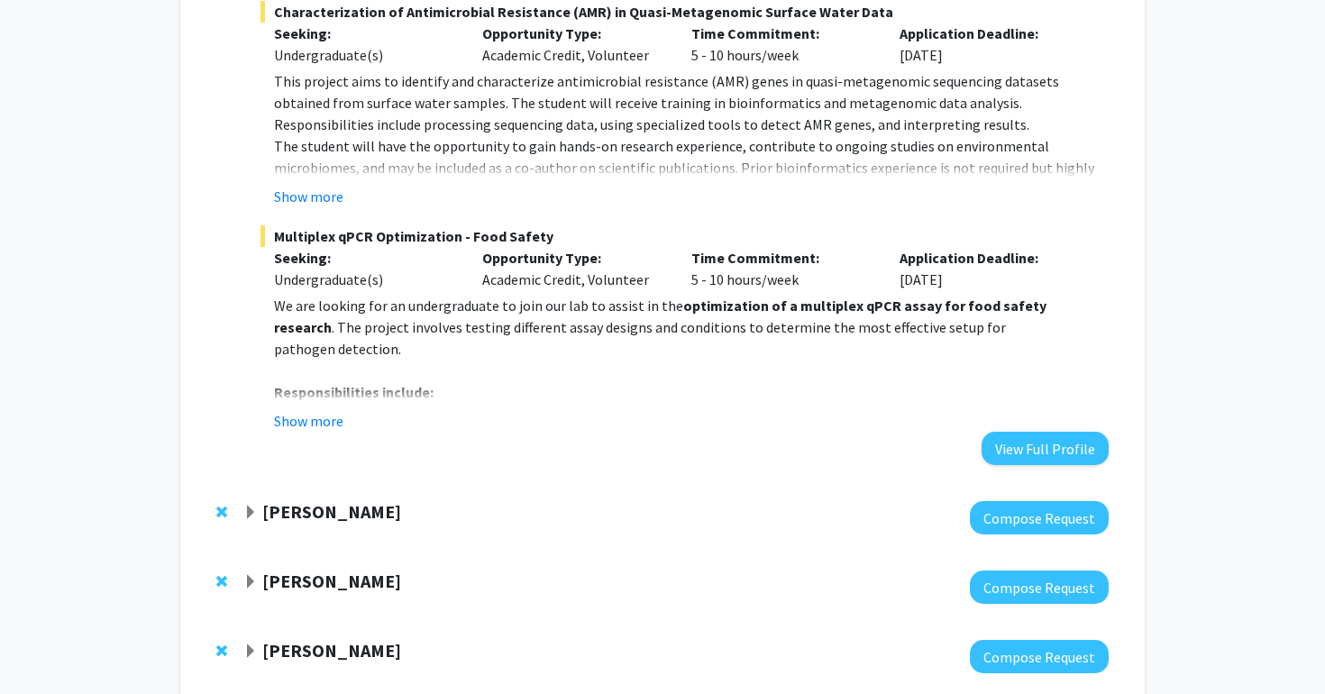
scroll to position [539, 0]
click at [1048, 431] on button "View Full Profile" at bounding box center [1045, 447] width 127 height 33
click at [317, 499] on strong "[PERSON_NAME]" at bounding box center [331, 510] width 139 height 23
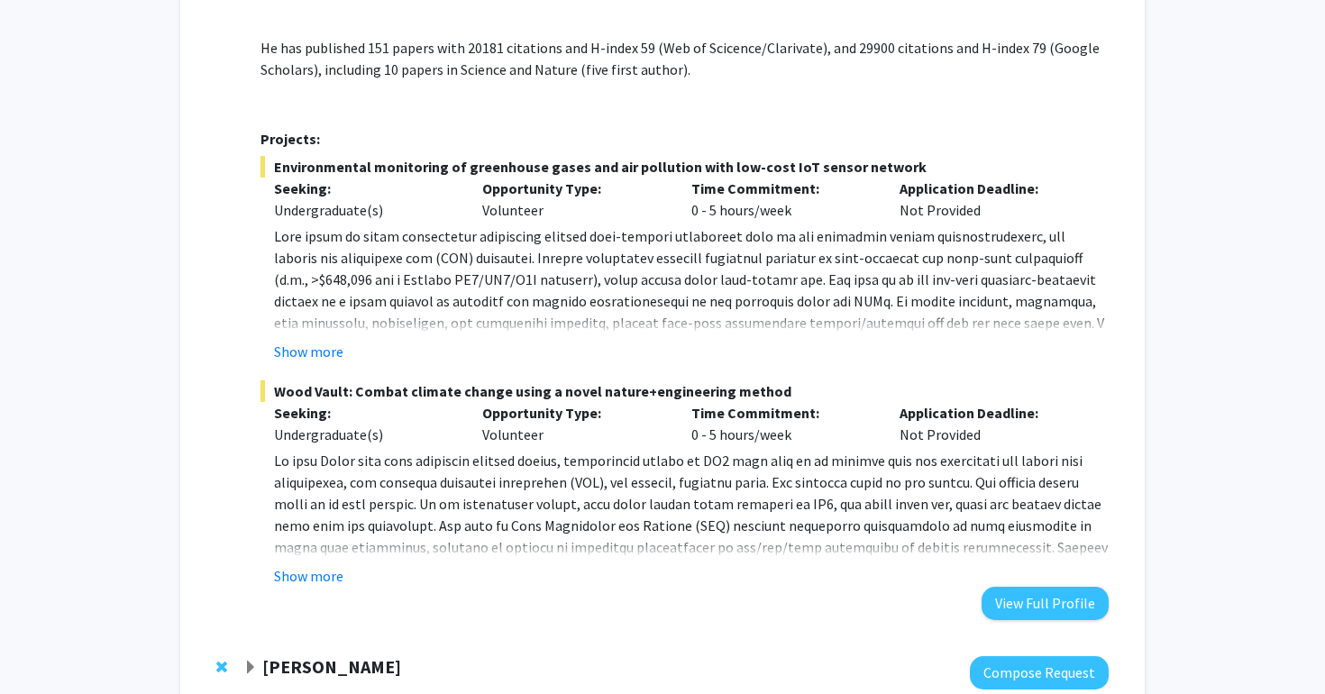
scroll to position [1359, 0]
click at [1029, 586] on button "View Full Profile" at bounding box center [1045, 602] width 127 height 33
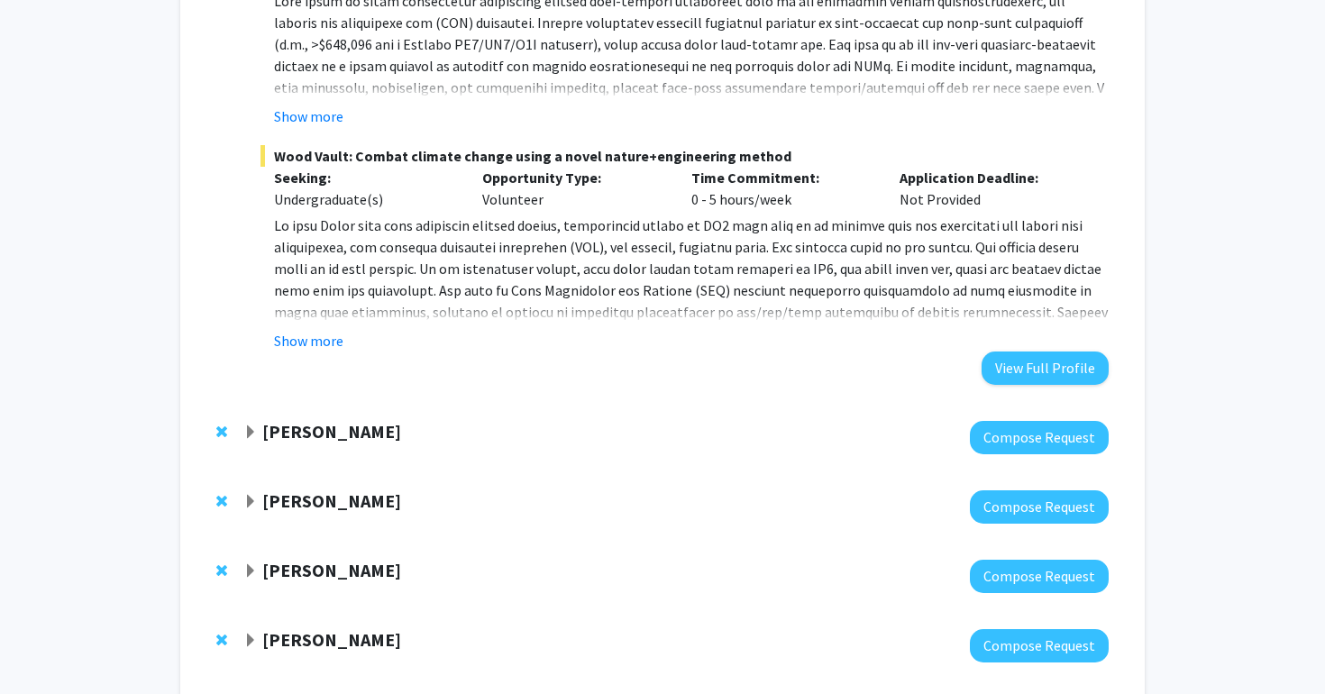
scroll to position [1615, 0]
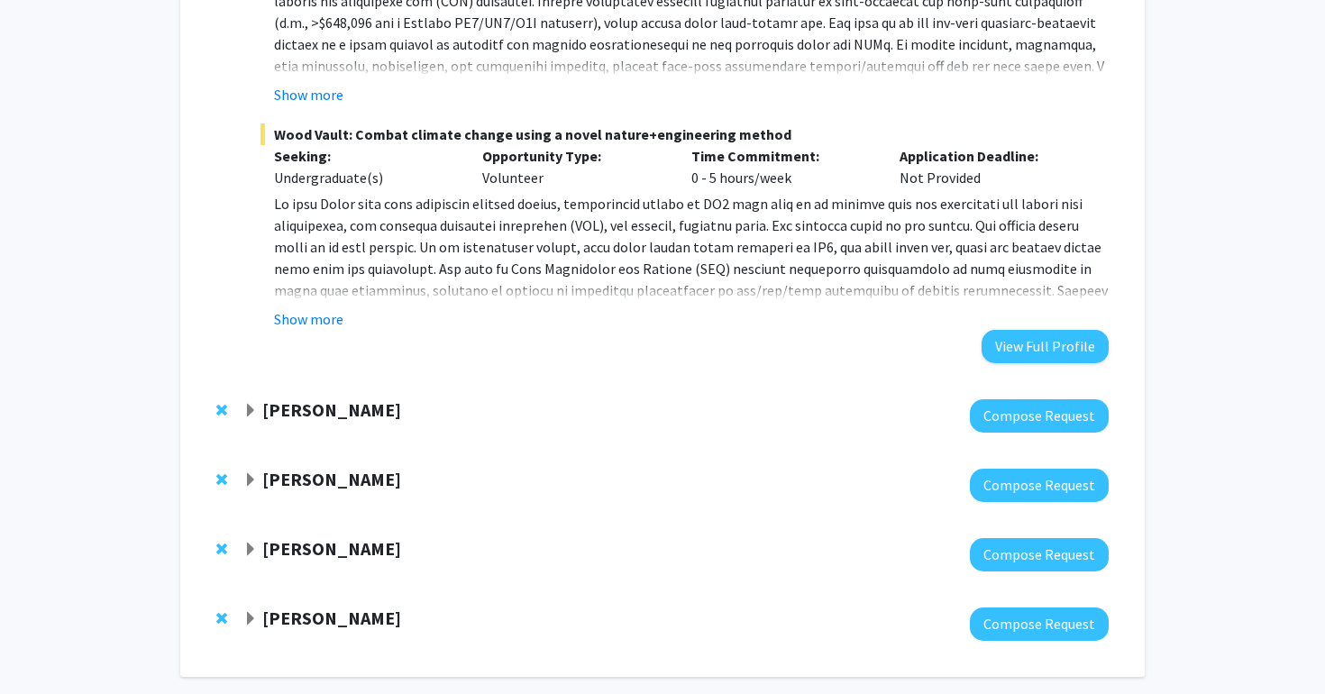
click at [325, 403] on div at bounding box center [676, 415] width 866 height 33
click at [307, 398] on strong "Leah Dodson" at bounding box center [331, 409] width 139 height 23
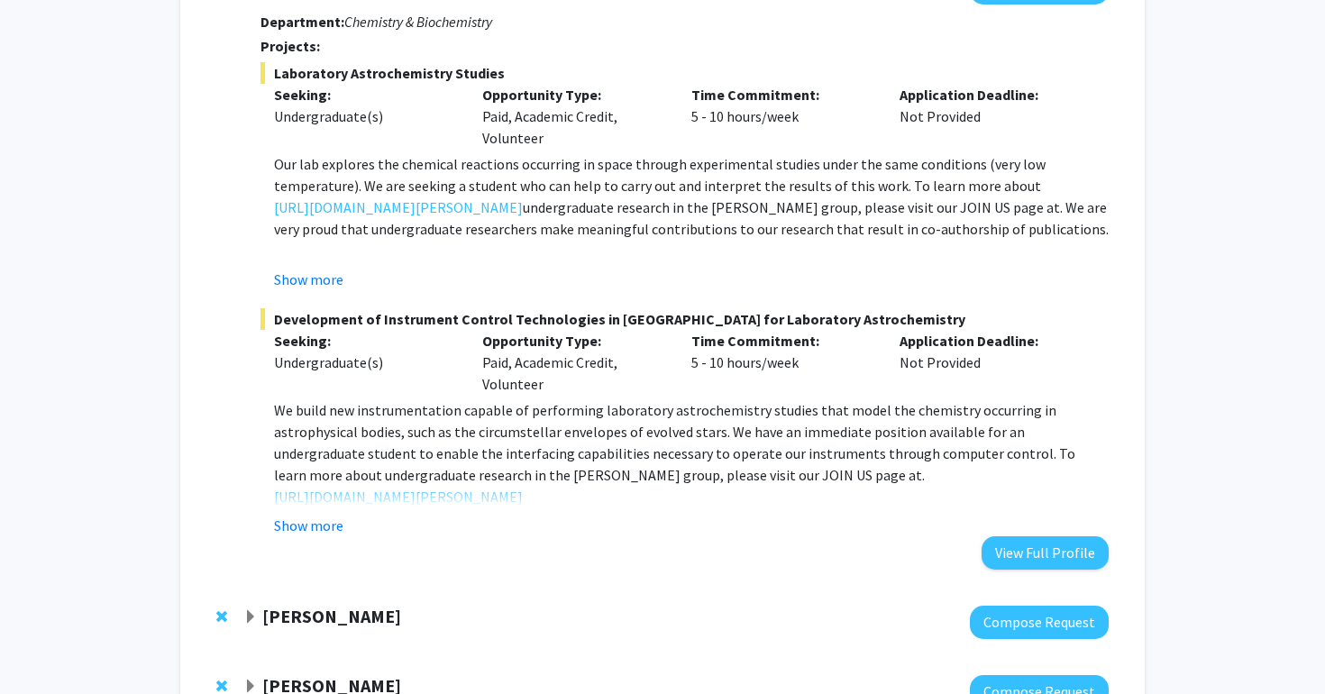
scroll to position [2047, 0]
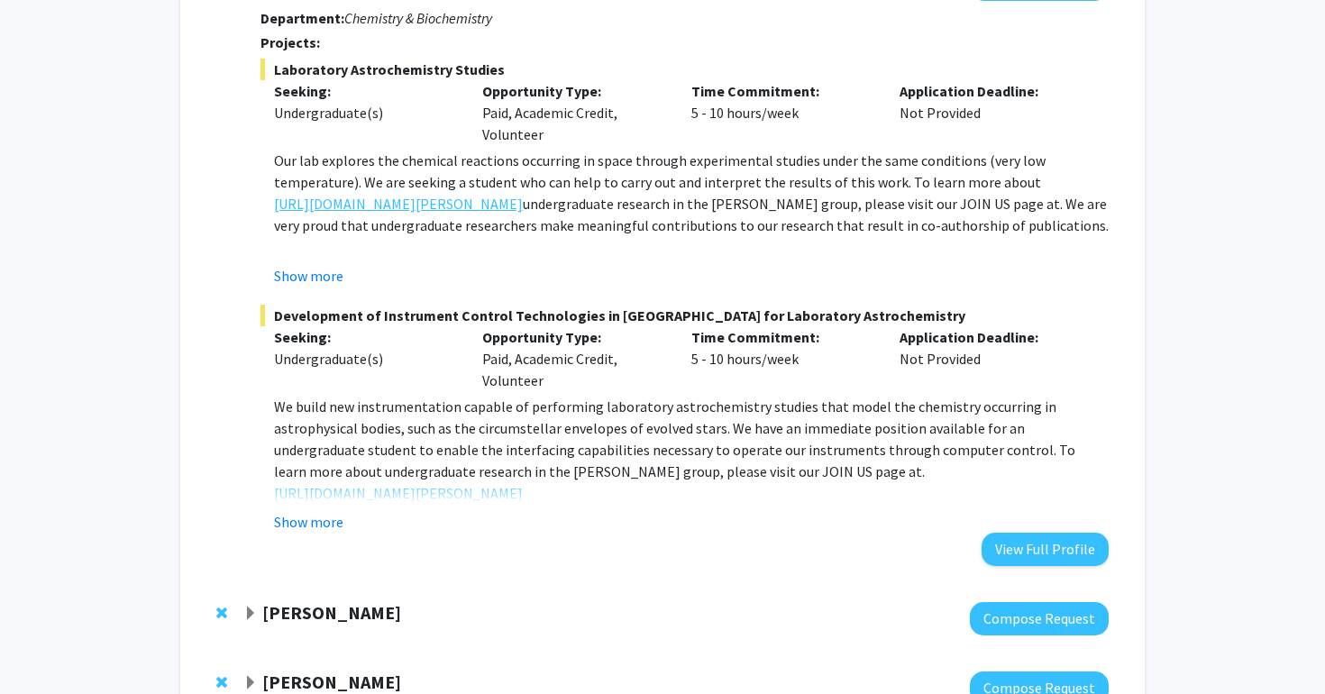
click at [381, 193] on link "https://blog.umd.edu/dodson/join-us/" at bounding box center [398, 204] width 249 height 22
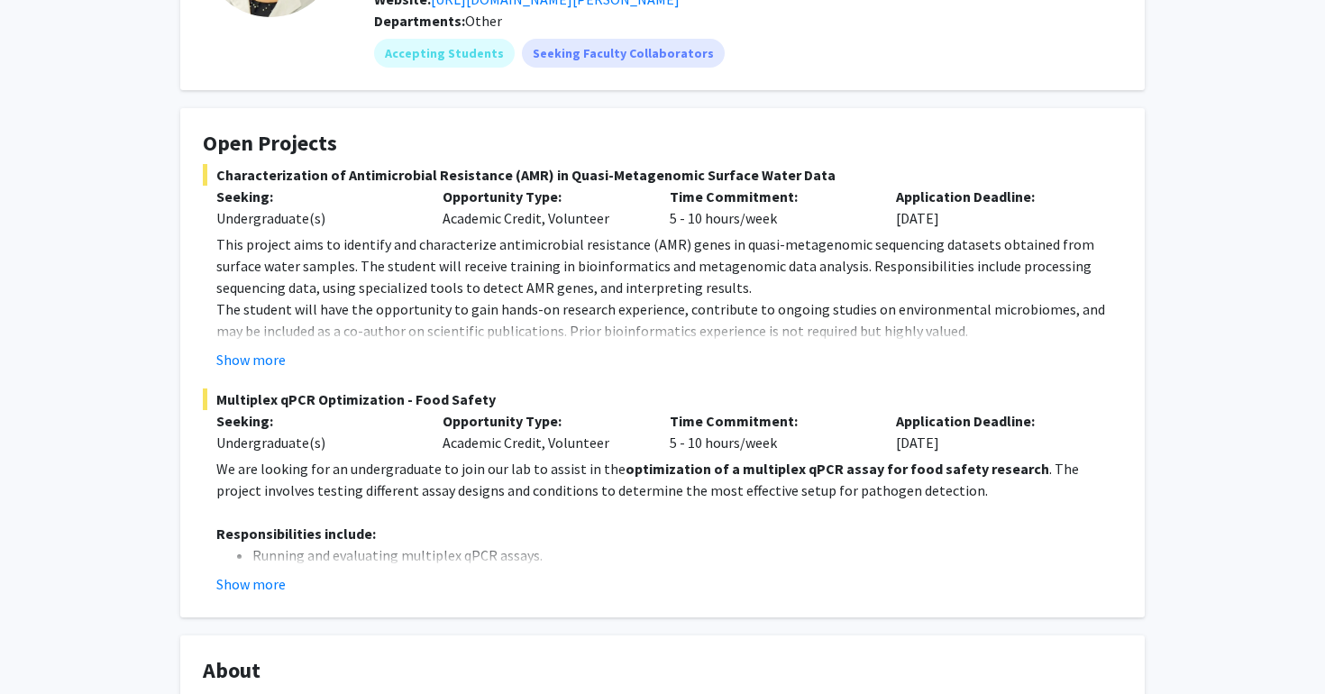
scroll to position [223, 0]
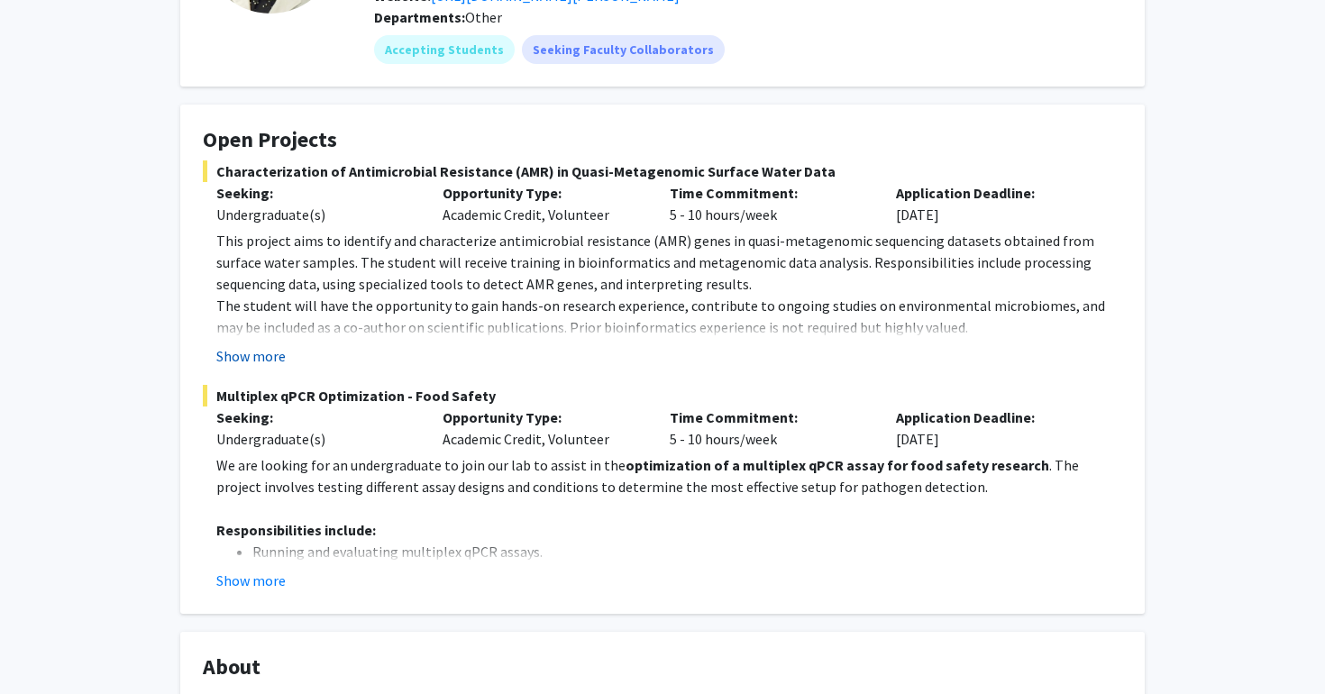
click at [250, 365] on button "Show more" at bounding box center [250, 356] width 69 height 22
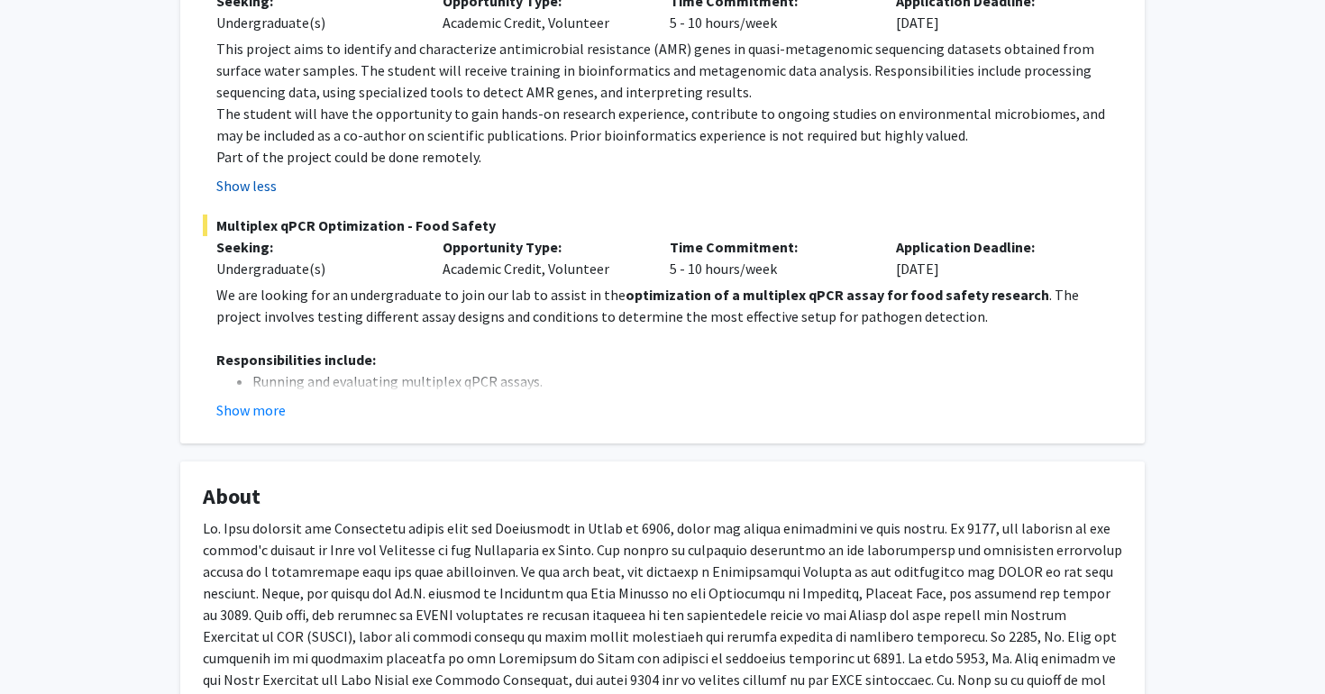
scroll to position [417, 0]
click at [261, 405] on button "Show more" at bounding box center [250, 409] width 69 height 22
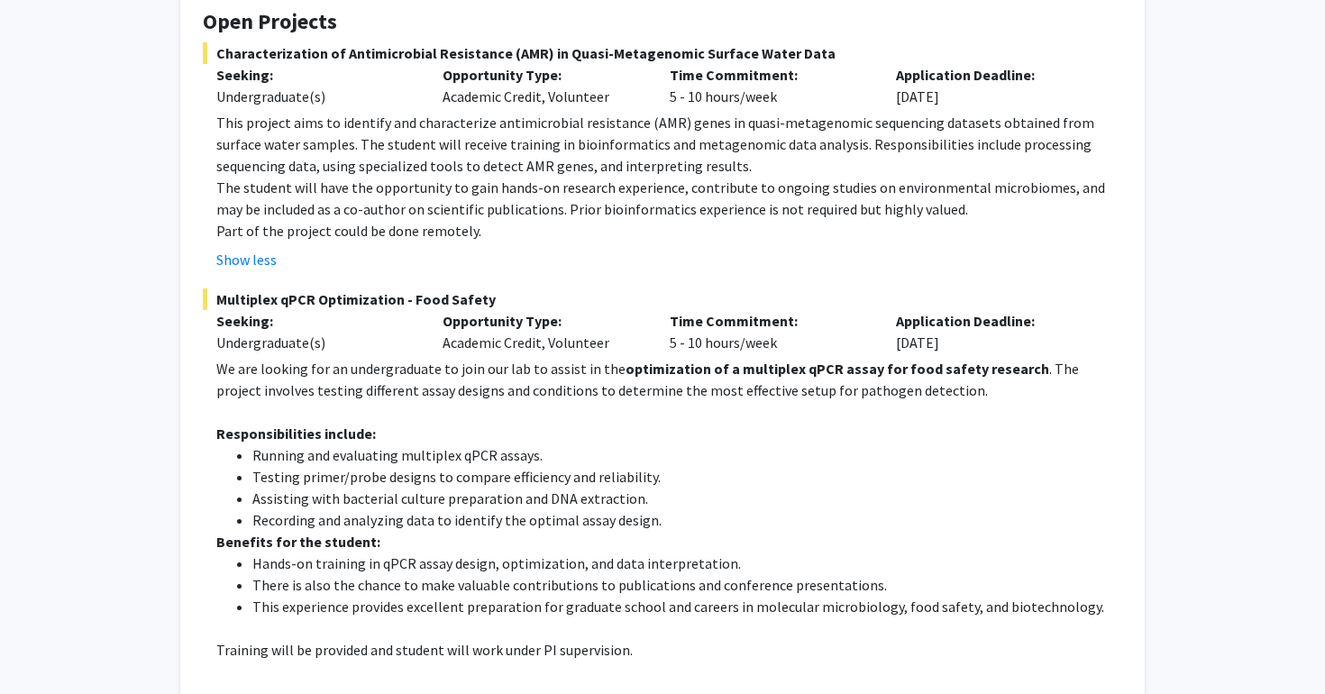
scroll to position [342, 0]
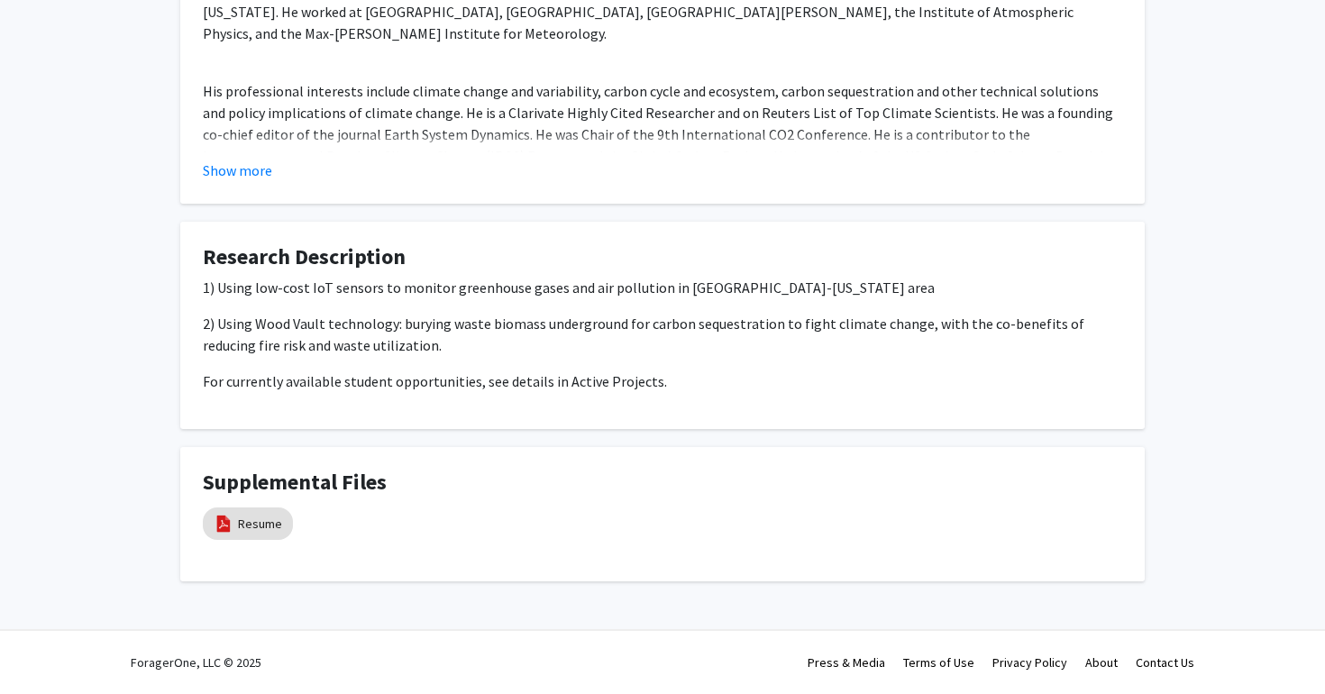
scroll to position [975, 0]
click at [270, 513] on mat-chip "Resume" at bounding box center [248, 524] width 90 height 32
click at [552, 360] on div "1) Using low-cost IoT sensors to monitor greenhouse gases and air pollution in …" at bounding box center [663, 334] width 920 height 115
click at [249, 526] on link "Resume" at bounding box center [260, 524] width 44 height 19
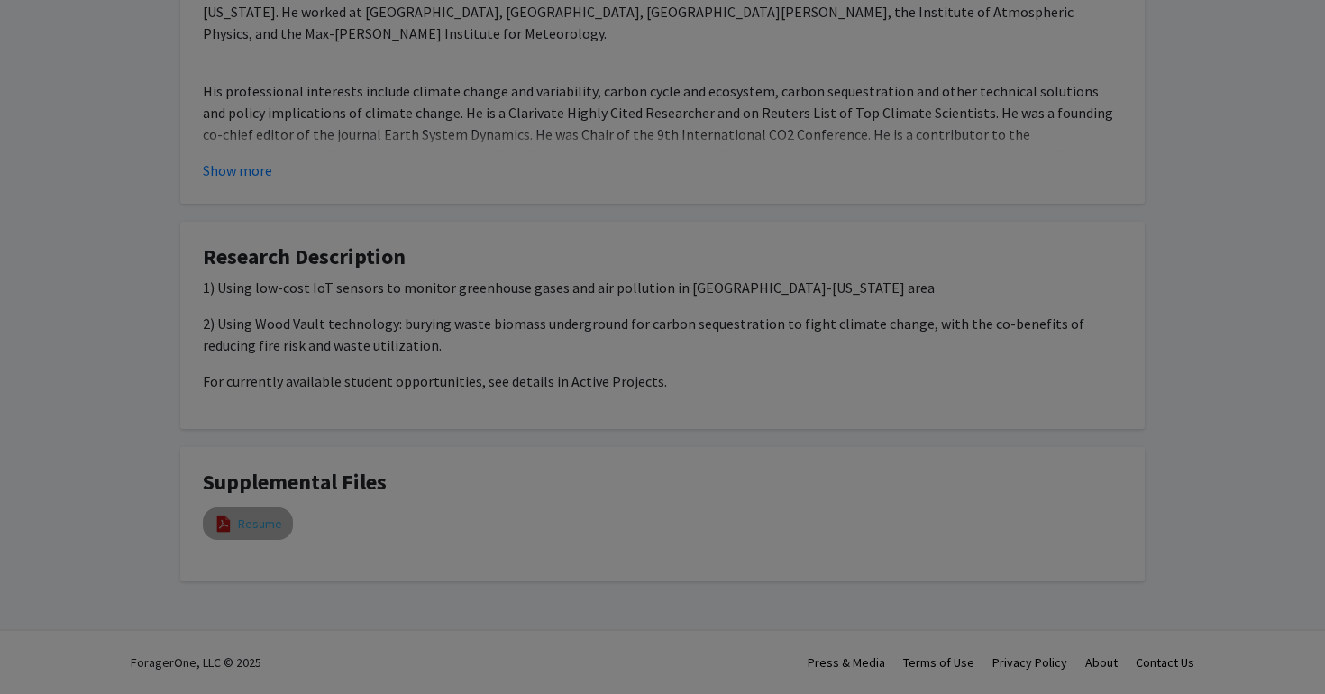
select select "custom"
type input "0"
select select "custom"
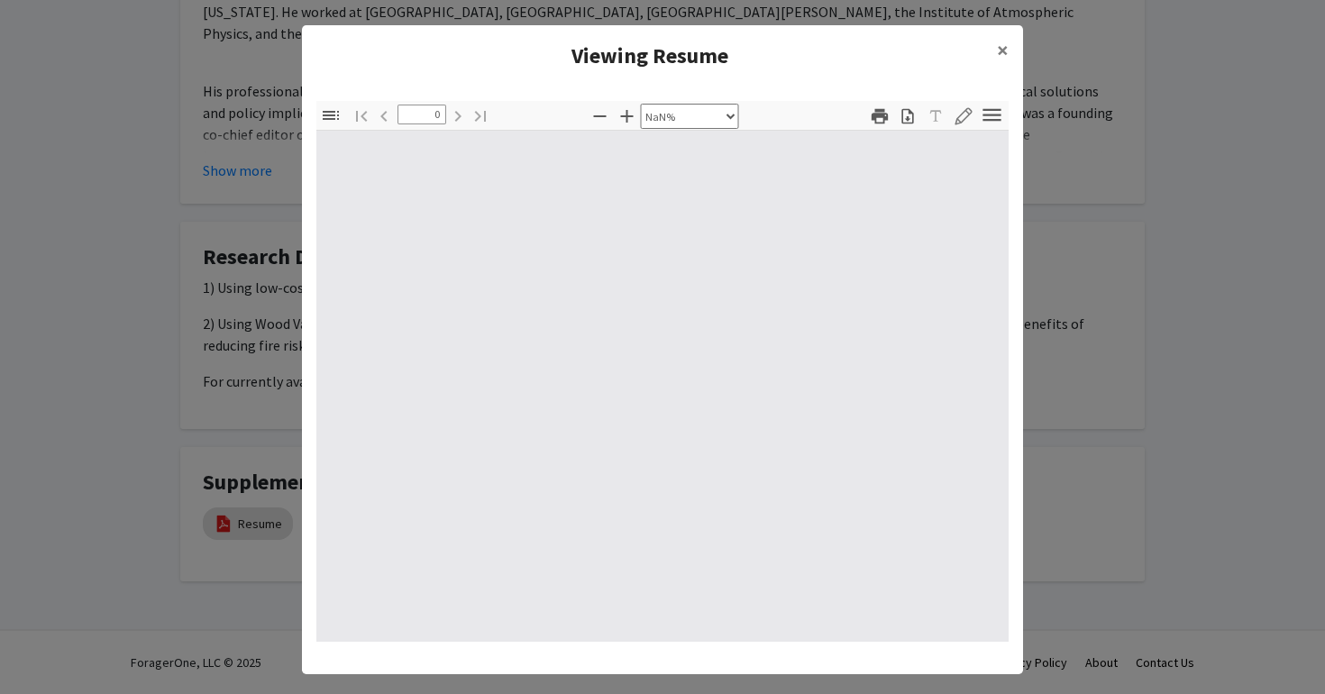
type input "1"
select select "auto"
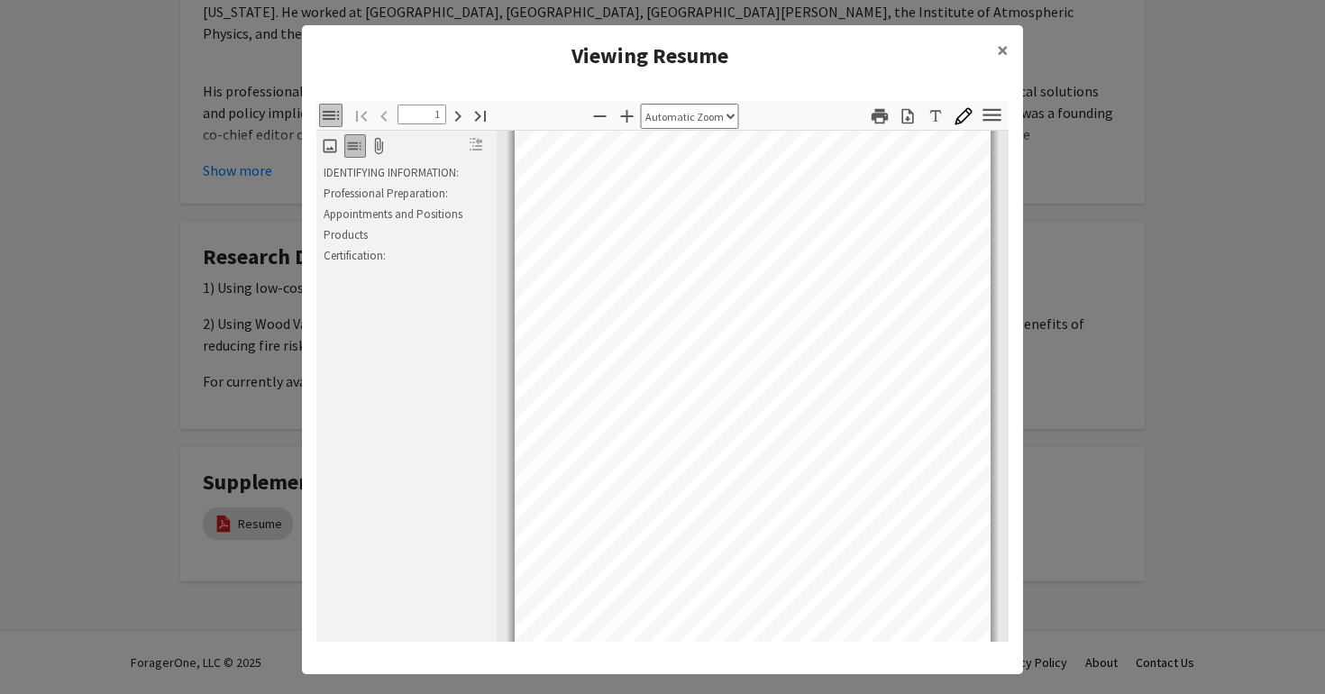
scroll to position [95, 0]
click at [1030, 385] on modal-container "Viewing Resume × Thumbnails Document Outline Attachments Layers Current Outline…" at bounding box center [662, 347] width 1325 height 694
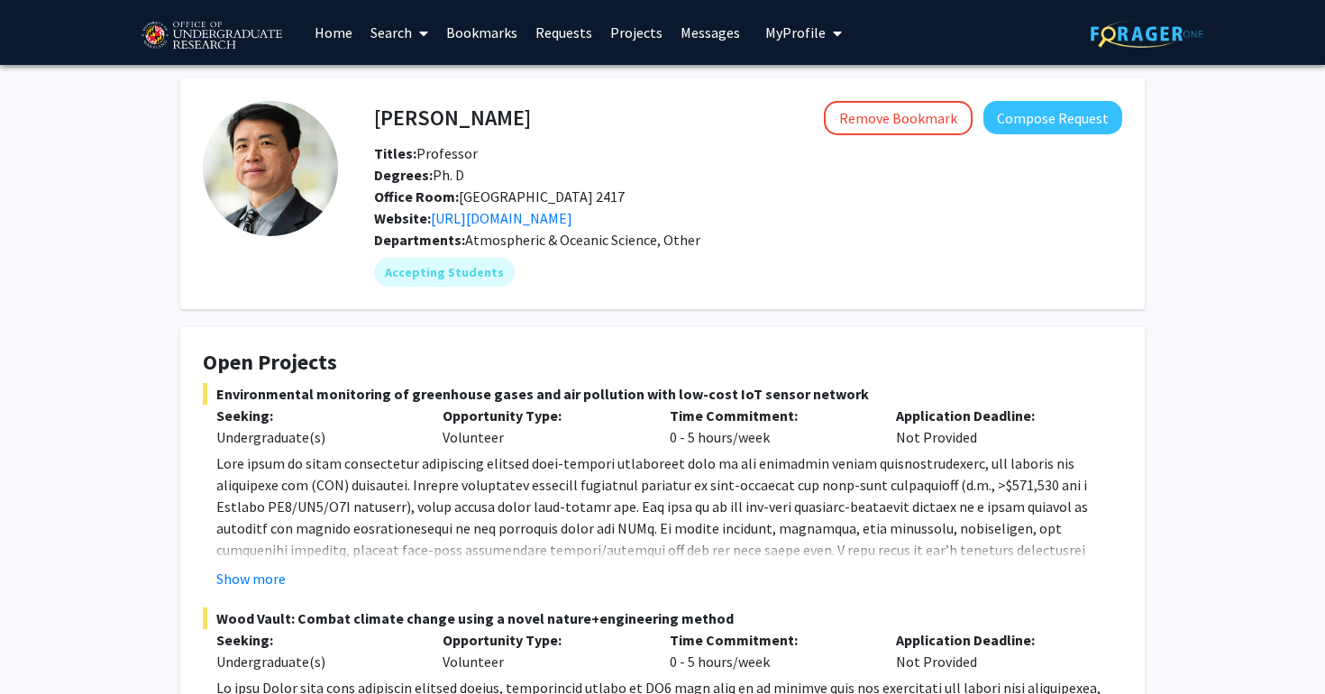
scroll to position [327, 0]
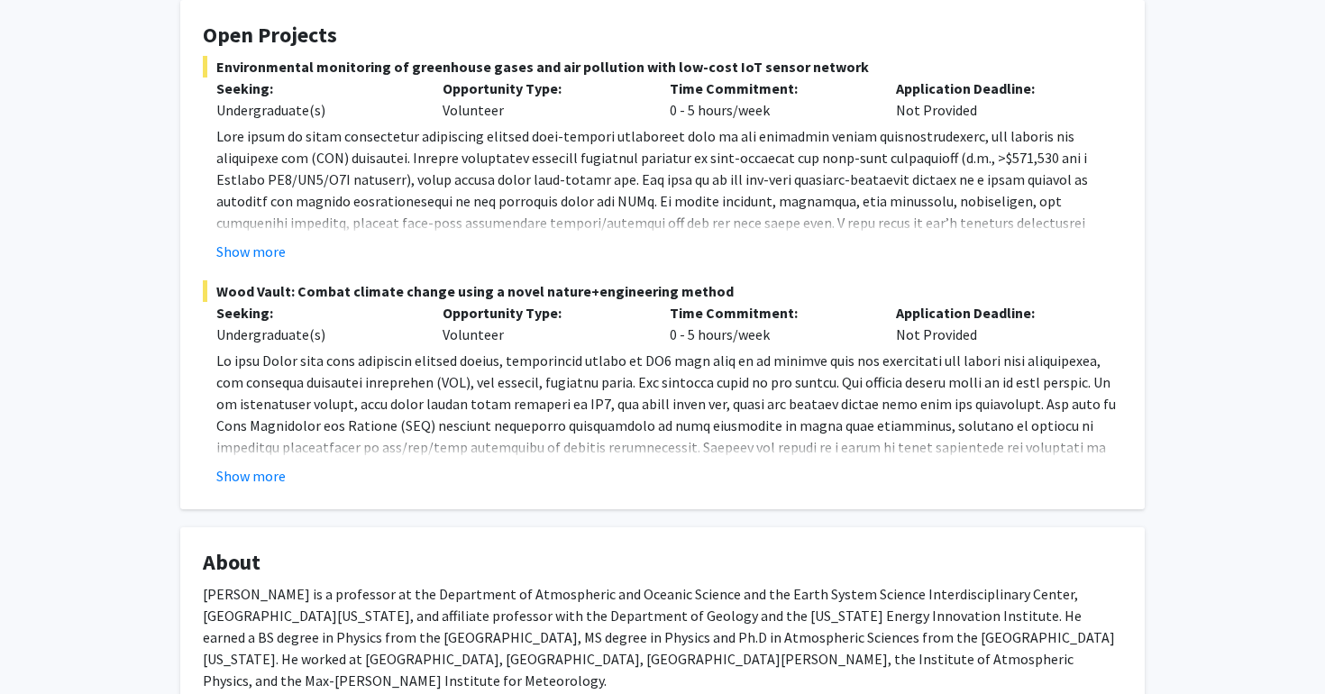
click at [259, 237] on fg-read-more "Show more" at bounding box center [663, 193] width 920 height 137
click at [259, 241] on fg-read-more "Show more" at bounding box center [663, 193] width 920 height 137
click at [259, 252] on button "Show more" at bounding box center [250, 252] width 69 height 22
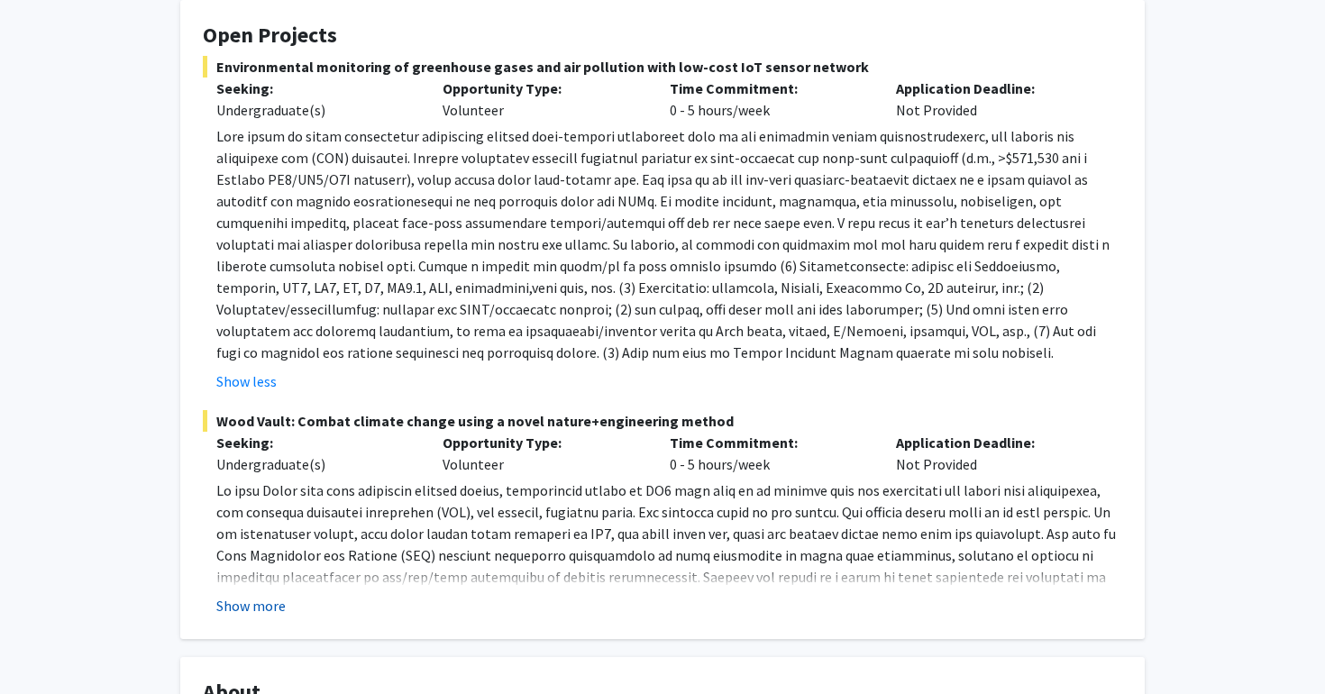
click at [263, 601] on button "Show more" at bounding box center [250, 606] width 69 height 22
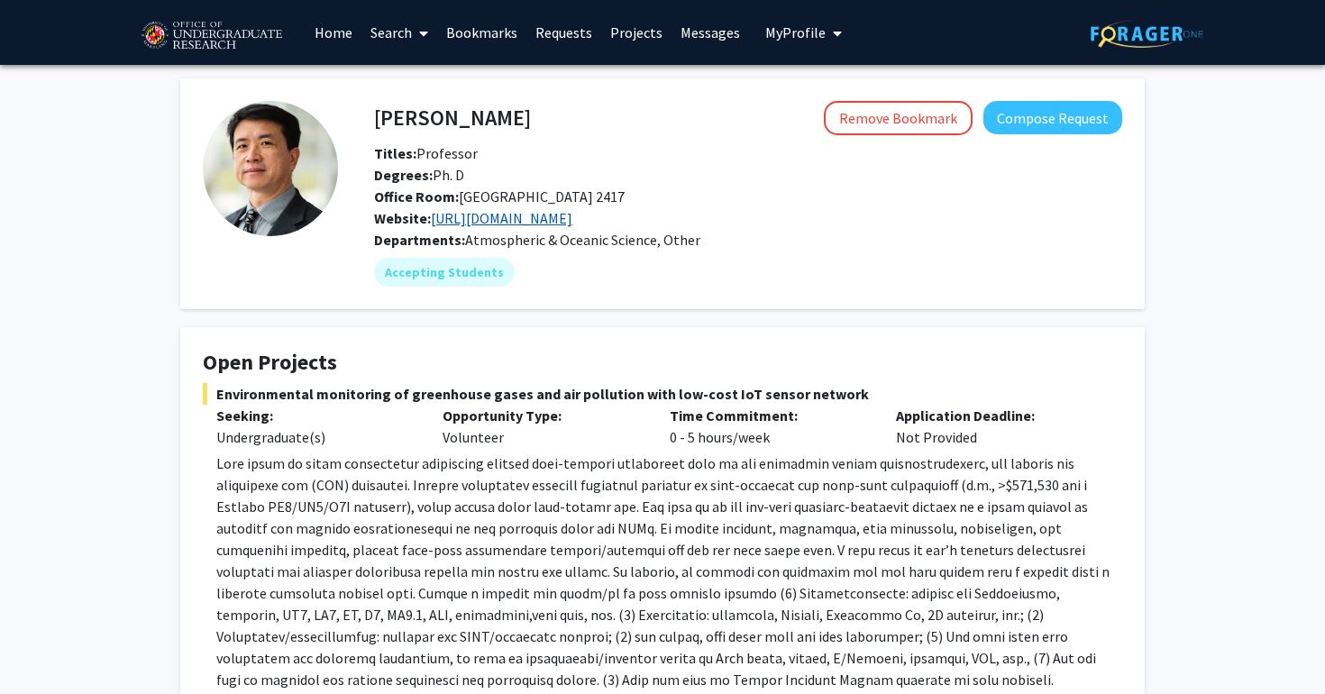
scroll to position [0, 0]
click at [572, 221] on link "[URL][DOMAIN_NAME]" at bounding box center [502, 218] width 142 height 18
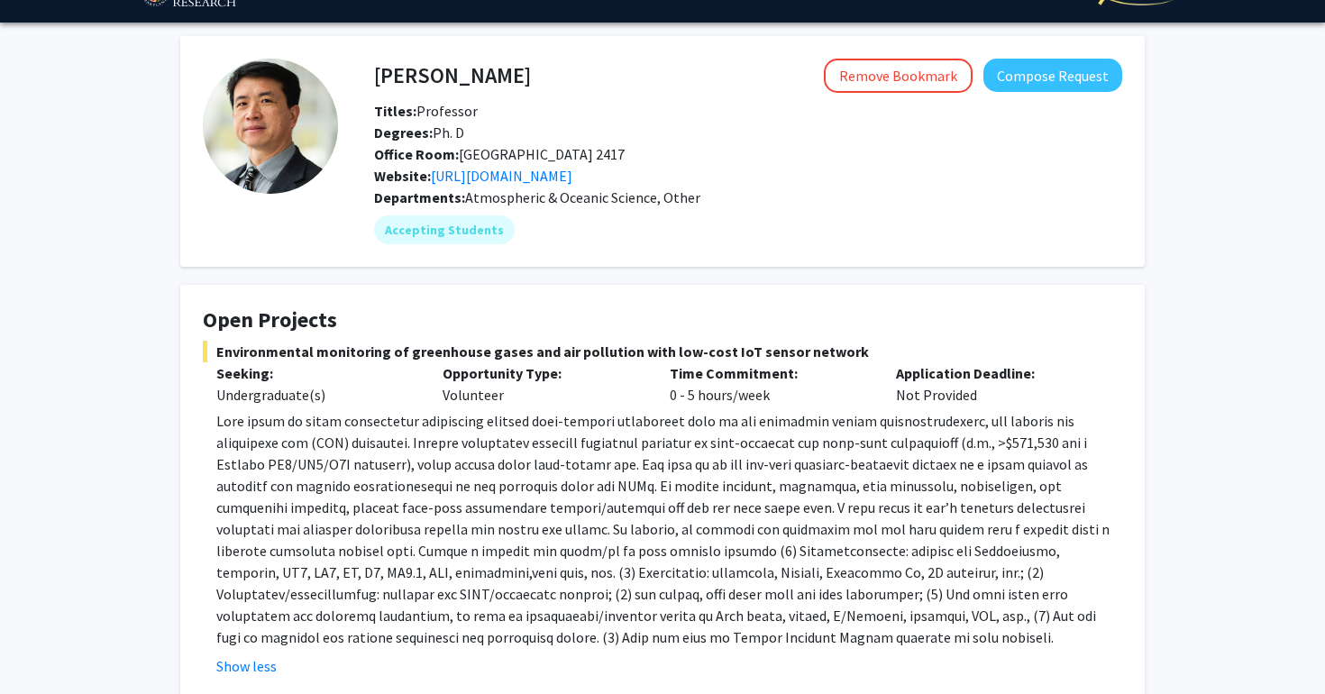
scroll to position [43, 0]
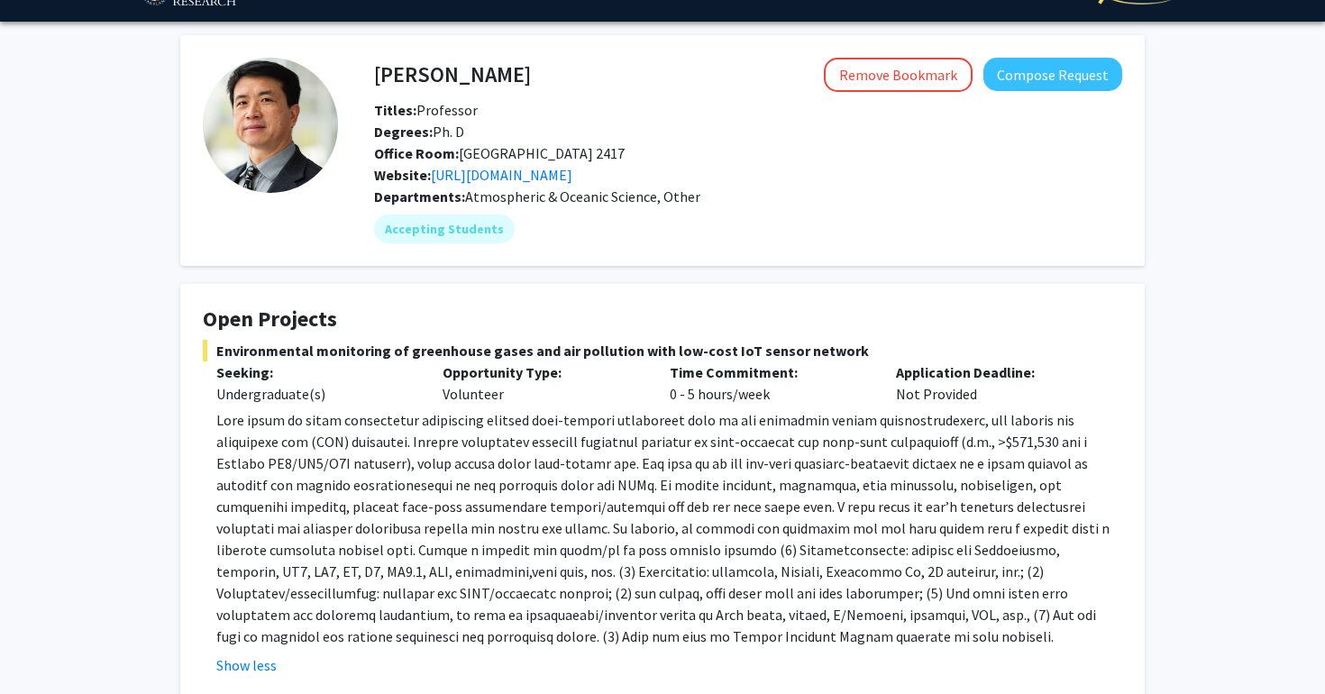
drag, startPoint x: 609, startPoint y: 142, endPoint x: 408, endPoint y: 142, distance: 201.0
click at [408, 142] on div "Degrees: Ph. D" at bounding box center [736, 132] width 751 height 22
click at [501, 141] on div "Degrees: Ph. D" at bounding box center [736, 132] width 751 height 22
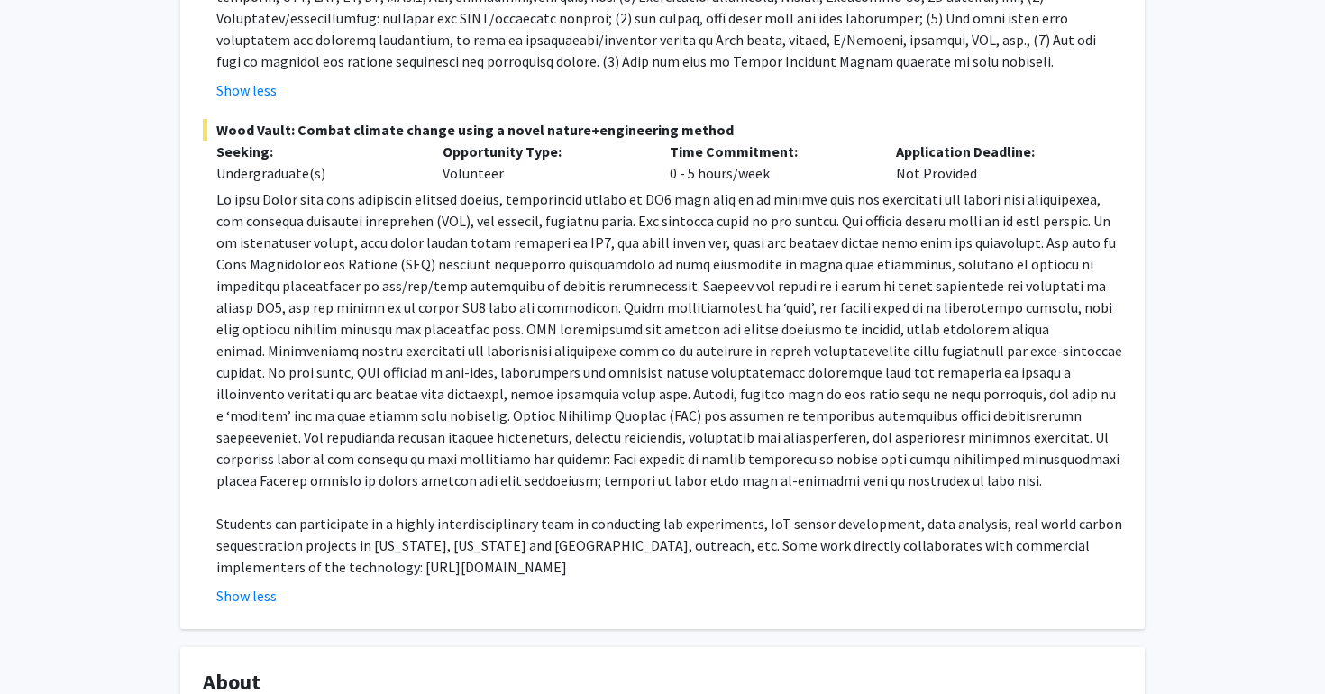
scroll to position [618, 0]
